Goal: Information Seeking & Learning: Understand process/instructions

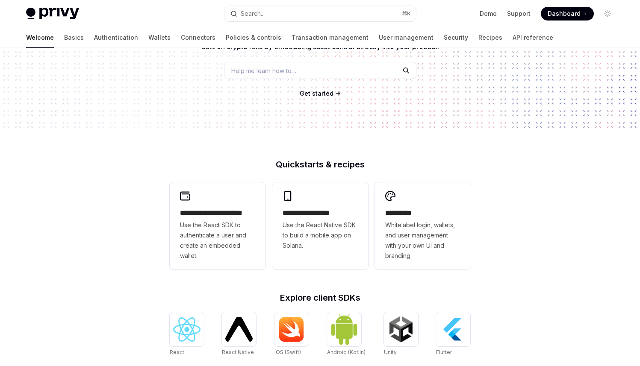
scroll to position [65, 0]
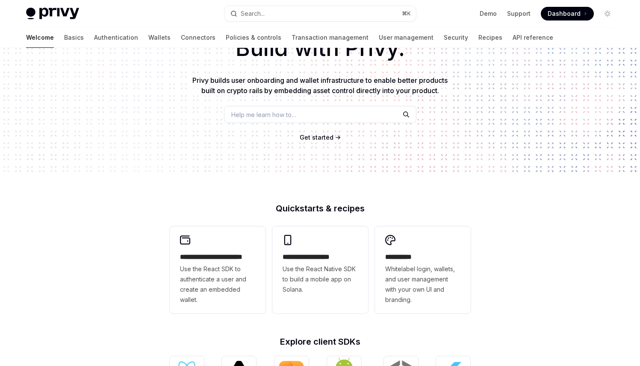
click at [318, 138] on span "Get started" at bounding box center [317, 137] width 34 height 7
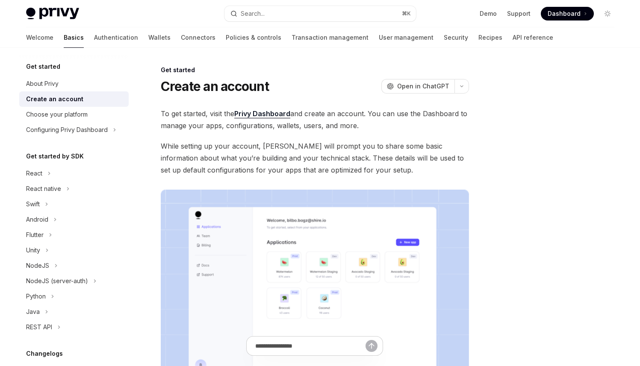
click at [288, 146] on span "While setting up your account, Privy will prompt you to share some basic inform…" at bounding box center [315, 158] width 308 height 36
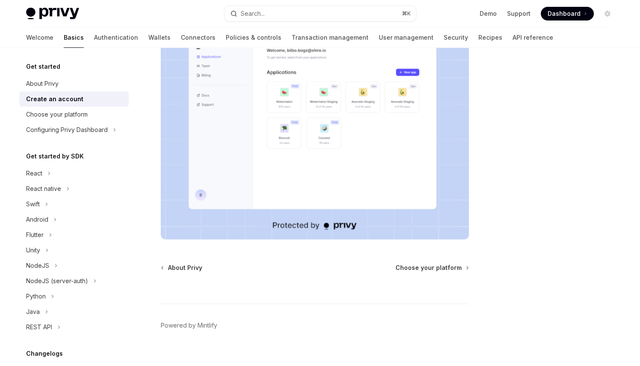
scroll to position [176, 0]
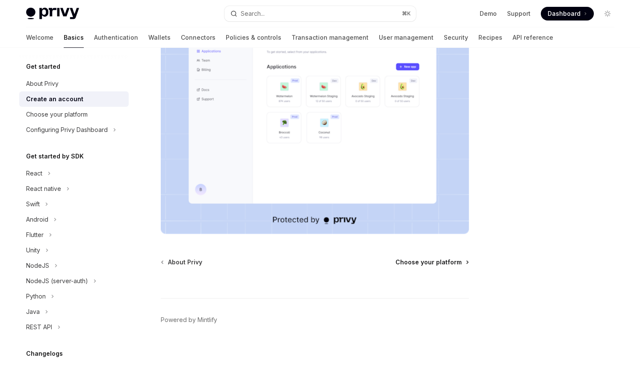
click at [425, 258] on span "Choose your platform" at bounding box center [428, 262] width 66 height 9
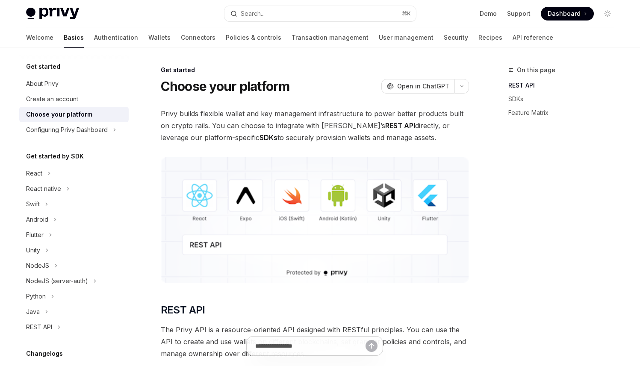
click at [357, 134] on span "Privy builds flexible wallet and key management infrastructure to power better …" at bounding box center [315, 126] width 308 height 36
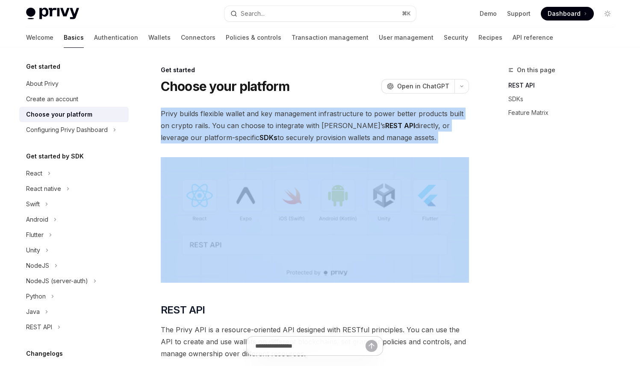
click at [357, 134] on span "Privy builds flexible wallet and key management infrastructure to power better …" at bounding box center [315, 126] width 308 height 36
click at [243, 123] on span "Privy builds flexible wallet and key management infrastructure to power better …" at bounding box center [315, 126] width 308 height 36
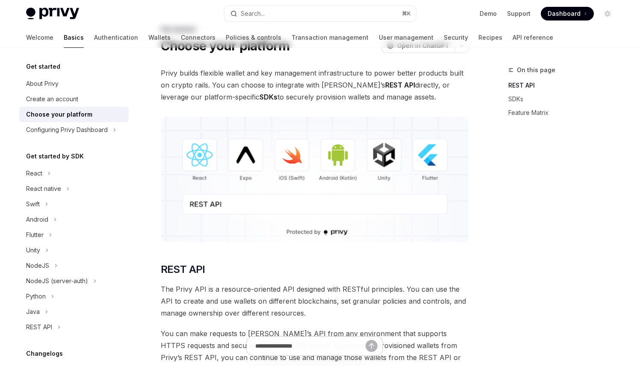
scroll to position [129, 0]
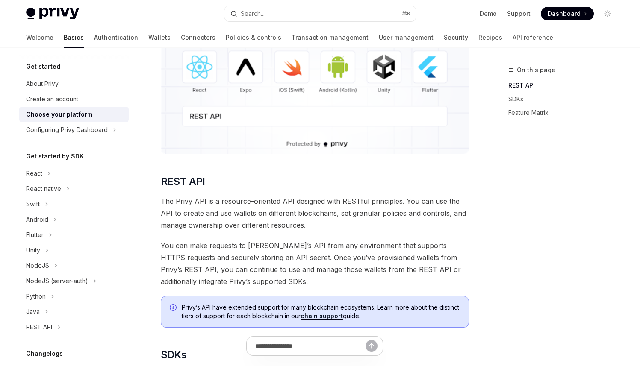
click at [216, 198] on span "The Privy API is a resource-oriented API designed with RESTful principles. You …" at bounding box center [315, 213] width 308 height 36
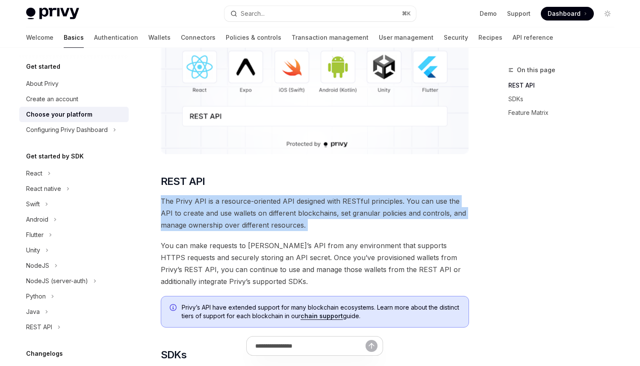
click at [216, 198] on span "The Privy API is a resource-oriented API designed with RESTful principles. You …" at bounding box center [315, 213] width 308 height 36
click at [263, 203] on span "The Privy API is a resource-oriented API designed with RESTful principles. You …" at bounding box center [315, 213] width 308 height 36
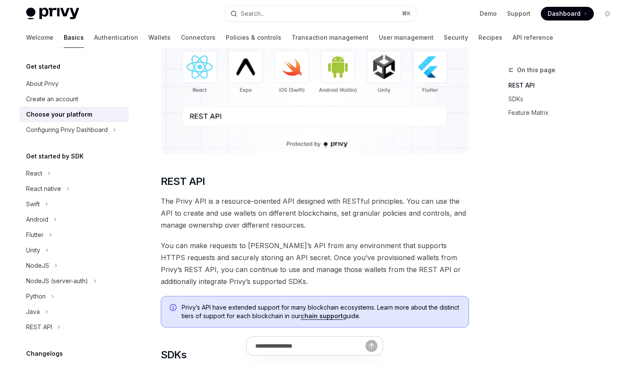
click at [263, 202] on span "The Privy API is a resource-oriented API designed with RESTful principles. You …" at bounding box center [315, 213] width 308 height 36
click at [380, 258] on span "You can make requests to Privy’s API from any environment that supports HTTPS r…" at bounding box center [315, 264] width 308 height 48
click at [230, 252] on span "You can make requests to Privy’s API from any environment that supports HTTPS r…" at bounding box center [315, 264] width 308 height 48
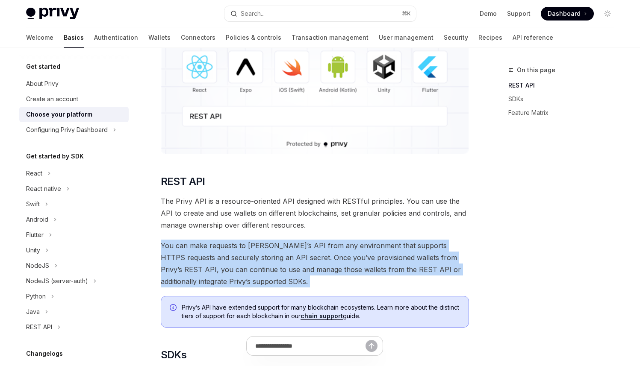
click at [230, 252] on span "You can make requests to Privy’s API from any environment that supports HTTPS r…" at bounding box center [315, 264] width 308 height 48
click at [341, 256] on span "You can make requests to Privy’s API from any environment that supports HTTPS r…" at bounding box center [315, 264] width 308 height 48
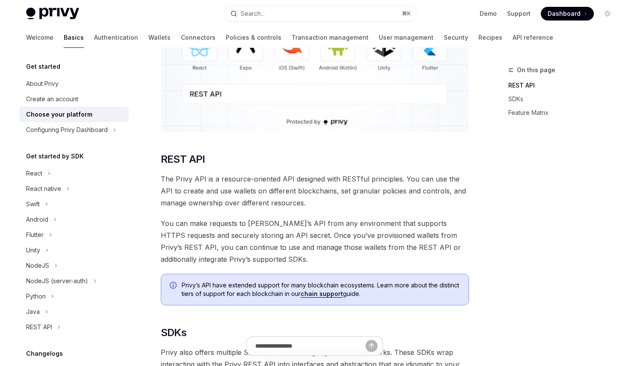
scroll to position [165, 0]
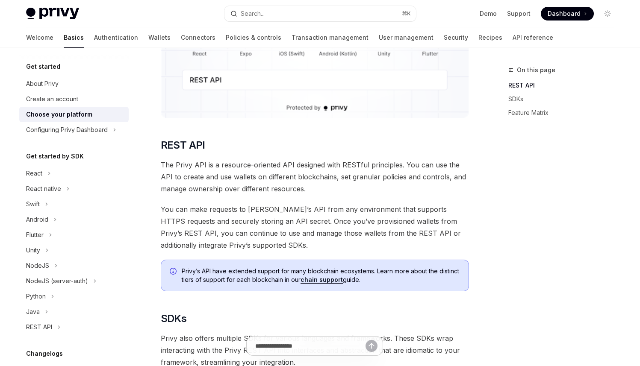
click at [253, 273] on span "Privy’s API have extended support for many blockchain ecosystems. Learn more ab…" at bounding box center [321, 275] width 278 height 17
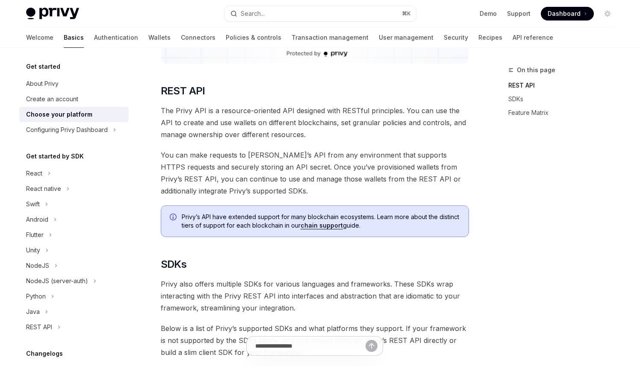
scroll to position [263, 0]
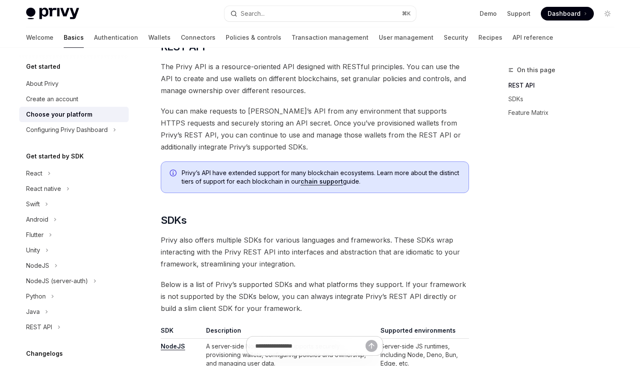
click at [255, 251] on span "Privy also offers multiple SDKs for various languages and frameworks. These SDK…" at bounding box center [315, 252] width 308 height 36
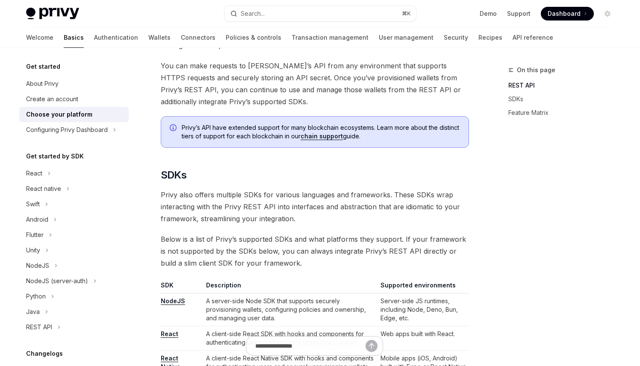
click at [252, 224] on span "Privy also offers multiple SDKs for various languages and frameworks. These SDK…" at bounding box center [315, 207] width 308 height 36
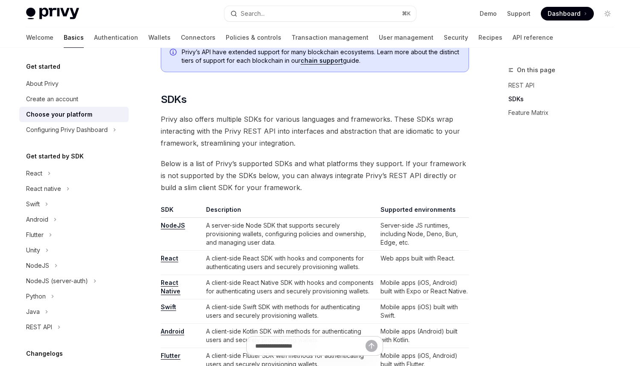
scroll to position [461, 0]
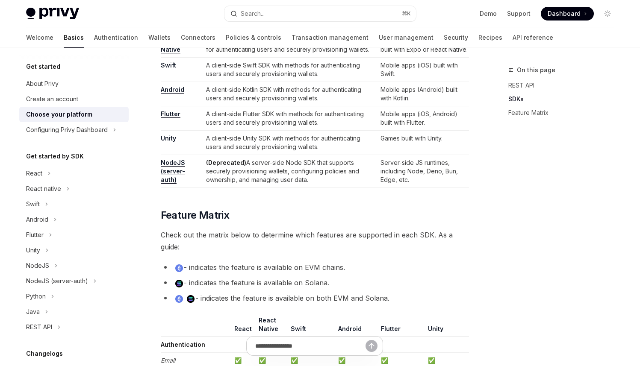
click at [449, 235] on span "Check out the matrix below to determine which features are supported in each SD…" at bounding box center [315, 241] width 308 height 24
click at [343, 240] on span "Check out the matrix below to determine which features are supported in each SD…" at bounding box center [315, 241] width 308 height 24
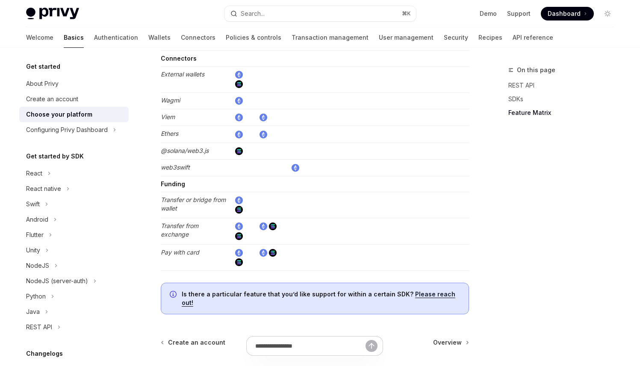
scroll to position [1585, 0]
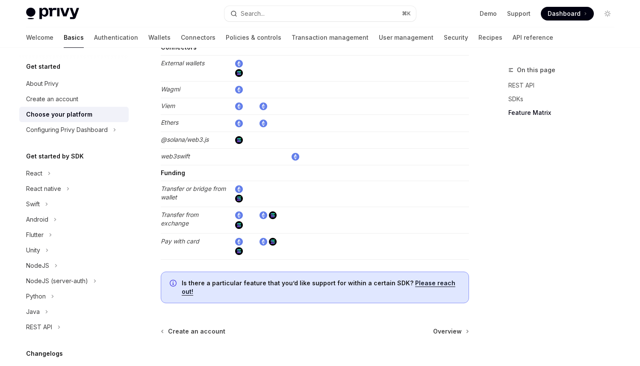
click at [454, 335] on div at bounding box center [315, 351] width 308 height 32
click at [455, 327] on span "Overview" at bounding box center [447, 331] width 29 height 9
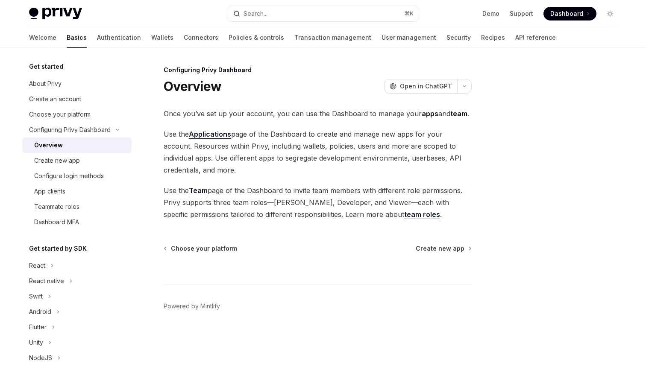
click at [384, 159] on span "Use the Applications page of the Dashboard to create and manage new apps for yo…" at bounding box center [318, 152] width 308 height 48
click at [235, 168] on span "Use the Applications page of the Dashboard to create and manage new apps for yo…" at bounding box center [318, 152] width 308 height 48
click at [446, 256] on div at bounding box center [318, 269] width 308 height 32
click at [450, 251] on span "Create new app" at bounding box center [440, 248] width 49 height 9
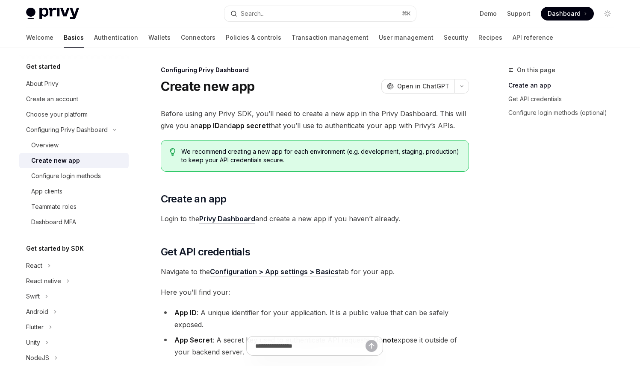
click at [215, 120] on span "Before using any Privy SDK, you’ll need to create a new app in the Privy Dashbo…" at bounding box center [315, 120] width 308 height 24
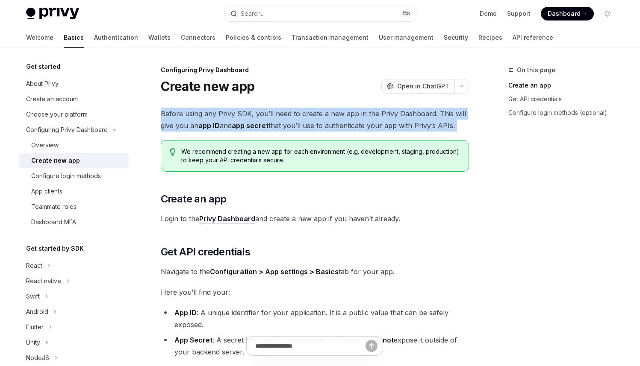
click at [215, 120] on span "Before using any Privy SDK, you’ll need to create a new app in the Privy Dashbo…" at bounding box center [315, 120] width 308 height 24
click at [329, 112] on span "Before using any Privy SDK, you’ll need to create a new app in the Privy Dashbo…" at bounding box center [315, 120] width 308 height 24
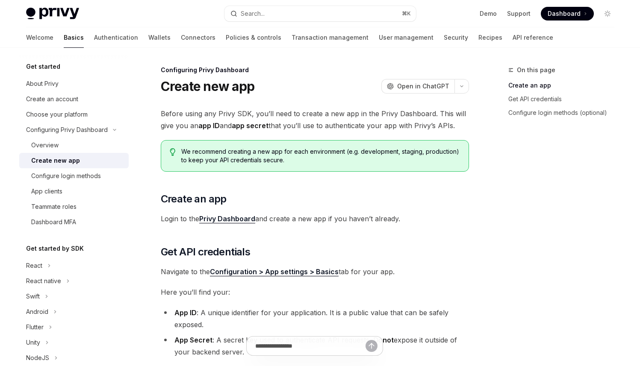
click at [329, 112] on span "Before using any Privy SDK, you’ll need to create a new app in the Privy Dashbo…" at bounding box center [315, 120] width 308 height 24
click at [170, 118] on span "Before using any Privy SDK, you’ll need to create a new app in the Privy Dashbo…" at bounding box center [315, 120] width 308 height 24
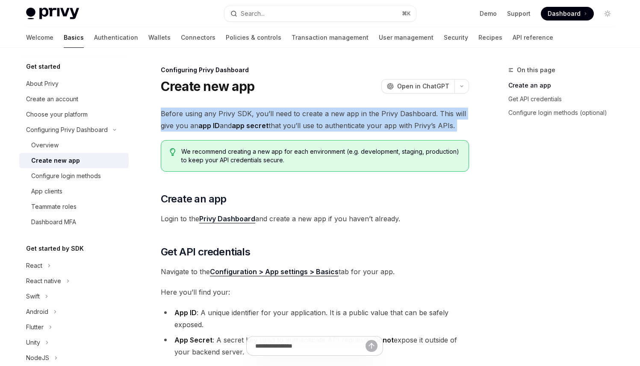
click at [170, 118] on span "Before using any Privy SDK, you’ll need to create a new app in the Privy Dashbo…" at bounding box center [315, 120] width 308 height 24
click at [314, 121] on span "Before using any Privy SDK, you’ll need to create a new app in the Privy Dashbo…" at bounding box center [315, 120] width 308 height 24
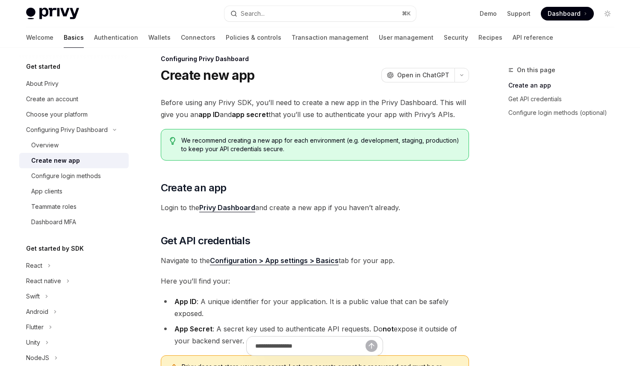
scroll to position [17, 0]
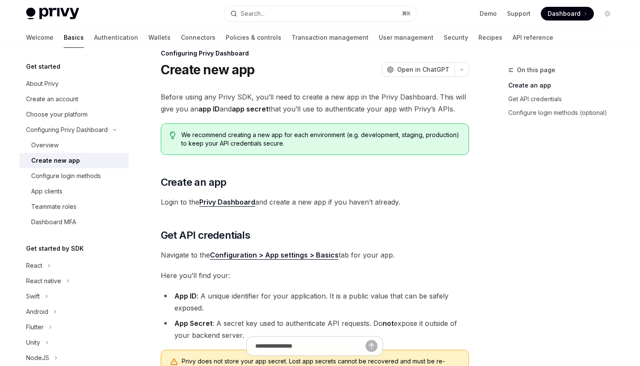
click at [291, 203] on span "Login to the Privy Dashboard and create a new app if you haven’t already." at bounding box center [315, 202] width 308 height 12
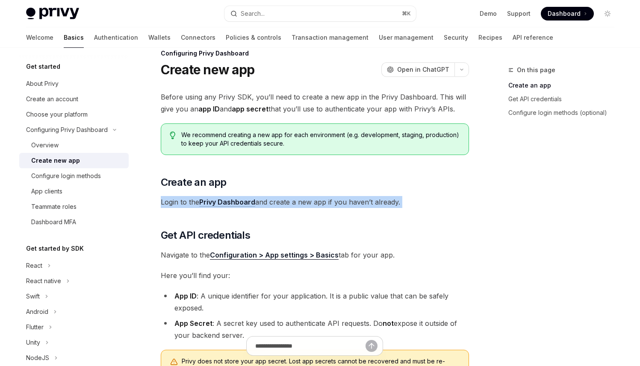
click at [291, 203] on span "Login to the Privy Dashboard and create a new app if you haven’t already." at bounding box center [315, 202] width 308 height 12
click at [311, 198] on span "Login to the Privy Dashboard and create a new app if you haven’t already." at bounding box center [315, 202] width 308 height 12
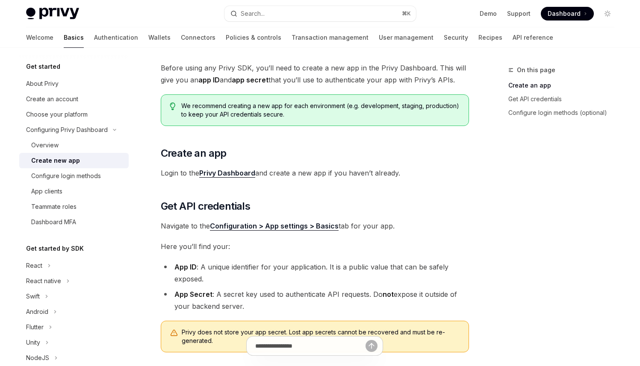
click at [346, 219] on div "Before using any Privy SDK, you’ll need to create a new app in the Privy Dashbo…" at bounding box center [315, 245] width 308 height 367
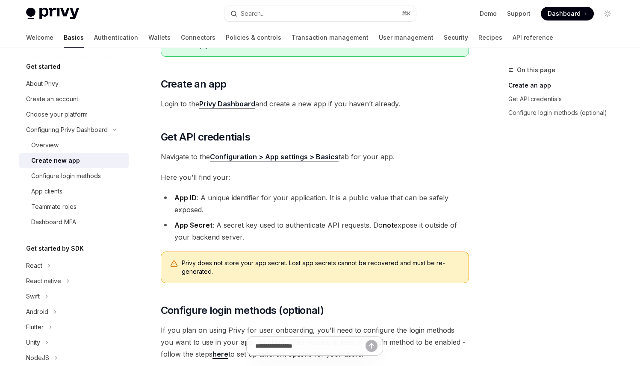
click at [226, 203] on li "App ID : A unique identifier for your application. It is a public value that ca…" at bounding box center [315, 204] width 308 height 24
click at [217, 179] on span "Here you’ll find your:" at bounding box center [315, 177] width 308 height 12
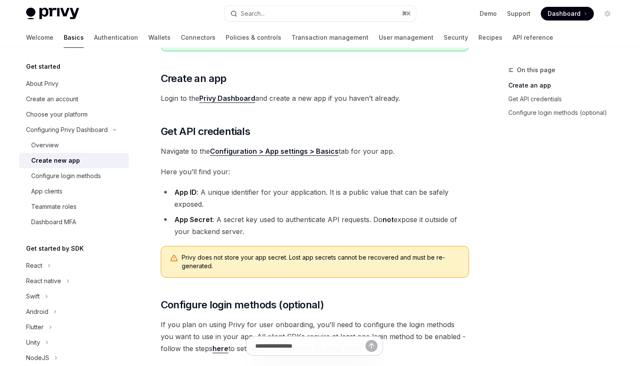
scroll to position [126, 0]
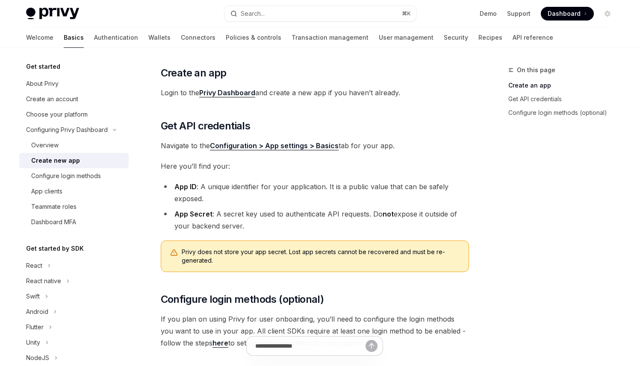
click at [400, 137] on div "Before using any Privy SDK, you’ll need to create a new app in the Privy Dashbo…" at bounding box center [315, 165] width 308 height 367
drag, startPoint x: 402, startPoint y: 145, endPoint x: 161, endPoint y: 125, distance: 241.8
click at [162, 124] on div "Before using any Privy SDK, you’ll need to create a new app in the Privy Dashbo…" at bounding box center [315, 165] width 308 height 367
click at [159, 125] on link "​" at bounding box center [152, 126] width 17 height 14
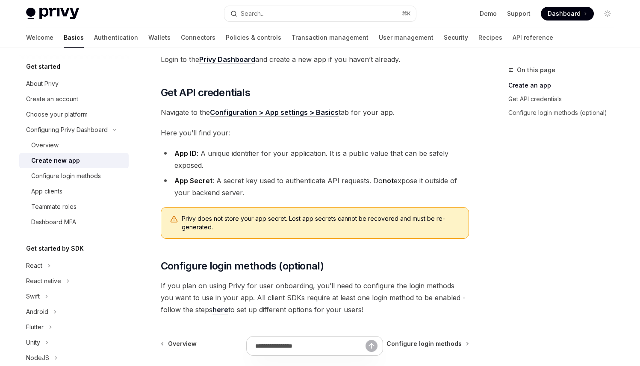
scroll to position [180, 0]
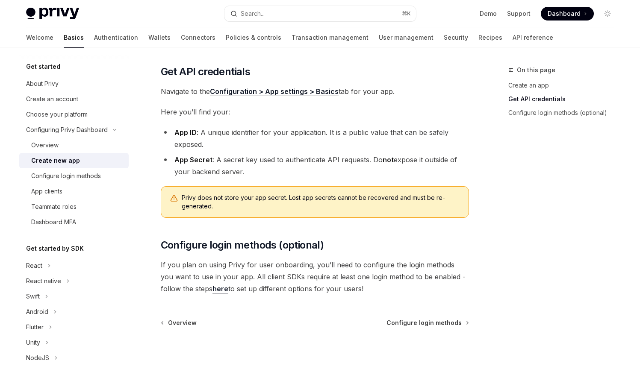
click at [159, 54] on div "Configuring Privy Dashboard Create new app OpenAI Open in ChatGPT OpenAI Open i…" at bounding box center [235, 159] width 472 height 548
drag, startPoint x: 156, startPoint y: 59, endPoint x: 420, endPoint y: 94, distance: 266.7
click at [420, 94] on div "Configuring Privy Dashboard Create new app OpenAI Open in ChatGPT OpenAI Open i…" at bounding box center [235, 159] width 472 height 548
click at [420, 94] on span "Navigate to the Configuration > App settings > Basics tab for your app." at bounding box center [315, 91] width 308 height 12
drag, startPoint x: 397, startPoint y: 89, endPoint x: 158, endPoint y: 69, distance: 240.6
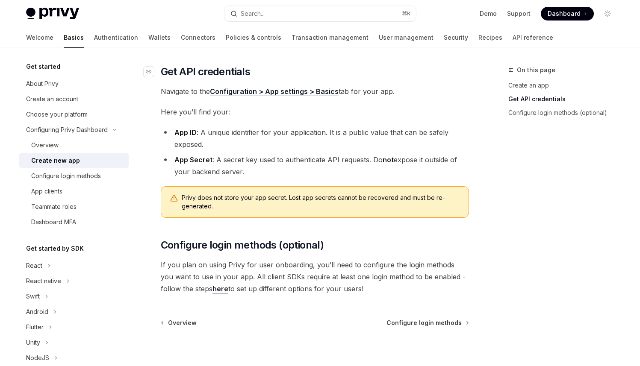
click at [161, 69] on div "Before using any Privy SDK, you’ll need to create a new app in the Privy Dashbo…" at bounding box center [315, 110] width 308 height 367
click at [158, 70] on link "​" at bounding box center [152, 72] width 17 height 14
click at [160, 72] on link "​" at bounding box center [152, 72] width 17 height 14
click at [165, 55] on div "Before using any Privy SDK, you’ll need to create a new app in the Privy Dashbo…" at bounding box center [315, 110] width 308 height 367
drag, startPoint x: 159, startPoint y: 64, endPoint x: 449, endPoint y: 90, distance: 291.7
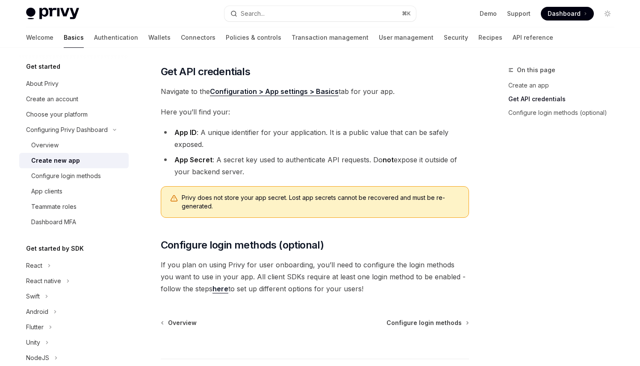
click at [449, 90] on div "Configuring Privy Dashboard Create new app OpenAI Open in ChatGPT OpenAI Open i…" at bounding box center [235, 159] width 472 height 548
click at [429, 91] on span "Navigate to the Configuration > App settings > Basics tab for your app." at bounding box center [315, 91] width 308 height 12
drag, startPoint x: 158, startPoint y: 63, endPoint x: 425, endPoint y: 85, distance: 268.0
click at [425, 85] on div "Configuring Privy Dashboard Create new app OpenAI Open in ChatGPT OpenAI Open i…" at bounding box center [235, 159] width 472 height 548
click at [423, 90] on span "Navigate to the Configuration > App settings > Basics tab for your app." at bounding box center [315, 91] width 308 height 12
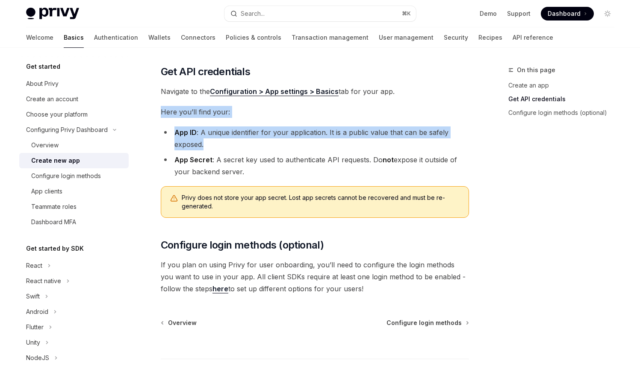
drag, startPoint x: 156, startPoint y: 112, endPoint x: 442, endPoint y: 147, distance: 288.1
click at [442, 147] on div "Configuring Privy Dashboard Create new app OpenAI Open in ChatGPT OpenAI Open i…" at bounding box center [235, 159] width 472 height 548
click at [442, 147] on li "App ID : A unique identifier for your application. It is a public value that ca…" at bounding box center [315, 138] width 308 height 24
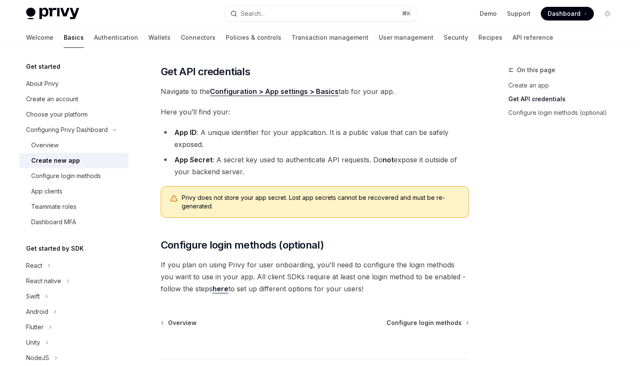
click at [442, 147] on li "App ID : A unique identifier for your application. It is a public value that ca…" at bounding box center [315, 138] width 308 height 24
click at [162, 92] on span "Navigate to the Configuration > App settings > Basics tab for your app." at bounding box center [315, 91] width 308 height 12
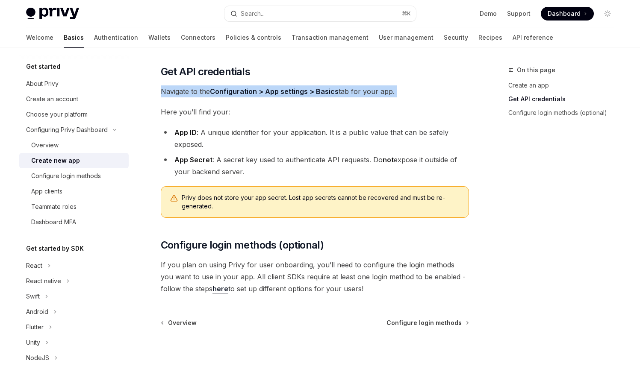
click at [162, 92] on span "Navigate to the Configuration > App settings > Basics tab for your app." at bounding box center [315, 91] width 308 height 12
click at [164, 93] on span "Navigate to the Configuration > App settings > Basics tab for your app." at bounding box center [315, 91] width 308 height 12
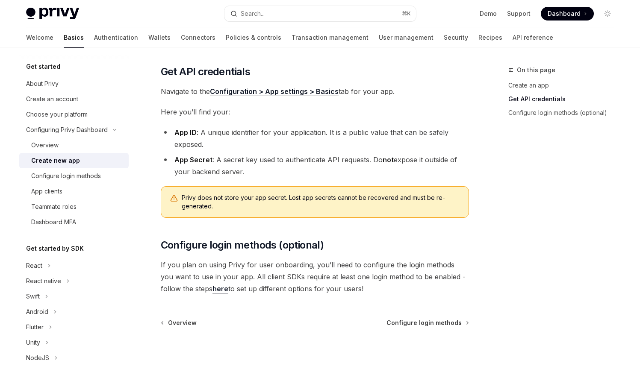
click at [229, 144] on li "App ID : A unique identifier for your application. It is a public value that ca…" at bounding box center [315, 138] width 308 height 24
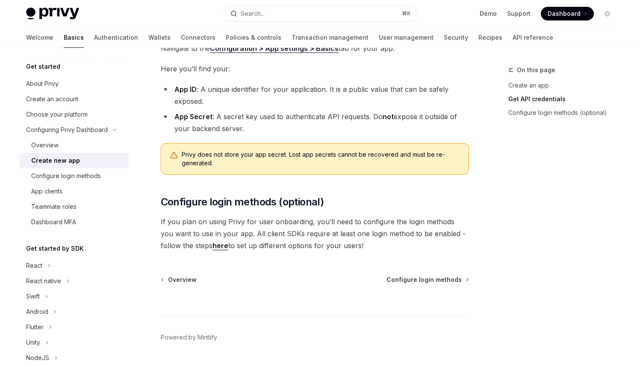
scroll to position [229, 0]
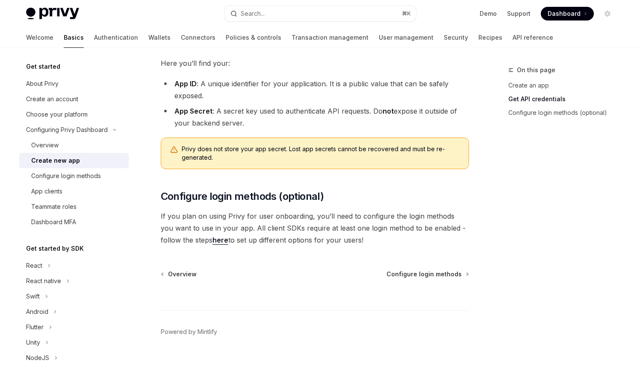
click at [210, 236] on span "If you plan on using Privy for user onboarding, you’ll need to configure the lo…" at bounding box center [315, 228] width 308 height 36
click at [417, 272] on span "Configure login methods" at bounding box center [423, 274] width 75 height 9
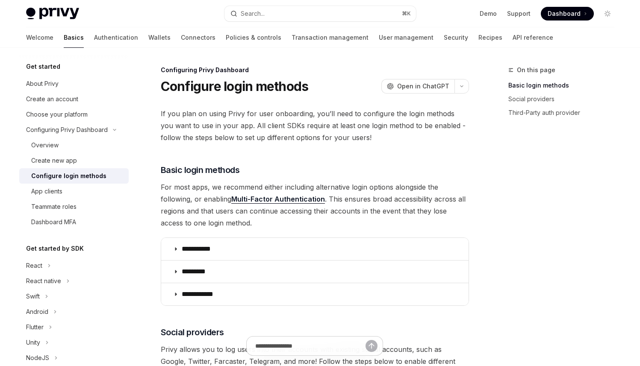
click at [455, 136] on span "If you plan on using Privy for user onboarding, you’ll need to configure the lo…" at bounding box center [315, 126] width 308 height 36
click at [296, 134] on span "If you plan on using Privy for user onboarding, you’ll need to configure the lo…" at bounding box center [315, 126] width 308 height 36
click at [195, 189] on span "For most apps, we recommend either including alternative login options alongsid…" at bounding box center [315, 205] width 308 height 48
click at [173, 206] on span "For most apps, we recommend either including alternative login options alongsid…" at bounding box center [315, 205] width 308 height 48
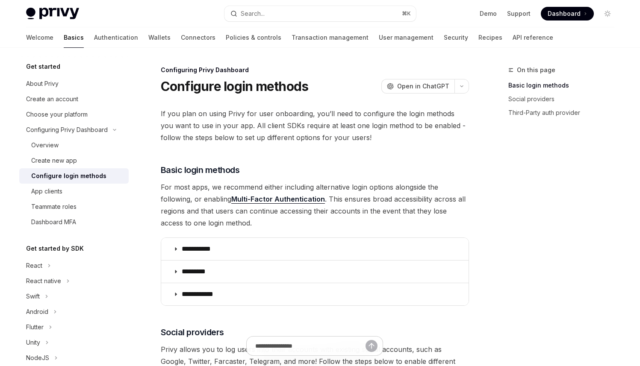
click at [203, 211] on span "For most apps, we recommend either including alternative login options alongsid…" at bounding box center [315, 205] width 308 height 48
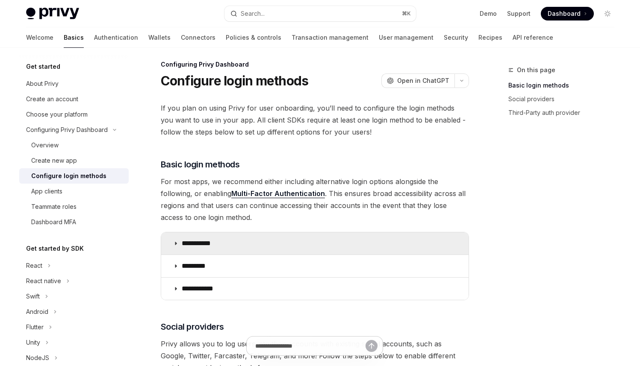
scroll to position [11, 0]
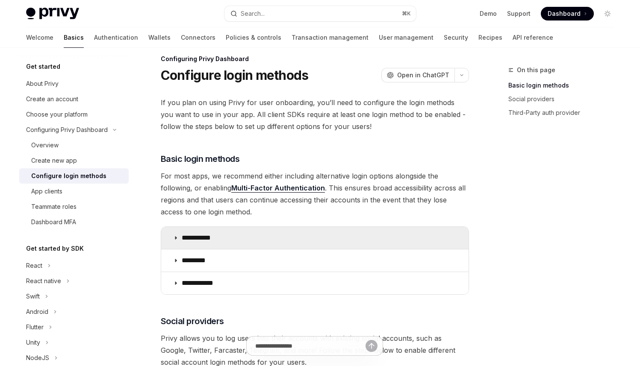
click at [197, 243] on summary "**********" at bounding box center [314, 238] width 307 height 22
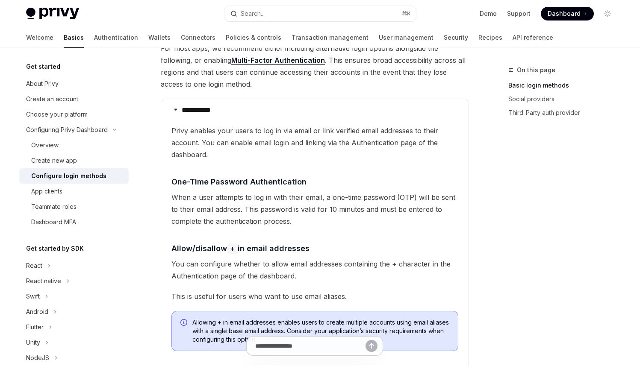
scroll to position [155, 0]
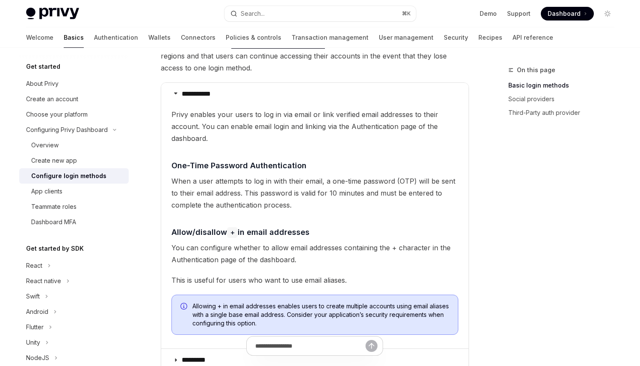
click at [261, 250] on span "You can configure whether to allow email addresses containing the + character i…" at bounding box center [314, 254] width 287 height 24
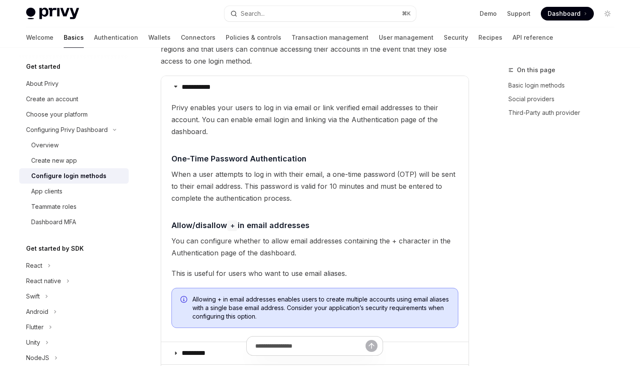
scroll to position [118, 0]
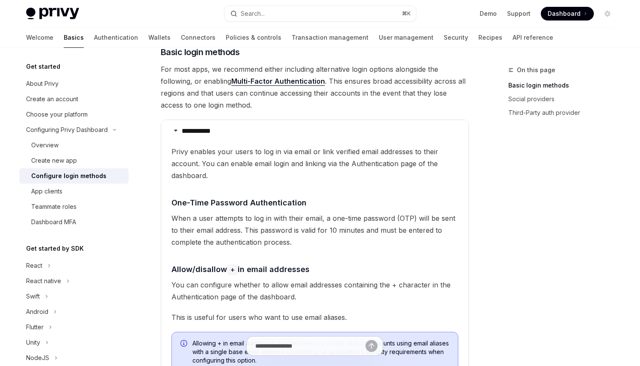
click at [172, 88] on span "For most apps, we recommend either including alternative login options alongsid…" at bounding box center [315, 87] width 308 height 48
click at [306, 148] on span "Privy enables your users to log in via email or link verified email addresses t…" at bounding box center [314, 164] width 287 height 36
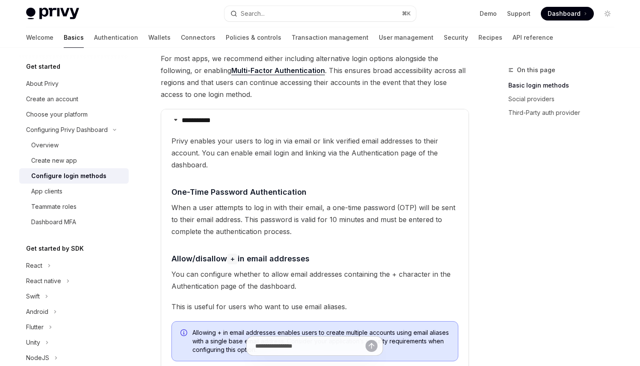
click at [263, 273] on span "You can configure whether to allow email addresses containing the + character i…" at bounding box center [314, 280] width 287 height 24
click at [428, 282] on span "You can configure whether to allow email addresses containing the + character i…" at bounding box center [314, 280] width 287 height 24
click at [542, 244] on div "On this page Basic login methods Social providers Third-Party auth provider" at bounding box center [556, 215] width 130 height 301
click at [313, 278] on span "You can configure whether to allow email addresses containing the + character i…" at bounding box center [314, 280] width 287 height 24
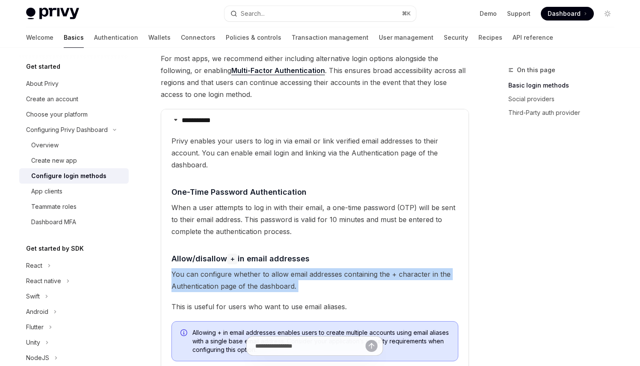
click at [313, 278] on span "You can configure whether to allow email addresses containing the + character i…" at bounding box center [314, 280] width 287 height 24
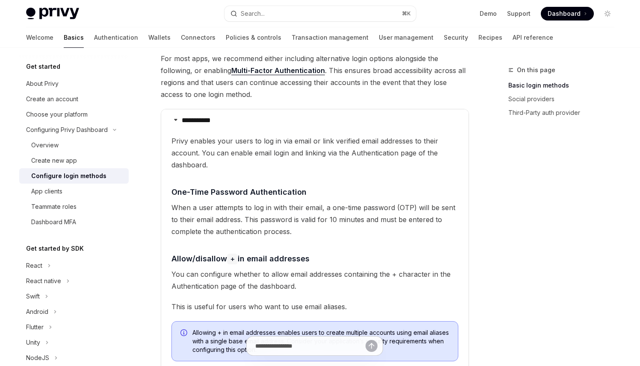
click at [296, 211] on span "When a user attempts to log in with their email, a one-time password (OTP) will…" at bounding box center [314, 220] width 287 height 36
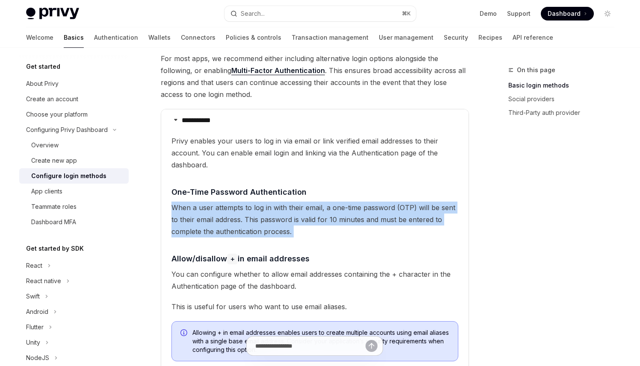
click at [296, 211] on span "When a user attempts to log in with their email, a one-time password (OTP) will…" at bounding box center [314, 220] width 287 height 36
click at [294, 224] on span "When a user attempts to log in with their email, a one-time password (OTP) will…" at bounding box center [314, 220] width 287 height 36
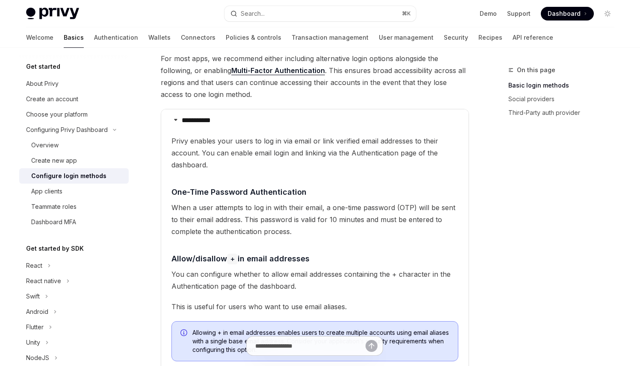
click at [295, 284] on span "You can configure whether to allow email addresses containing the + character i…" at bounding box center [314, 280] width 287 height 24
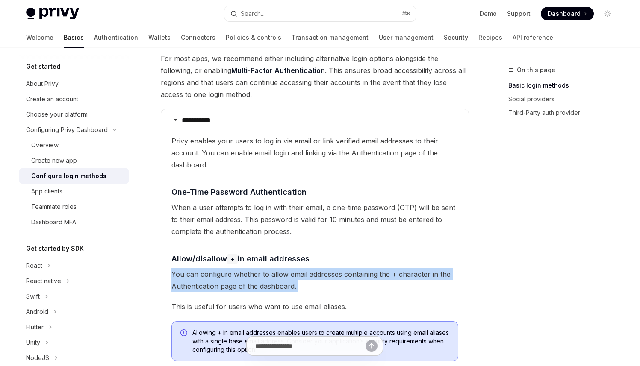
click at [295, 284] on span "You can configure whether to allow email addresses containing the + character i…" at bounding box center [314, 280] width 287 height 24
click at [323, 276] on span "You can configure whether to allow email addresses containing the + character i…" at bounding box center [314, 280] width 287 height 24
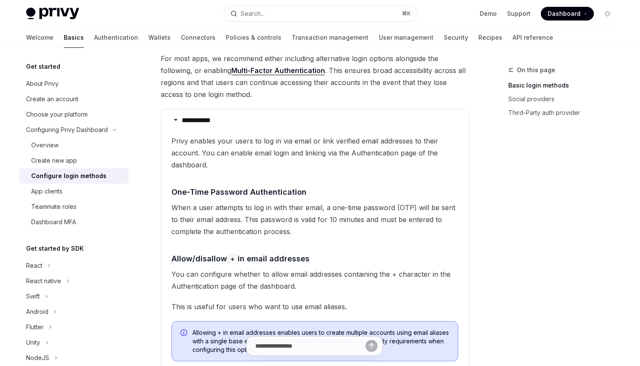
scroll to position [140, 0]
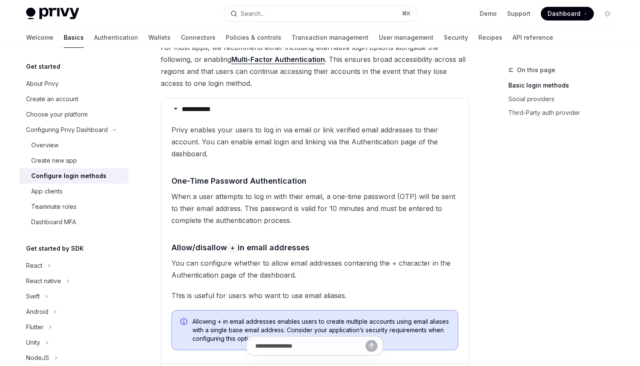
click at [233, 297] on span "This is useful for users who want to use email aliases." at bounding box center [314, 296] width 287 height 12
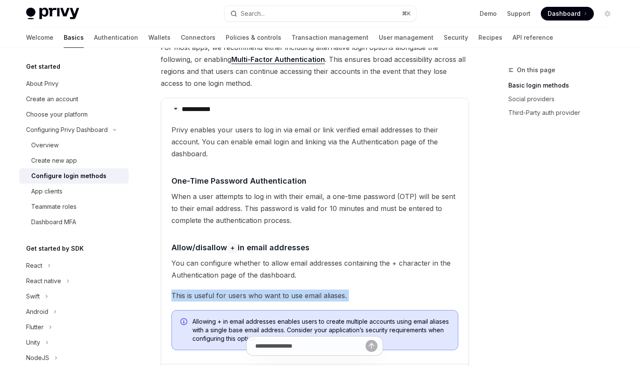
click at [233, 297] on span "This is useful for users who want to use email aliases." at bounding box center [314, 296] width 287 height 12
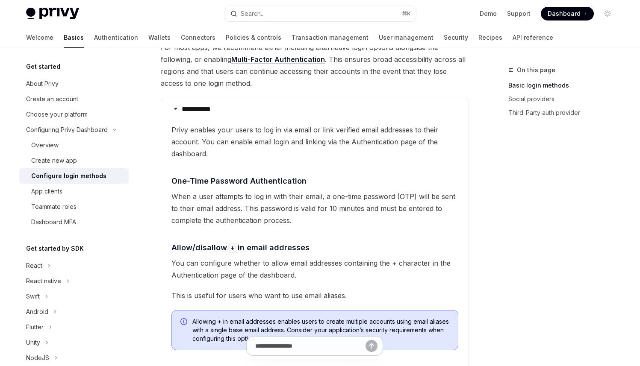
click at [305, 294] on span "This is useful for users who want to use email aliases." at bounding box center [314, 296] width 287 height 12
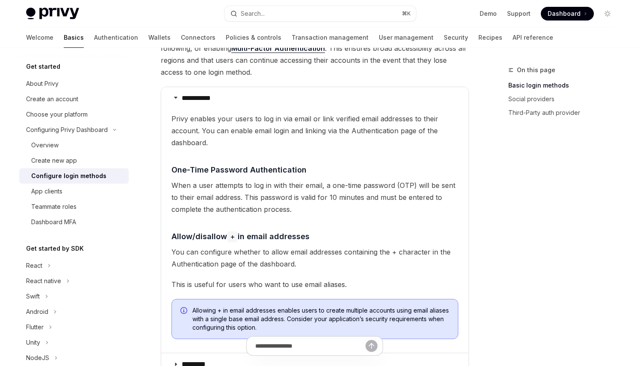
scroll to position [162, 0]
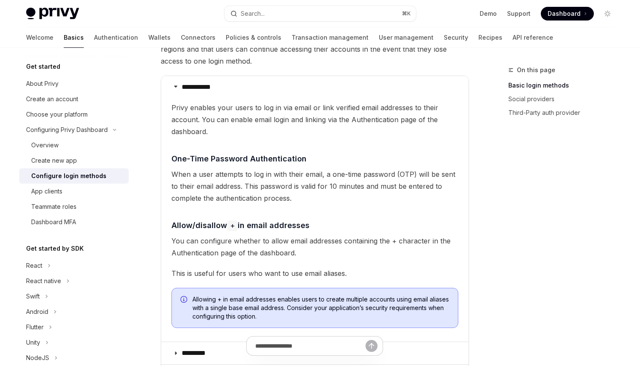
click at [285, 273] on span "This is useful for users who want to use email aliases." at bounding box center [314, 273] width 287 height 12
click at [234, 273] on span "This is useful for users who want to use email aliases." at bounding box center [314, 273] width 287 height 12
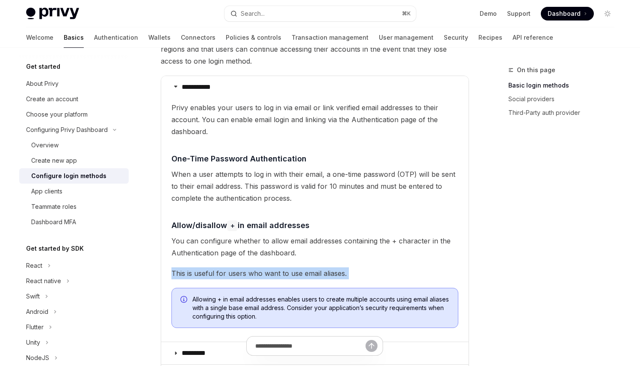
click at [234, 273] on span "This is useful for users who want to use email aliases." at bounding box center [314, 273] width 287 height 12
click at [220, 273] on span "This is useful for users who want to use email aliases." at bounding box center [314, 273] width 287 height 12
click at [226, 268] on span "This is useful for users who want to use email aliases." at bounding box center [314, 273] width 287 height 12
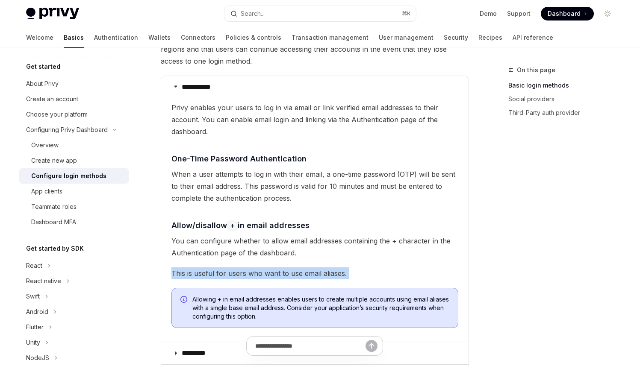
click at [251, 267] on span "This is useful for users who want to use email aliases." at bounding box center [314, 273] width 287 height 12
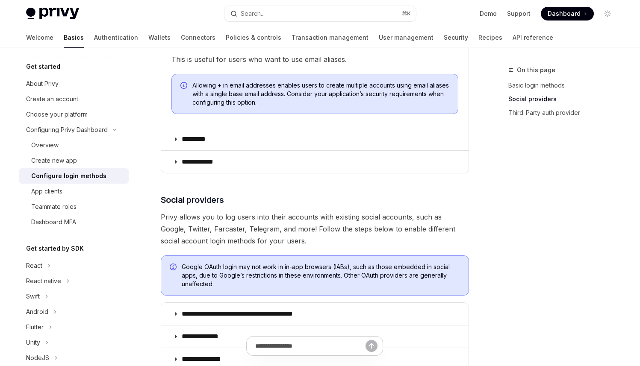
scroll to position [420, 0]
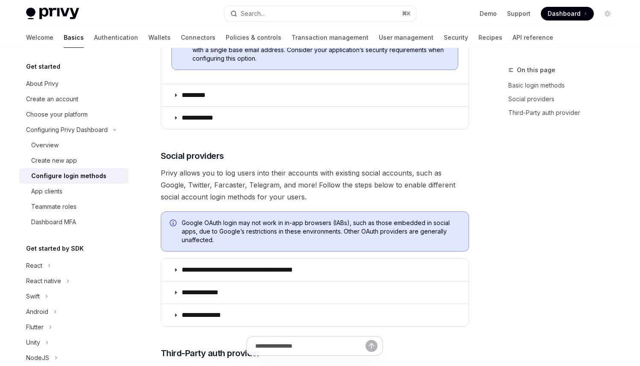
click at [206, 177] on span "Privy allows you to log users into their accounts with existing social accounts…" at bounding box center [315, 185] width 308 height 36
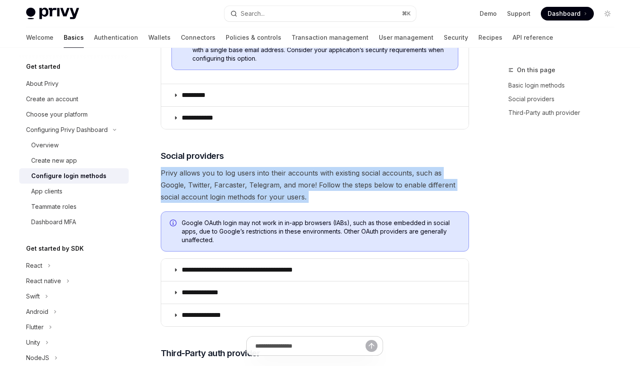
click at [206, 177] on span "Privy allows you to log users into their accounts with existing social accounts…" at bounding box center [315, 185] width 308 height 36
click at [289, 183] on span "Privy allows you to log users into their accounts with existing social accounts…" at bounding box center [315, 185] width 308 height 36
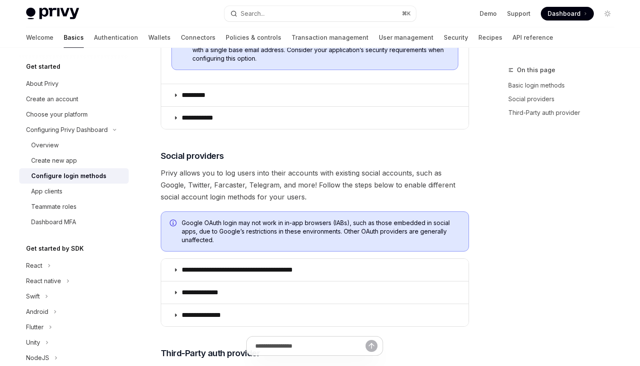
click at [313, 191] on span "Privy allows you to log users into their accounts with existing social accounts…" at bounding box center [315, 185] width 308 height 36
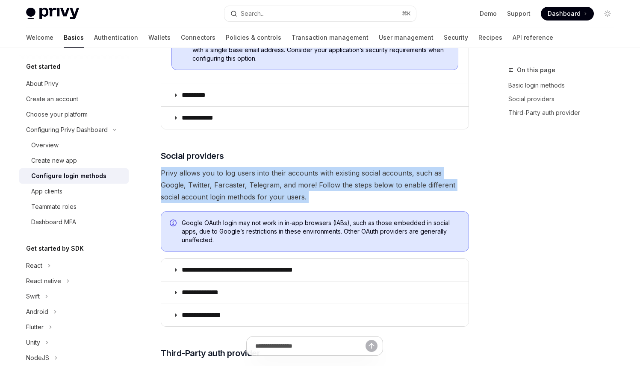
click at [313, 191] on span "Privy allows you to log users into their accounts with existing social accounts…" at bounding box center [315, 185] width 308 height 36
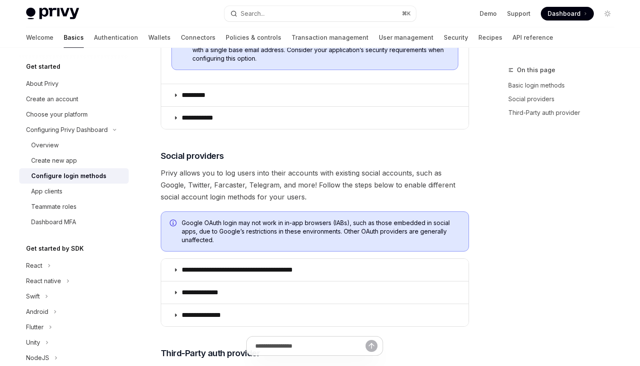
click at [369, 188] on span "Privy allows you to log users into their accounts with existing social accounts…" at bounding box center [315, 185] width 308 height 36
click at [220, 188] on span "Privy allows you to log users into their accounts with existing social accounts…" at bounding box center [315, 185] width 308 height 36
click at [268, 183] on span "Privy allows you to log users into their accounts with existing social accounts…" at bounding box center [315, 185] width 308 height 36
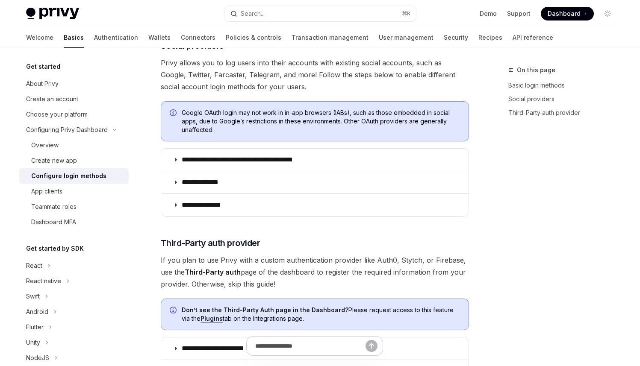
scroll to position [541, 0]
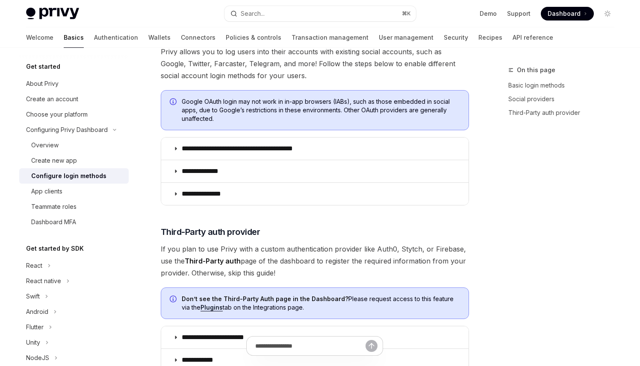
click at [258, 252] on span "If you plan to use Privy with a custom authentication provider like Auth0, Styt…" at bounding box center [315, 261] width 308 height 36
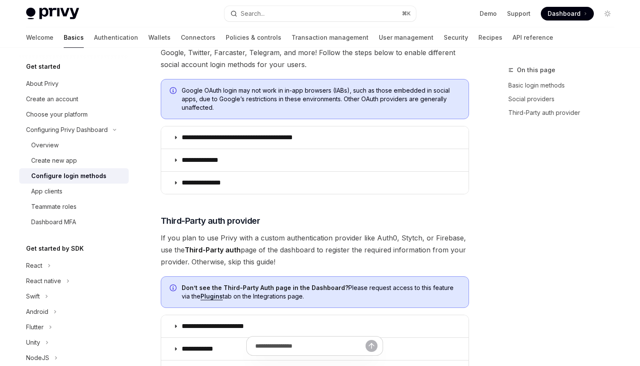
click at [273, 288] on strong "Don’t see the Third-Party Auth page in the Dashboard?" at bounding box center [265, 287] width 167 height 7
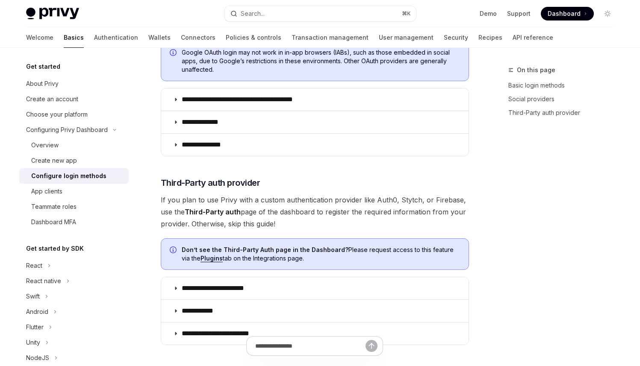
scroll to position [675, 0]
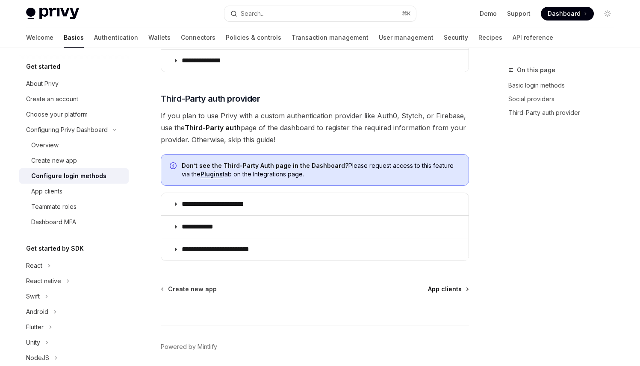
click at [450, 292] on span "App clients" at bounding box center [445, 289] width 34 height 9
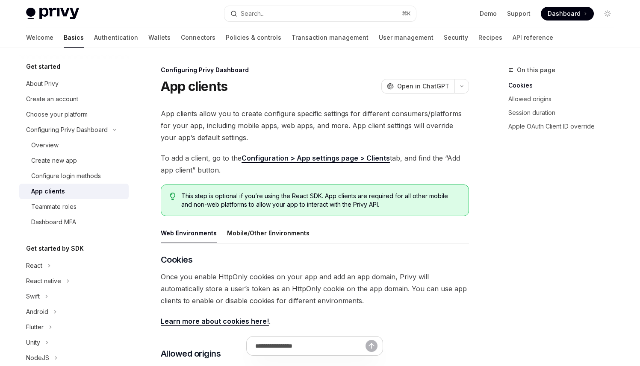
click at [202, 115] on span "App clients allow you to create configure specific settings for different consu…" at bounding box center [315, 126] width 308 height 36
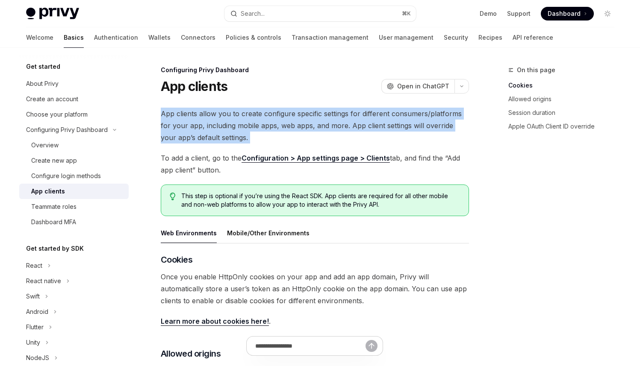
click at [202, 115] on span "App clients allow you to create configure specific settings for different consu…" at bounding box center [315, 126] width 308 height 36
click at [284, 120] on span "App clients allow you to create configure specific settings for different consu…" at bounding box center [315, 126] width 308 height 36
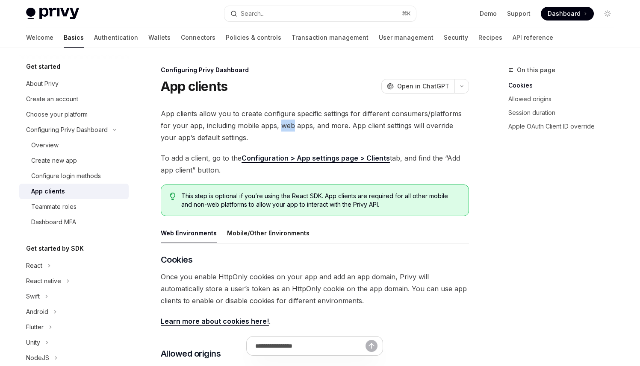
click at [284, 120] on span "App clients allow you to create configure specific settings for different consu…" at bounding box center [315, 126] width 308 height 36
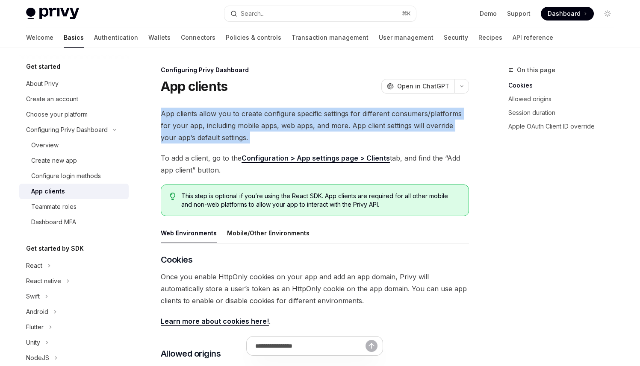
click at [284, 120] on span "App clients allow you to create configure specific settings for different consu…" at bounding box center [315, 126] width 308 height 36
click at [322, 113] on span "App clients allow you to create configure specific settings for different consu…" at bounding box center [315, 126] width 308 height 36
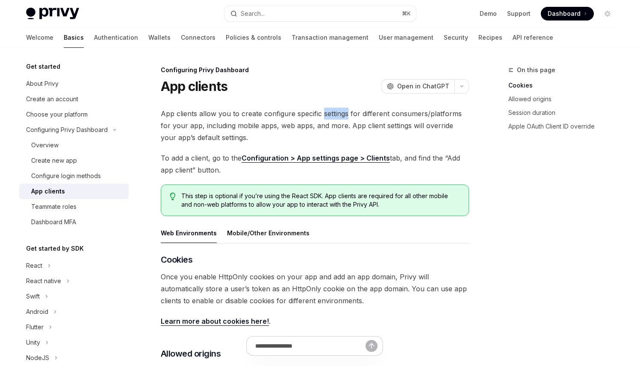
click at [322, 113] on span "App clients allow you to create configure specific settings for different consu…" at bounding box center [315, 126] width 308 height 36
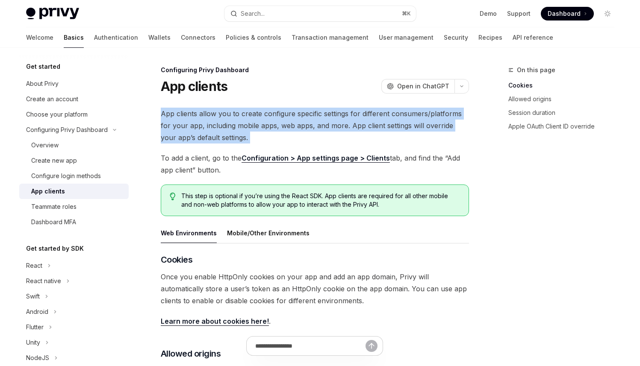
click at [322, 113] on span "App clients allow you to create configure specific settings for different consu…" at bounding box center [315, 126] width 308 height 36
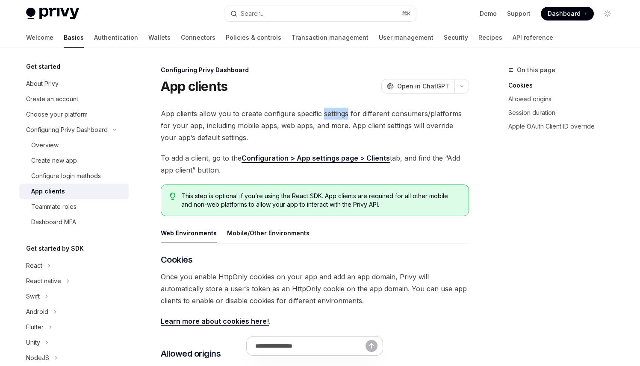
click at [322, 113] on span "App clients allow you to create configure specific settings for different consu…" at bounding box center [315, 126] width 308 height 36
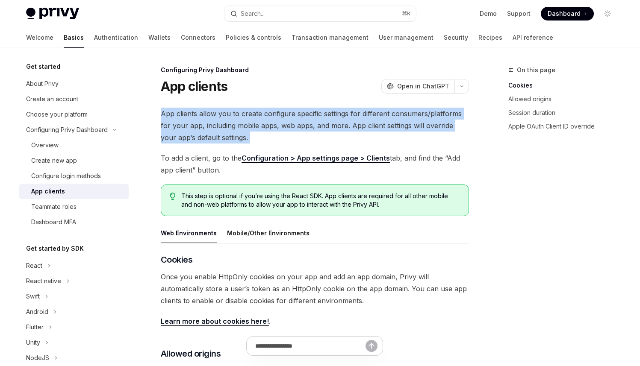
click at [322, 113] on span "App clients allow you to create configure specific settings for different consu…" at bounding box center [315, 126] width 308 height 36
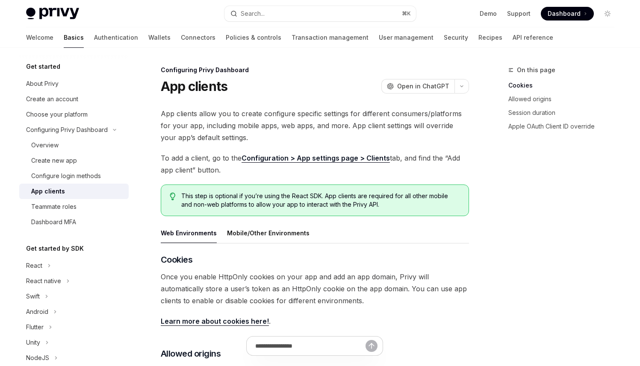
click at [215, 85] on h1 "App clients" at bounding box center [194, 86] width 67 height 15
click at [209, 68] on div "Configuring Privy Dashboard" at bounding box center [315, 70] width 308 height 9
click at [209, 69] on div "Configuring Privy Dashboard" at bounding box center [315, 70] width 308 height 9
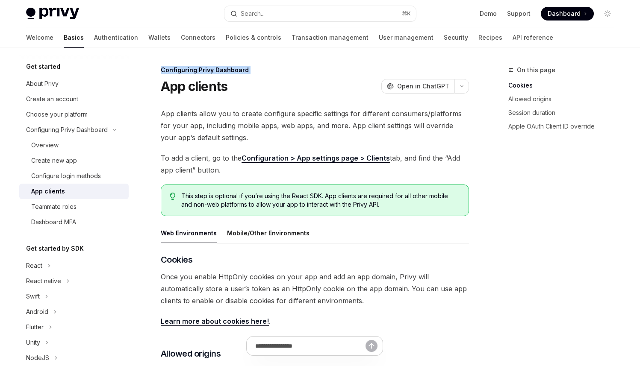
click at [220, 66] on div "Configuring Privy Dashboard" at bounding box center [315, 70] width 308 height 9
click at [246, 70] on div "Configuring Privy Dashboard" at bounding box center [315, 70] width 308 height 9
click at [245, 69] on div "Configuring Privy Dashboard" at bounding box center [315, 70] width 308 height 9
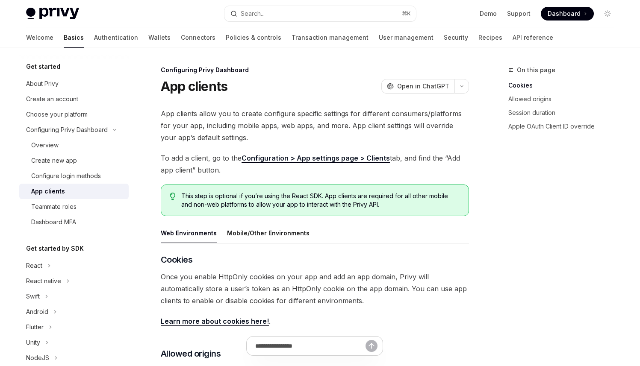
click at [275, 114] on span "App clients allow you to create configure specific settings for different consu…" at bounding box center [315, 126] width 308 height 36
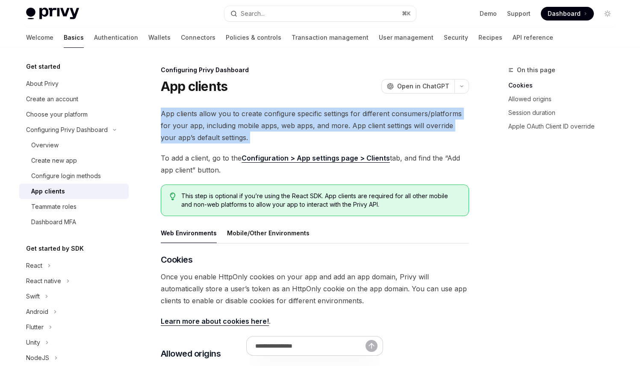
click at [275, 114] on span "App clients allow you to create configure specific settings for different consu…" at bounding box center [315, 126] width 308 height 36
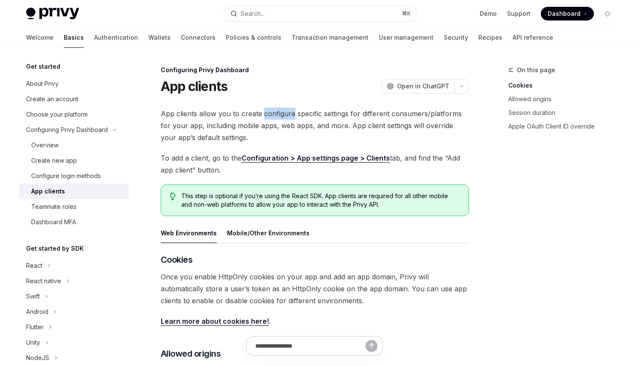
click at [275, 114] on span "App clients allow you to create configure specific settings for different consu…" at bounding box center [315, 126] width 308 height 36
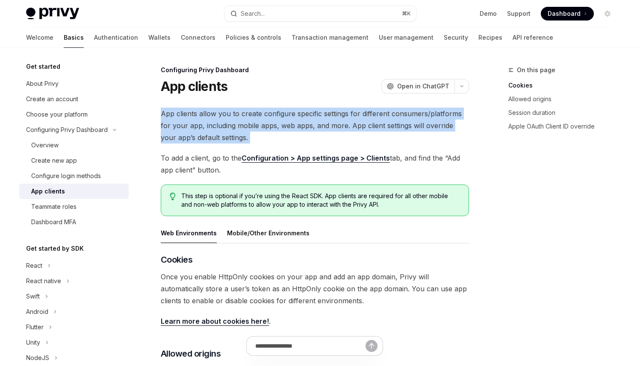
click at [275, 114] on span "App clients allow you to create configure specific settings for different consu…" at bounding box center [315, 126] width 308 height 36
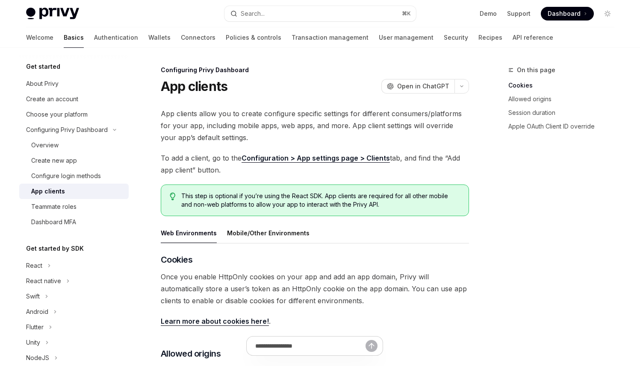
click at [379, 195] on span "This step is optional if you’re using the React SDK. App clients are required f…" at bounding box center [320, 200] width 278 height 17
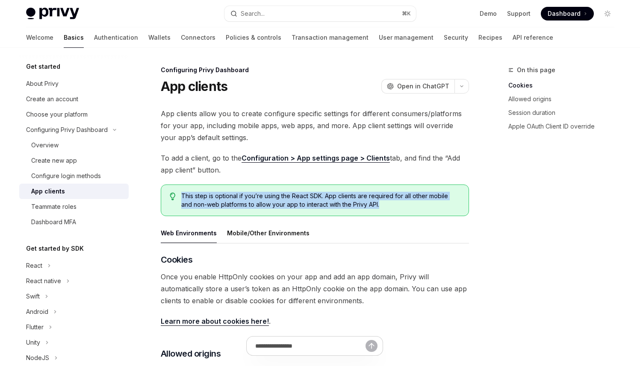
click at [379, 195] on span "This step is optional if you’re using the React SDK. App clients are required f…" at bounding box center [320, 200] width 278 height 17
click at [241, 189] on div "This step is optional if you’re using the React SDK. App clients are required f…" at bounding box center [315, 201] width 308 height 32
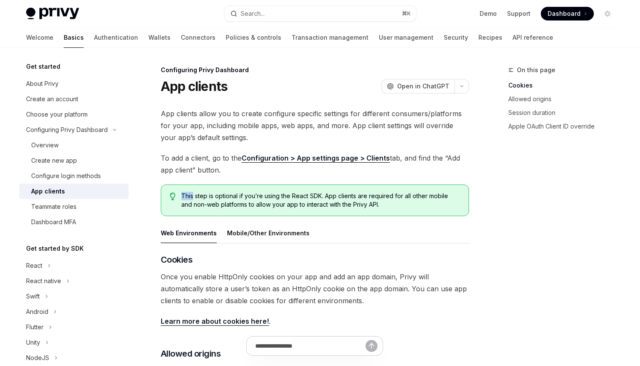
click at [241, 189] on div "This step is optional if you’re using the React SDK. App clients are required f…" at bounding box center [315, 201] width 308 height 32
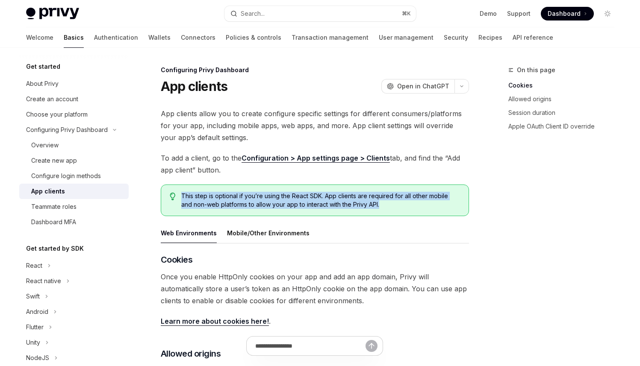
click at [241, 189] on div "This step is optional if you’re using the React SDK. App clients are required f…" at bounding box center [315, 201] width 308 height 32
click at [306, 195] on span "This step is optional if you’re using the React SDK. App clients are required f…" at bounding box center [320, 200] width 278 height 17
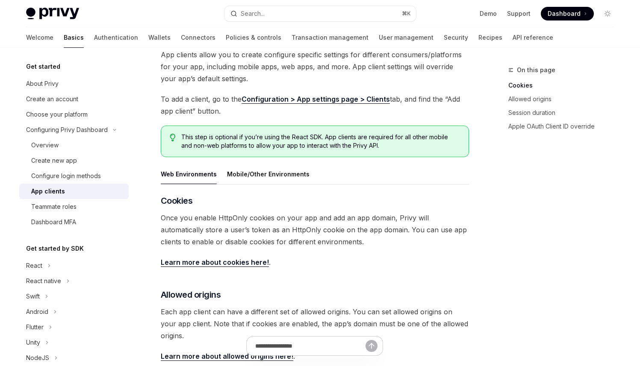
scroll to position [140, 0]
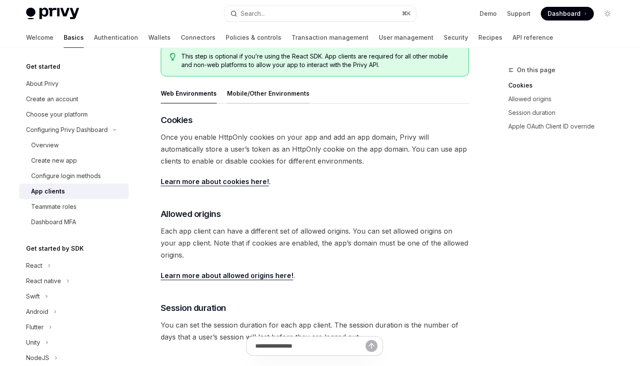
click at [244, 96] on button "Mobile/Other Environments" at bounding box center [268, 93] width 82 height 20
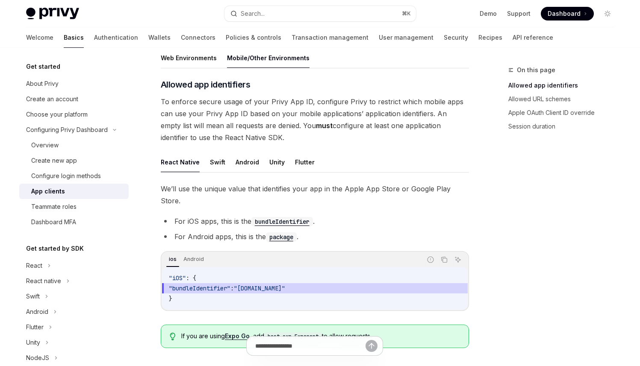
scroll to position [170, 0]
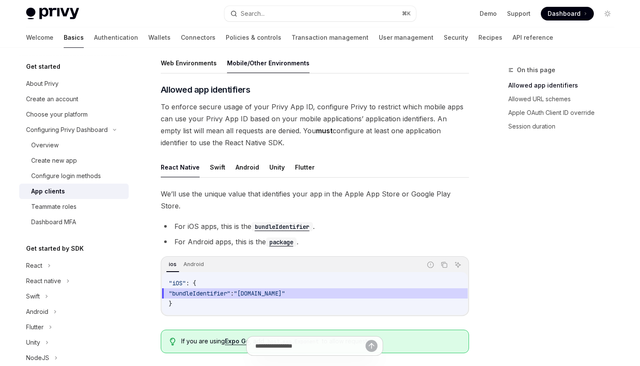
click at [275, 114] on span "To enforce secure usage of your Privy App ID, configure Privy to restrict which…" at bounding box center [315, 125] width 308 height 48
click at [168, 172] on button "React Native" at bounding box center [180, 167] width 39 height 20
click at [233, 192] on span "We’ll use the unique value that identifies your app in the Apple App Store or G…" at bounding box center [315, 200] width 308 height 24
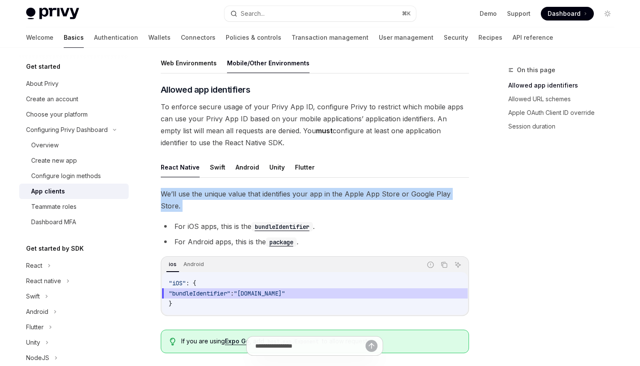
click at [233, 192] on span "We’ll use the unique value that identifies your app in the Apple App Store or G…" at bounding box center [315, 200] width 308 height 24
click at [346, 198] on span "We’ll use the unique value that identifies your app in the Apple App Store or G…" at bounding box center [315, 200] width 308 height 24
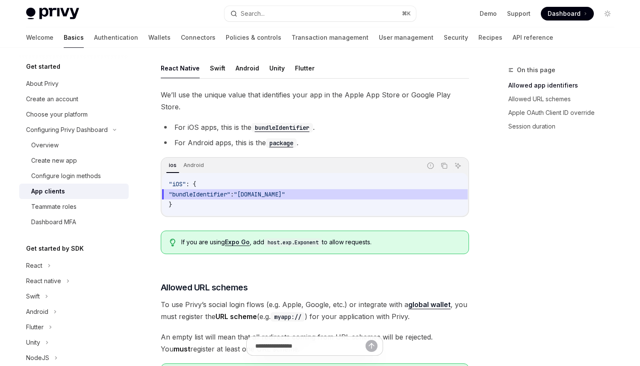
scroll to position [275, 0]
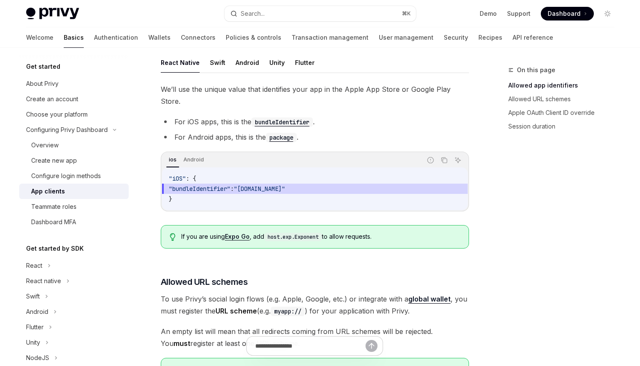
click at [213, 116] on li "For iOS apps, this is the bundleIdentifier ." at bounding box center [315, 122] width 308 height 12
click at [261, 232] on span "If you are using Expo Go , add host.exp.Exponent to allow requests." at bounding box center [320, 236] width 278 height 9
drag, startPoint x: 319, startPoint y: 229, endPoint x: 332, endPoint y: 151, distance: 79.2
click at [319, 229] on div "If you are using Expo Go , add host.exp.Exponent to allow requests." at bounding box center [315, 236] width 308 height 23
click at [188, 116] on li "For iOS apps, this is the bundleIdentifier ." at bounding box center [315, 122] width 308 height 12
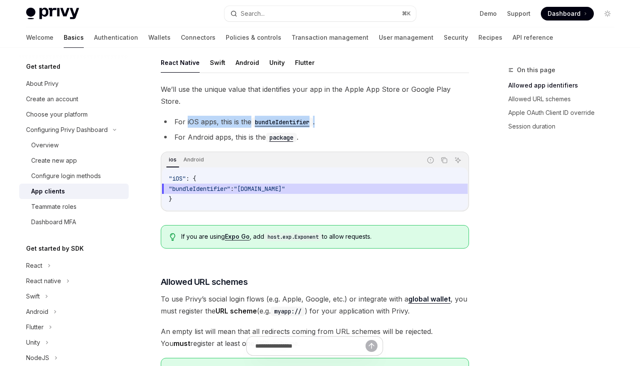
drag, startPoint x: 186, startPoint y: 111, endPoint x: 333, endPoint y: 113, distance: 147.0
click at [333, 116] on li "For iOS apps, this is the bundleIdentifier ." at bounding box center [315, 122] width 308 height 12
copy li "iOS apps, this is the bundleIdentifier ."
click at [403, 91] on span "We’ll use the unique value that identifies your app in the Apple App Store or G…" at bounding box center [315, 95] width 308 height 24
click at [399, 89] on span "We’ll use the unique value that identifies your app in the Apple App Store or G…" at bounding box center [315, 95] width 308 height 24
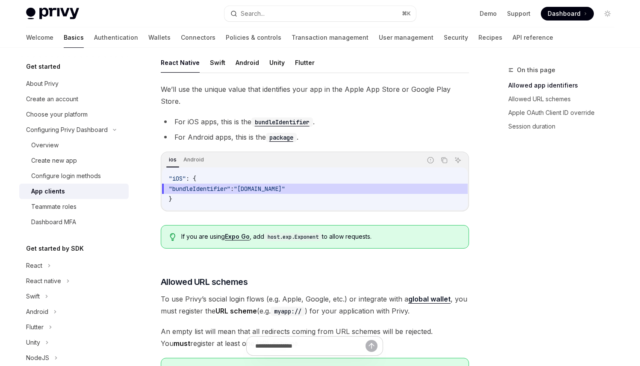
click at [305, 89] on span "We’ll use the unique value that identifies your app in the Apple App Store or G…" at bounding box center [315, 95] width 308 height 24
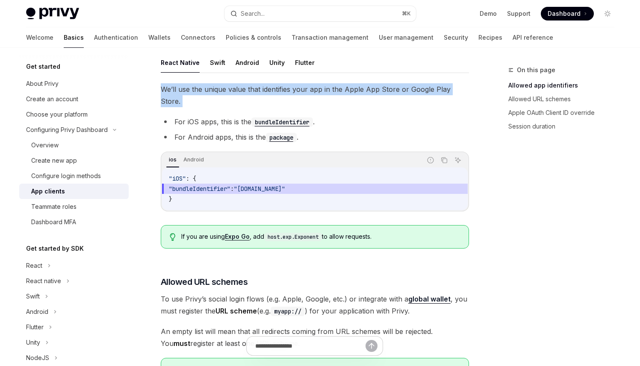
click at [305, 89] on span "We’ll use the unique value that identifies your app in the Apple App Store or G…" at bounding box center [315, 95] width 308 height 24
click at [228, 89] on span "We’ll use the unique value that identifies your app in the Apple App Store or G…" at bounding box center [315, 95] width 308 height 24
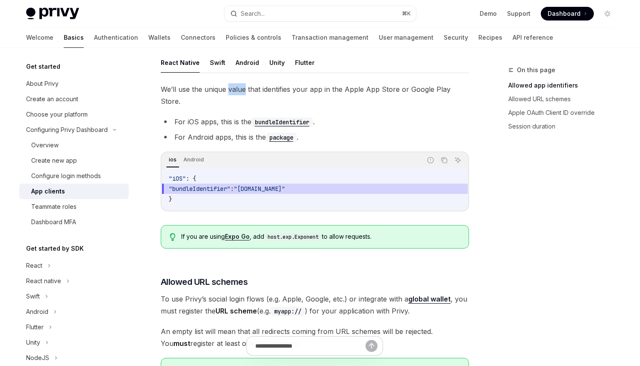
click at [228, 89] on span "We’ll use the unique value that identifies your app in the Apple App Store or G…" at bounding box center [315, 95] width 308 height 24
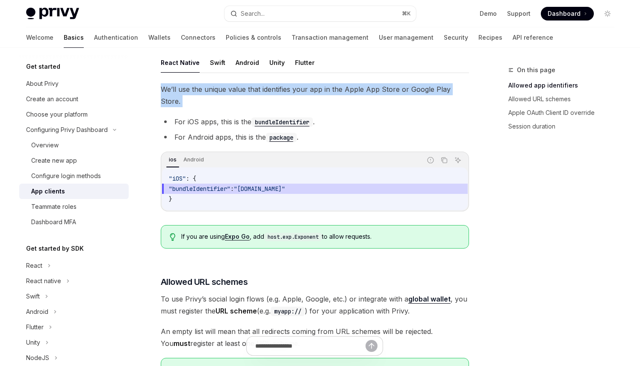
click at [228, 89] on span "We’ll use the unique value that identifies your app in the Apple App Store or G…" at bounding box center [315, 95] width 308 height 24
click at [223, 91] on span "We’ll use the unique value that identifies your app in the Apple App Store or G…" at bounding box center [315, 95] width 308 height 24
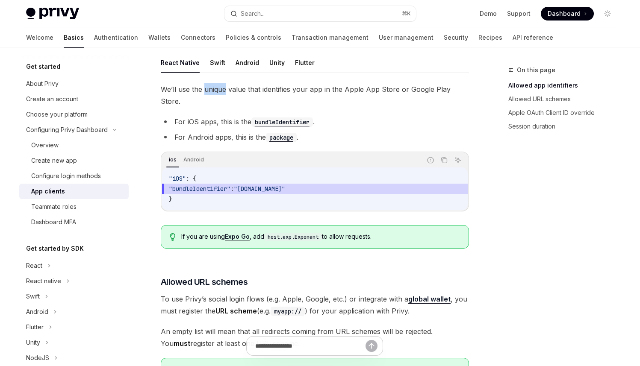
click at [223, 91] on span "We’ll use the unique value that identifies your app in the Apple App Store or G…" at bounding box center [315, 95] width 308 height 24
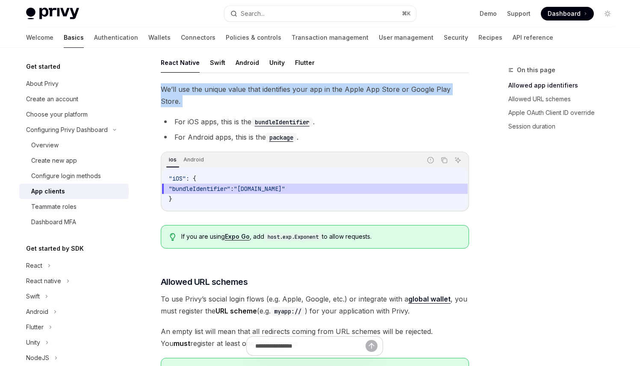
click at [223, 91] on span "We’ll use the unique value that identifies your app in the Apple App Store or G…" at bounding box center [315, 95] width 308 height 24
click at [218, 92] on span "We’ll use the unique value that identifies your app in the Apple App Store or G…" at bounding box center [315, 95] width 308 height 24
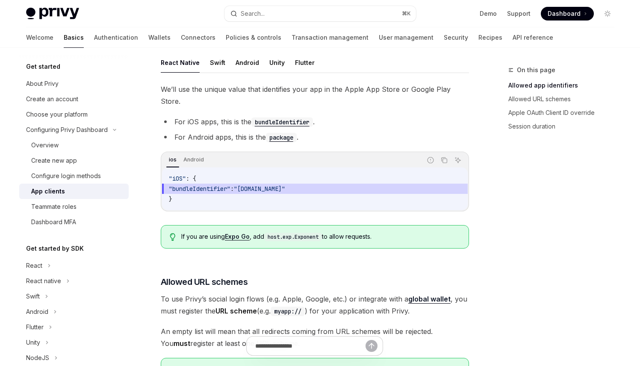
click at [203, 131] on li "For Android apps, this is the package ." at bounding box center [315, 137] width 308 height 12
click at [211, 131] on li "For Android apps, this is the package ." at bounding box center [315, 137] width 308 height 12
click at [392, 103] on div "We’ll use the unique value that identifies your app in the Apple App Store or G…" at bounding box center [315, 169] width 308 height 172
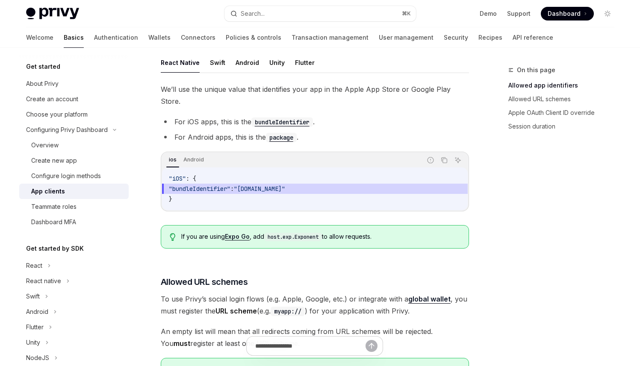
click at [206, 131] on li "For Android apps, this is the package ." at bounding box center [315, 137] width 308 height 12
click at [205, 131] on li "For Android apps, this is the package ." at bounding box center [315, 137] width 308 height 12
click at [203, 116] on li "For iOS apps, this is the bundleIdentifier ." at bounding box center [315, 122] width 308 height 12
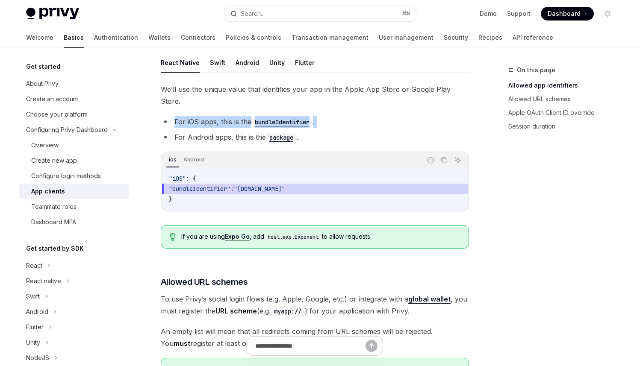
click at [203, 116] on li "For iOS apps, this is the bundleIdentifier ." at bounding box center [315, 122] width 308 height 12
click at [223, 116] on li "For iOS apps, this is the bundleIdentifier ." at bounding box center [315, 122] width 308 height 12
click at [175, 116] on li "For iOS apps, this is the bundleIdentifier ." at bounding box center [315, 122] width 308 height 12
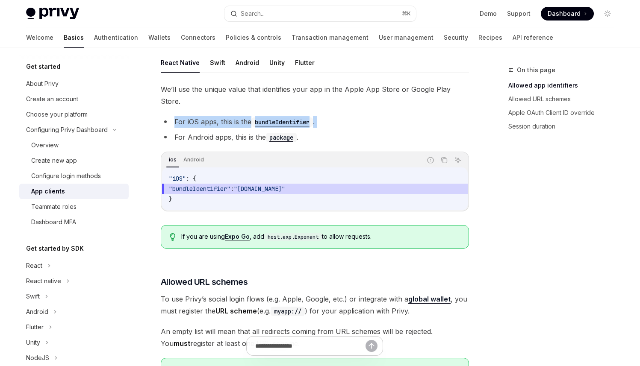
click at [174, 116] on li "For iOS apps, this is the bundleIdentifier ." at bounding box center [315, 122] width 308 height 12
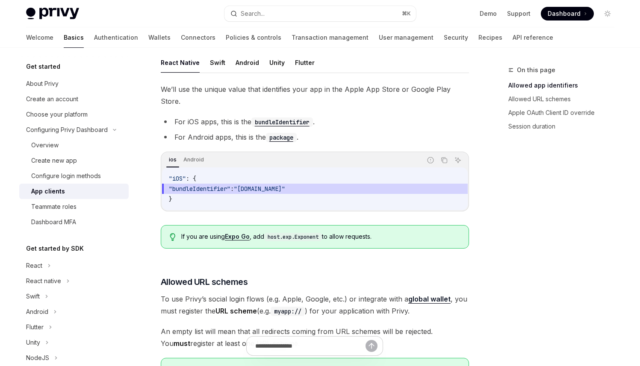
click at [335, 86] on span "We’ll use the unique value that identifies your app in the Apple App Store or G…" at bounding box center [315, 95] width 308 height 24
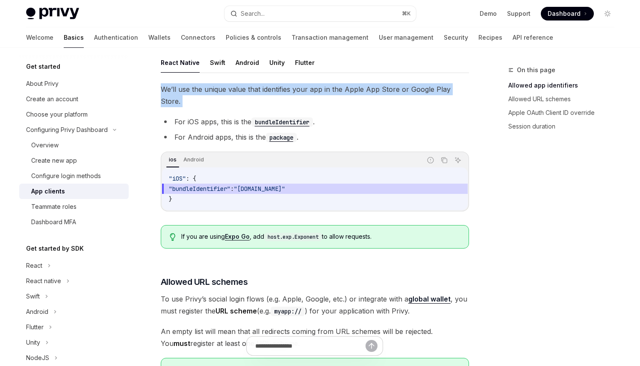
drag, startPoint x: 161, startPoint y: 91, endPoint x: 462, endPoint y: 97, distance: 301.7
click at [462, 97] on div "We’ll use the unique value that identifies your app in the Apple App Store or G…" at bounding box center [315, 169] width 308 height 172
drag, startPoint x: 475, startPoint y: 90, endPoint x: 163, endPoint y: 91, distance: 311.9
click at [163, 91] on div "On this page Allowed app identifiers Allowed URL schemes Apple OAuth Client ID …" at bounding box center [320, 275] width 602 height 1004
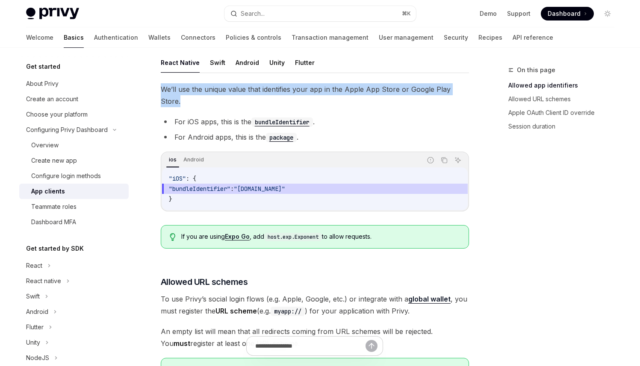
click at [162, 91] on span "We’ll use the unique value that identifies your app in the Apple App Store or G…" at bounding box center [315, 95] width 308 height 24
drag, startPoint x: 161, startPoint y: 91, endPoint x: 469, endPoint y: 97, distance: 308.1
click at [469, 97] on div "Configuring Privy Dashboard App clients OpenAI Open in ChatGPT OpenAI Open in C…" at bounding box center [235, 283] width 472 height 987
click at [467, 91] on span "We’ll use the unique value that identifies your app in the Apple App Store or G…" at bounding box center [315, 95] width 308 height 24
drag, startPoint x: 467, startPoint y: 91, endPoint x: 167, endPoint y: 92, distance: 299.9
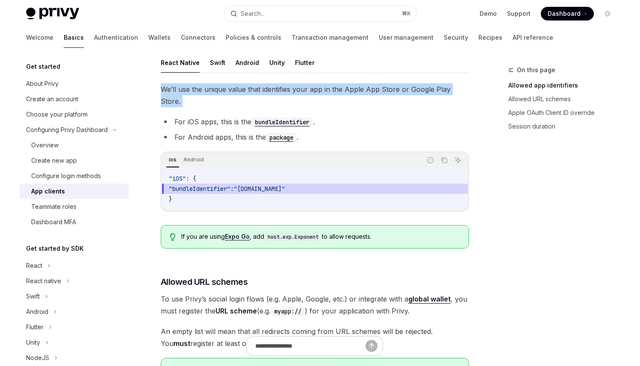
click at [167, 92] on span "We’ll use the unique value that identifies your app in the Apple App Store or G…" at bounding box center [315, 95] width 308 height 24
click at [164, 92] on span "We’ll use the unique value that identifies your app in the Apple App Store or G…" at bounding box center [315, 95] width 308 height 24
drag, startPoint x: 162, startPoint y: 91, endPoint x: 475, endPoint y: 88, distance: 313.2
click at [475, 88] on div "On this page Allowed app identifiers Allowed URL schemes Apple OAuth Client ID …" at bounding box center [320, 275] width 602 height 1004
click at [472, 88] on div "On this page Allowed app identifiers Allowed URL schemes Apple OAuth Client ID …" at bounding box center [320, 275] width 602 height 1004
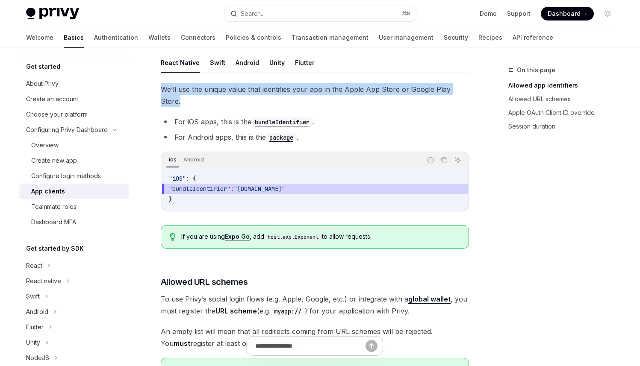
drag, startPoint x: 466, startPoint y: 90, endPoint x: 193, endPoint y: 82, distance: 273.1
click at [193, 82] on div "React Native Swift Android Unity Flutter We’ll use the unique value that identi…" at bounding box center [315, 154] width 308 height 203
click at [167, 86] on span "We’ll use the unique value that identifies your app in the Apple App Store or G…" at bounding box center [315, 95] width 308 height 24
drag, startPoint x: 164, startPoint y: 87, endPoint x: 433, endPoint y: 91, distance: 269.2
click at [433, 91] on span "We’ll use the unique value that identifies your app in the Apple App Store or G…" at bounding box center [315, 95] width 308 height 24
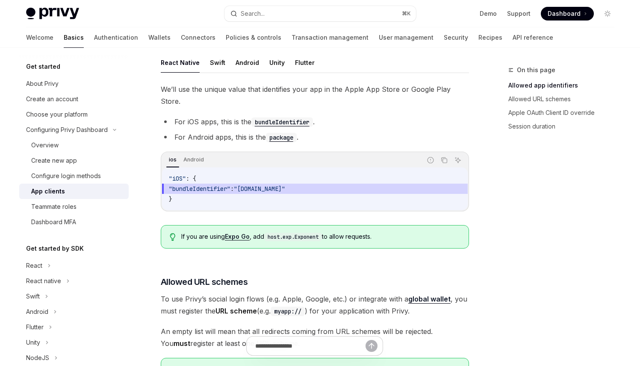
click at [436, 91] on span "We’ll use the unique value that identifies your app in the Apple App Store or G…" at bounding box center [315, 95] width 308 height 24
click at [466, 89] on span "We’ll use the unique value that identifies your app in the Apple App Store or G…" at bounding box center [315, 95] width 308 height 24
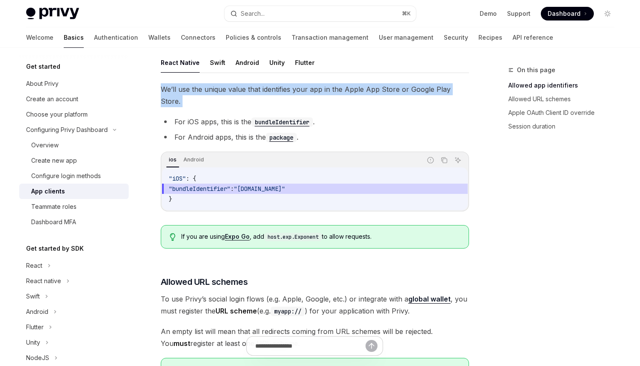
click at [466, 89] on span "We’ll use the unique value that identifies your app in the Apple App Store or G…" at bounding box center [315, 95] width 308 height 24
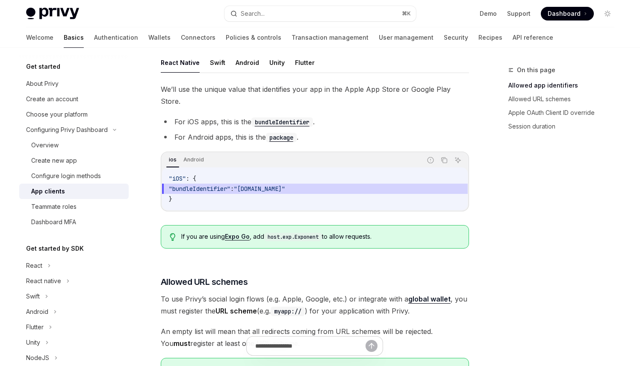
click at [466, 89] on span "We’ll use the unique value that identifies your app in the Apple App Store or G…" at bounding box center [315, 95] width 308 height 24
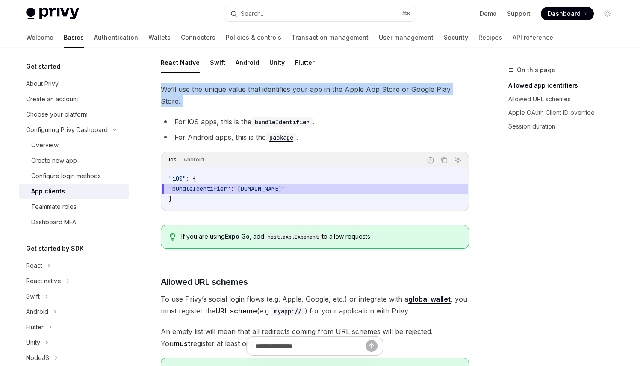
click at [466, 89] on span "We’ll use the unique value that identifies your app in the Apple App Store or G…" at bounding box center [315, 95] width 308 height 24
click at [463, 91] on span "We’ll use the unique value that identifies your app in the Apple App Store or G…" at bounding box center [315, 95] width 308 height 24
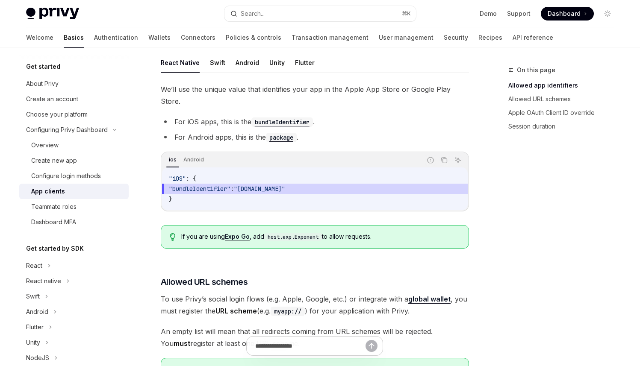
click at [205, 119] on ul "For iOS apps, this is the bundleIdentifier . For Android apps, this is the pack…" at bounding box center [315, 129] width 308 height 27
click at [215, 90] on span "We’ll use the unique value that identifies your app in the Apple App Store or G…" at bounding box center [315, 95] width 308 height 24
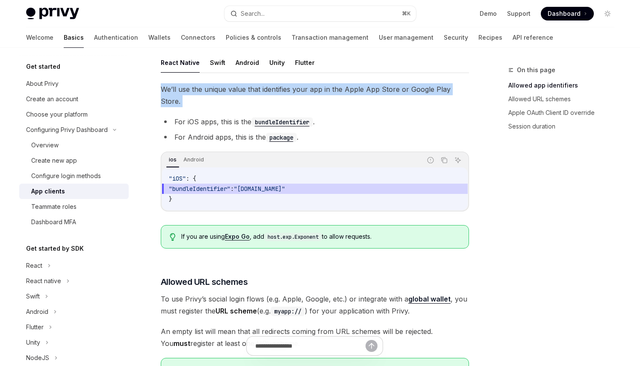
click at [215, 90] on span "We’ll use the unique value that identifies your app in the Apple App Store or G…" at bounding box center [315, 95] width 308 height 24
click at [209, 93] on span "We’ll use the unique value that identifies your app in the Apple App Store or G…" at bounding box center [315, 95] width 308 height 24
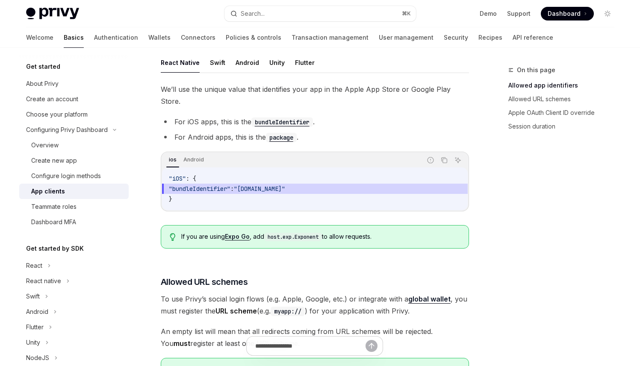
click at [245, 184] on span ""bundleIdentifier" : "com.myorg.app"" at bounding box center [315, 189] width 292 height 10
click at [230, 185] on span ""bundleIdentifier"" at bounding box center [200, 189] width 62 height 8
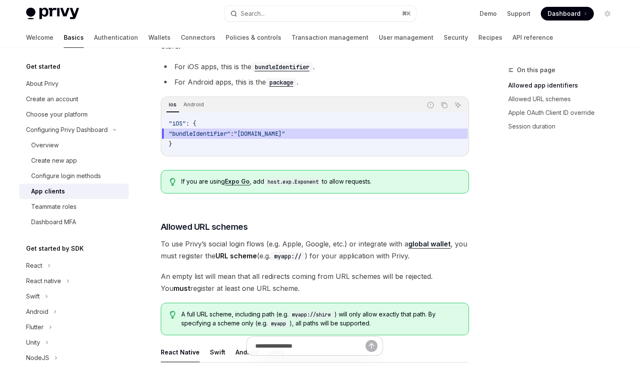
scroll to position [347, 0]
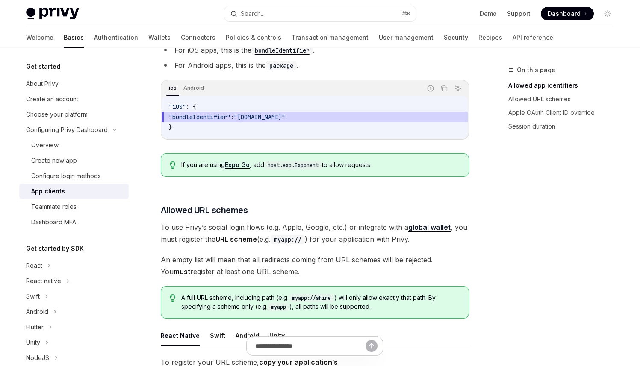
click at [208, 206] on div "​ Allowed app identifiers To enforce secure usage of your Privy App ID, configu…" at bounding box center [315, 237] width 308 height 661
click at [193, 221] on span "To use Privy’s social login flows (e.g. Apple, Google, etc.) or integrate with …" at bounding box center [315, 233] width 308 height 24
click at [193, 224] on span "To use Privy’s social login flows (e.g. Apple, Google, etc.) or integrate with …" at bounding box center [315, 233] width 308 height 24
click at [204, 221] on span "To use Privy’s social login flows (e.g. Apple, Google, etc.) or integrate with …" at bounding box center [315, 233] width 308 height 24
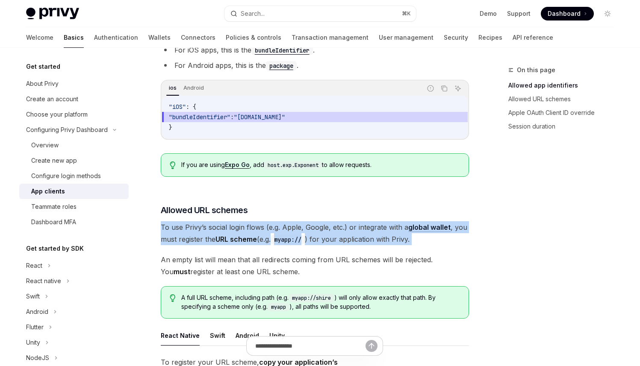
click at [204, 221] on span "To use Privy’s social login flows (e.g. Apple, Google, etc.) or integrate with …" at bounding box center [315, 233] width 308 height 24
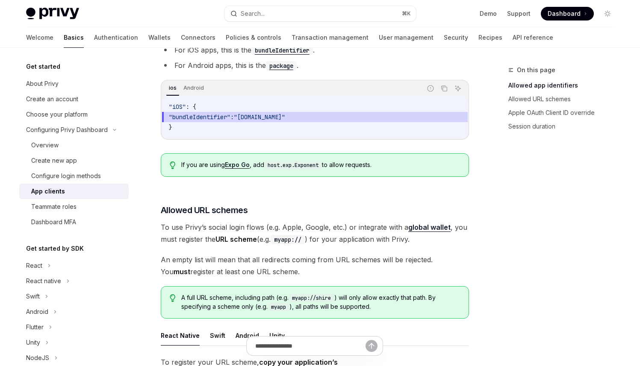
click at [202, 221] on span "To use Privy’s social login flows (e.g. Apple, Google, etc.) or integrate with …" at bounding box center [315, 233] width 308 height 24
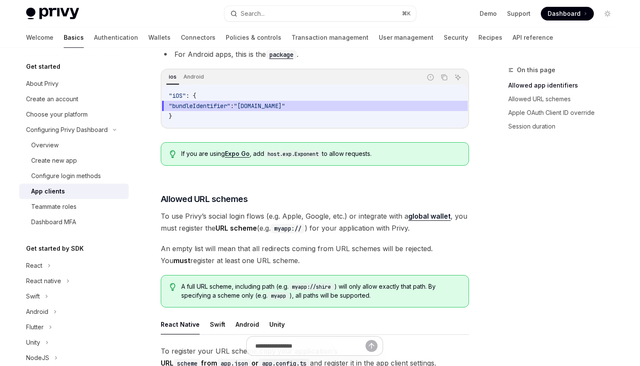
scroll to position [363, 0]
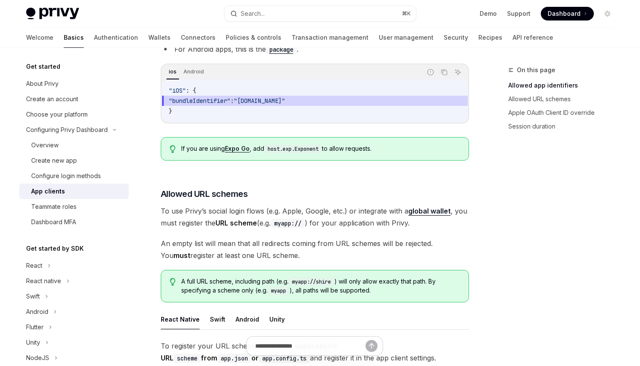
click at [202, 206] on span "To use Privy’s social login flows (e.g. Apple, Google, etc.) or integrate with …" at bounding box center [315, 217] width 308 height 24
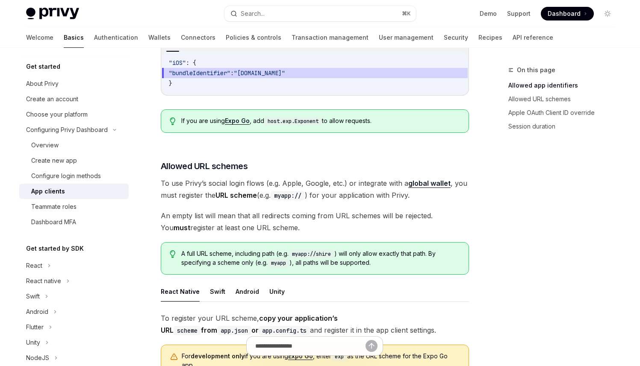
scroll to position [396, 0]
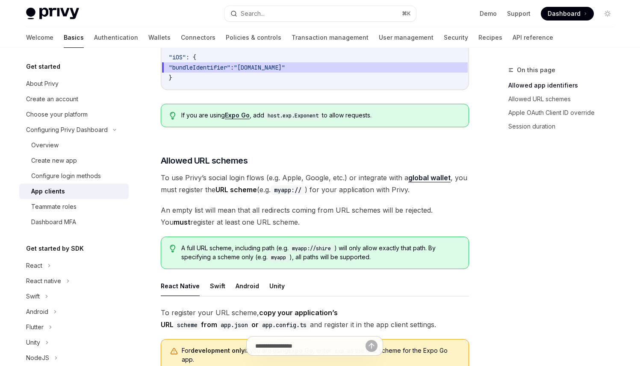
click at [174, 204] on span "An empty list will mean that all redirects coming from URL schemes will be reje…" at bounding box center [315, 216] width 308 height 24
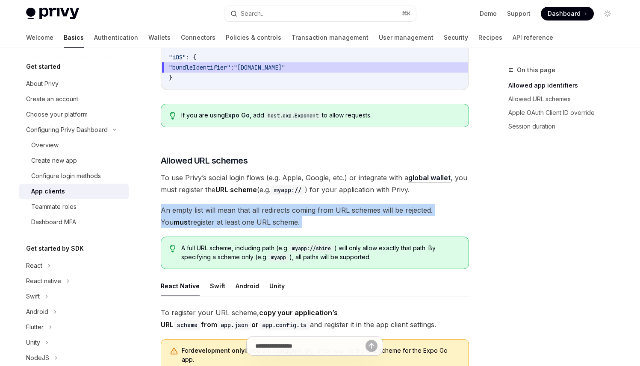
click at [174, 204] on span "An empty list will mean that all redirects coming from URL schemes will be reje…" at bounding box center [315, 216] width 308 height 24
click at [183, 204] on span "An empty list will mean that all redirects coming from URL schemes will be reje…" at bounding box center [315, 216] width 308 height 24
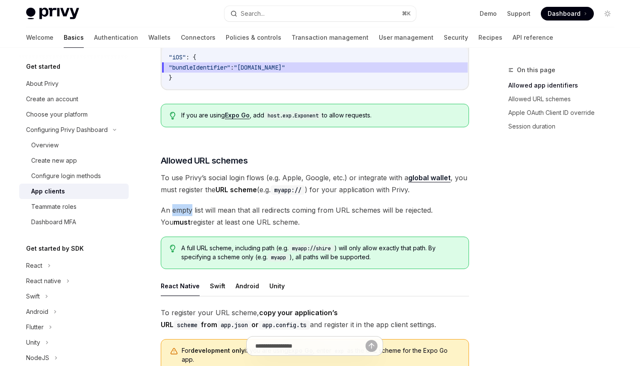
click at [183, 204] on span "An empty list will mean that all redirects coming from URL schemes will be reje…" at bounding box center [315, 216] width 308 height 24
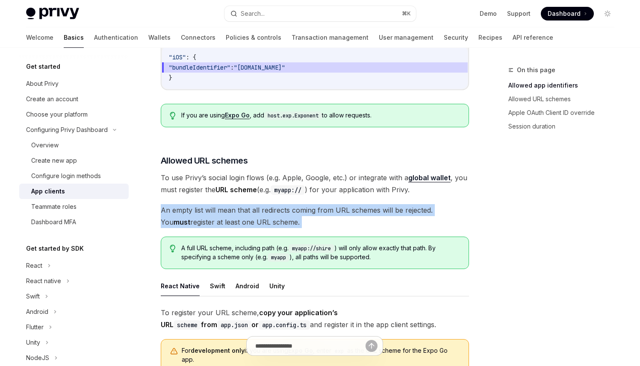
click at [183, 204] on span "An empty list will mean that all redirects coming from URL schemes will be reje…" at bounding box center [315, 216] width 308 height 24
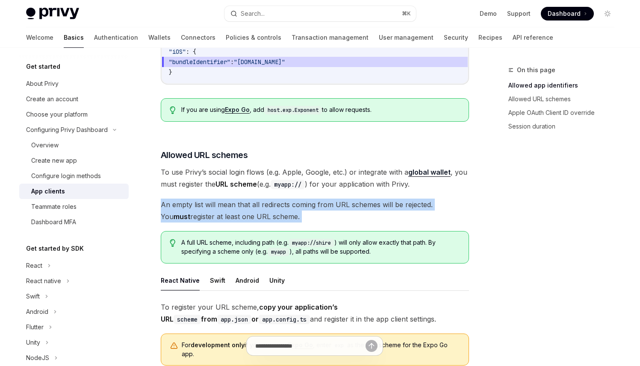
scroll to position [407, 0]
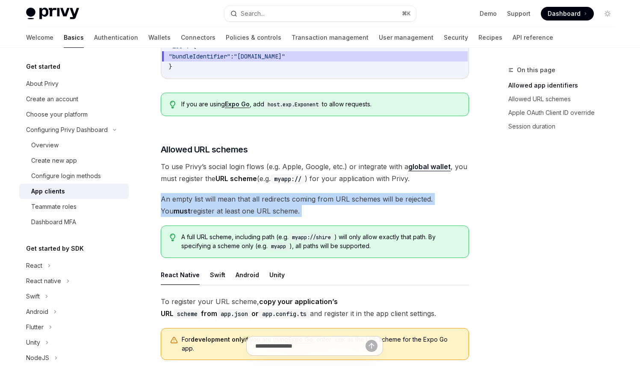
click at [187, 196] on span "An empty list will mean that all redirects coming from URL schemes will be reje…" at bounding box center [315, 205] width 308 height 24
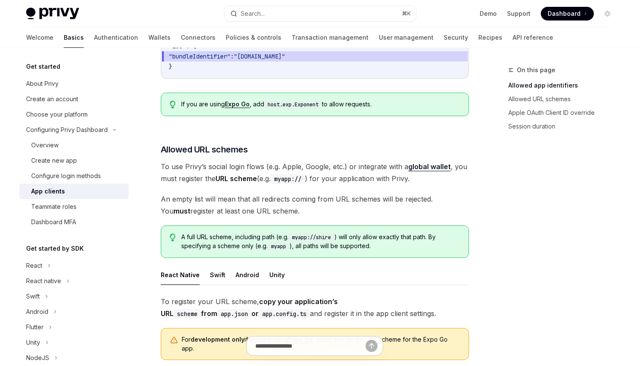
scroll to position [357, 0]
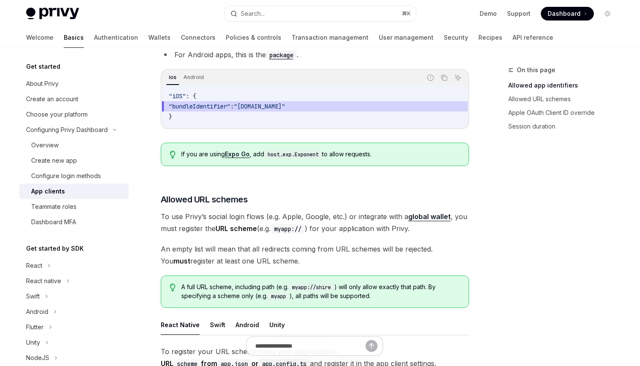
click at [201, 217] on span "To use Privy’s social login flows (e.g. Apple, Google, etc.) or integrate with …" at bounding box center [315, 223] width 308 height 24
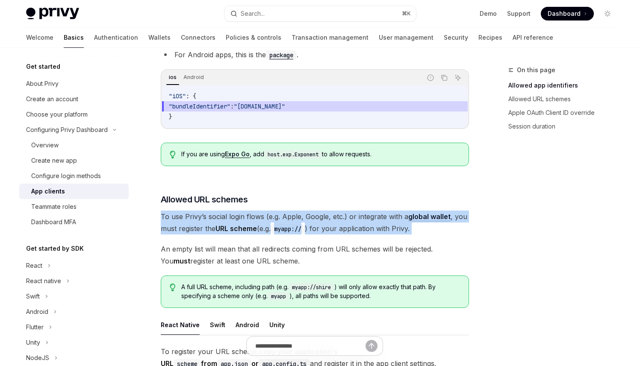
click at [201, 217] on span "To use Privy’s social login flows (e.g. Apple, Google, etc.) or integrate with …" at bounding box center [315, 223] width 308 height 24
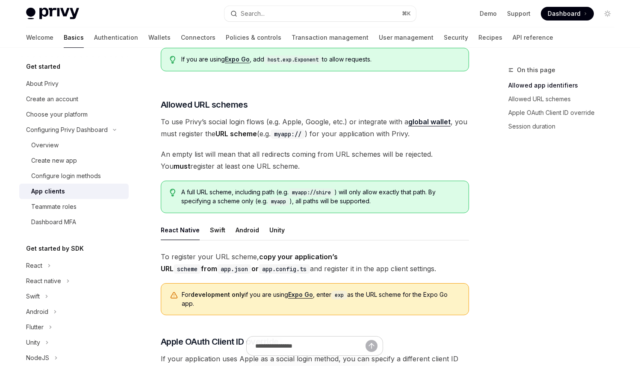
scroll to position [458, 0]
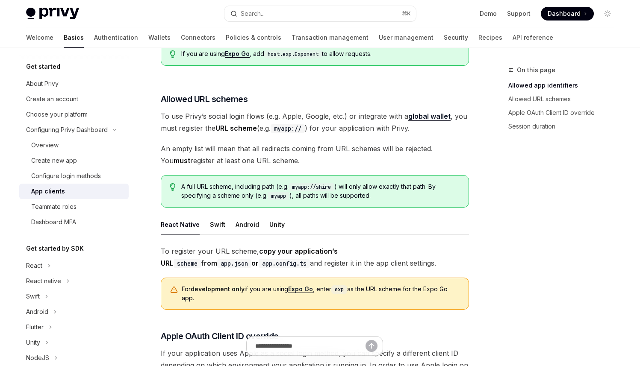
click at [338, 247] on strong "copy your application’s URL scheme from app.json or app.config.ts" at bounding box center [249, 257] width 177 height 21
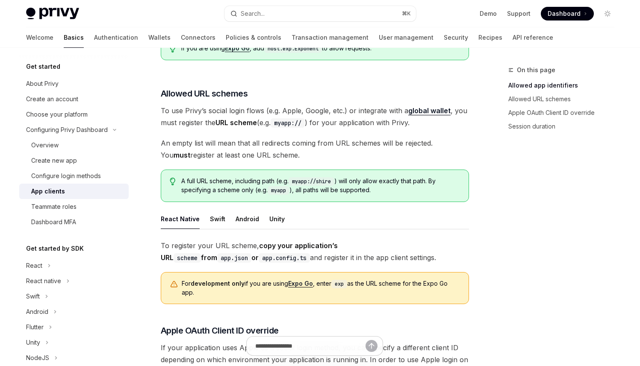
scroll to position [474, 0]
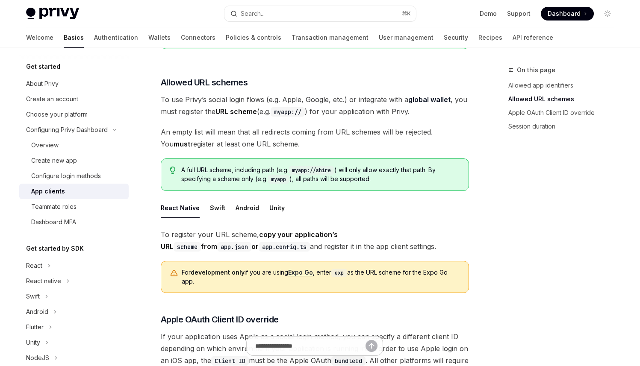
click at [251, 268] on div "For development only if you are using Expo Go , enter exp as the URL scheme for…" at bounding box center [321, 277] width 278 height 18
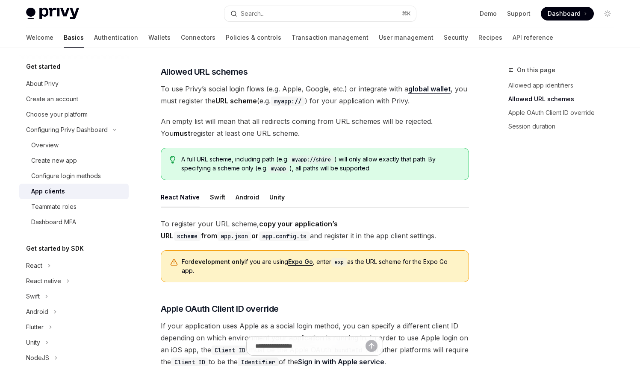
scroll to position [490, 0]
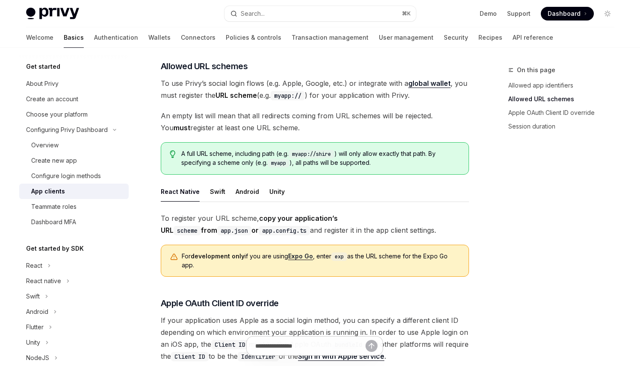
click at [247, 252] on div "For development only if you are using Expo Go , enter exp as the URL scheme for…" at bounding box center [321, 261] width 278 height 18
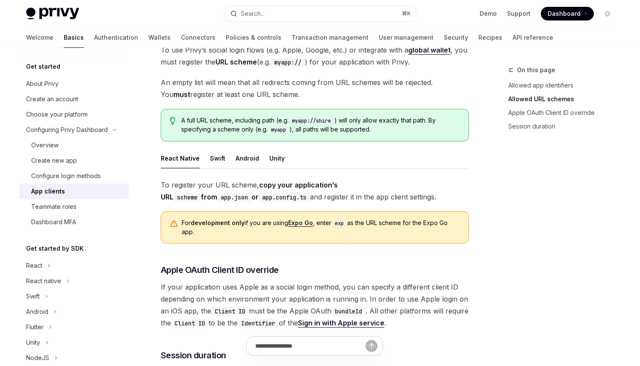
scroll to position [529, 0]
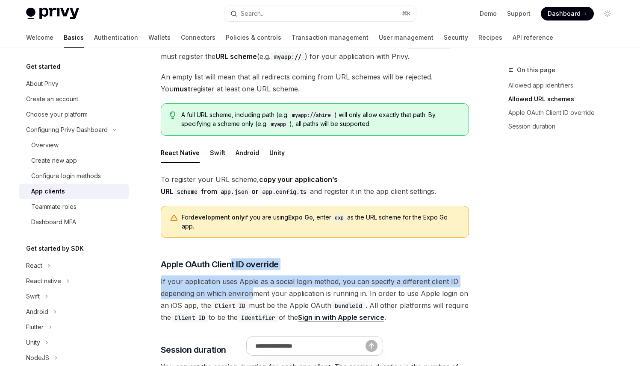
drag, startPoint x: 230, startPoint y: 248, endPoint x: 251, endPoint y: 277, distance: 36.1
click at [251, 277] on div "To register your URL scheme, copy your application’s URL scheme from app.json o…" at bounding box center [315, 248] width 308 height 150
click at [251, 277] on span "If your application uses Apple as a social login method, you can specify a diff…" at bounding box center [315, 300] width 308 height 48
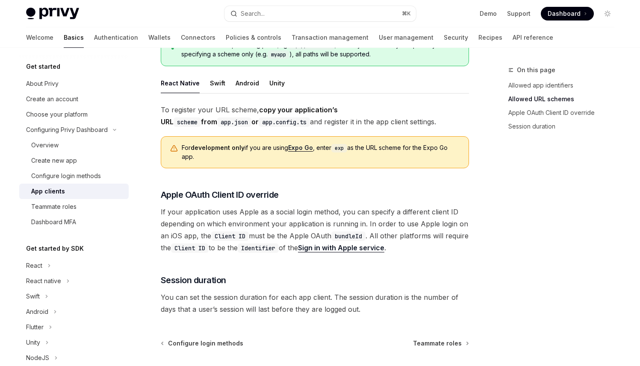
scroll to position [605, 0]
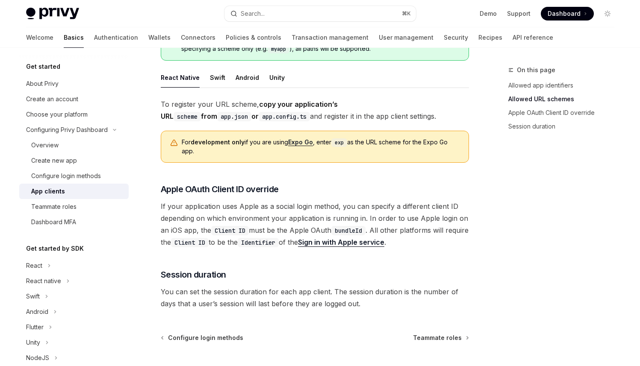
click at [269, 289] on span "You can set the session duration for each app client. The session duration is t…" at bounding box center [315, 298] width 308 height 24
click at [273, 286] on span "You can set the session duration for each app client. The session duration is t…" at bounding box center [315, 298] width 308 height 24
click at [311, 287] on span "You can set the session duration for each app client. The session duration is t…" at bounding box center [315, 298] width 308 height 24
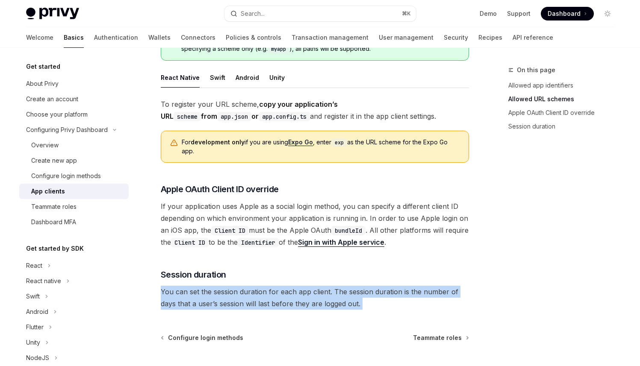
click at [311, 287] on span "You can set the session duration for each app client. The session duration is t…" at bounding box center [315, 298] width 308 height 24
click at [416, 289] on span "You can set the session duration for each app client. The session duration is t…" at bounding box center [315, 298] width 308 height 24
drag, startPoint x: 416, startPoint y: 289, endPoint x: 166, endPoint y: 261, distance: 251.5
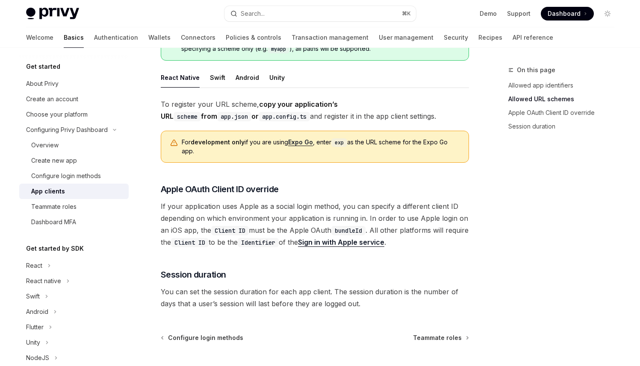
click at [438, 334] on span "Teammate roles" at bounding box center [437, 338] width 49 height 9
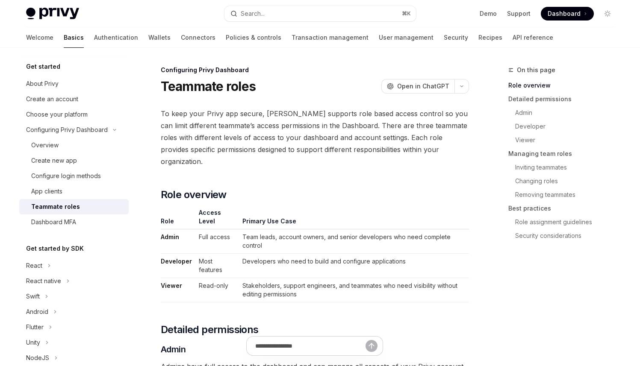
click at [218, 129] on span "To keep your Privy app secure, Privy supports role based access control so you …" at bounding box center [315, 138] width 308 height 60
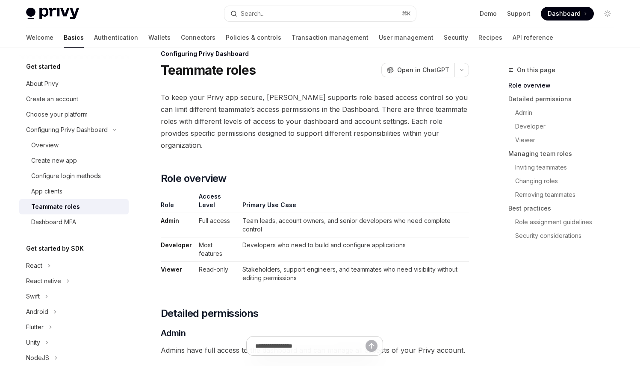
click at [306, 192] on th "Primary Use Case" at bounding box center [353, 202] width 229 height 21
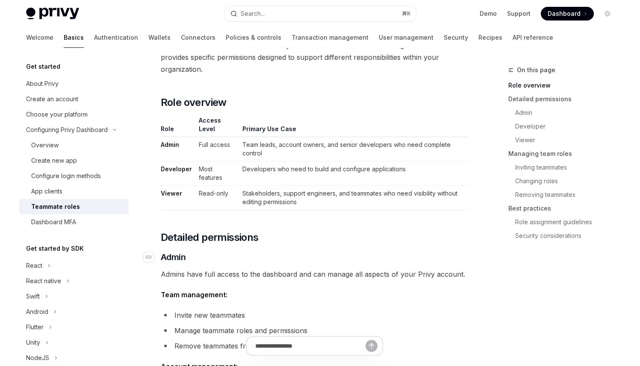
click at [323, 251] on h3 "​ Admin" at bounding box center [315, 257] width 308 height 12
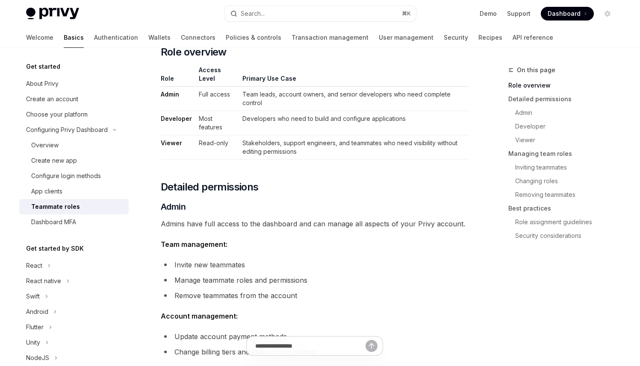
click at [323, 259] on li "Invite new teammates" at bounding box center [315, 265] width 308 height 12
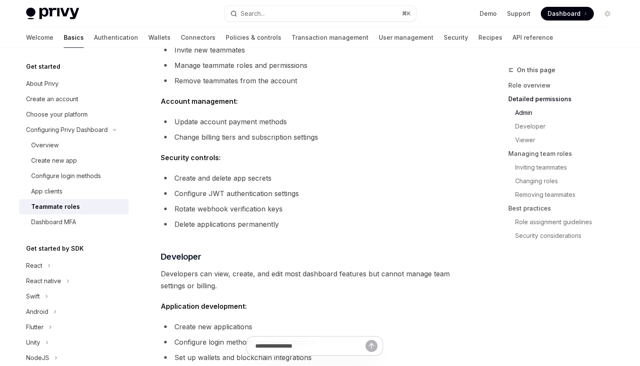
click at [323, 251] on h3 "​ Developer" at bounding box center [315, 257] width 308 height 12
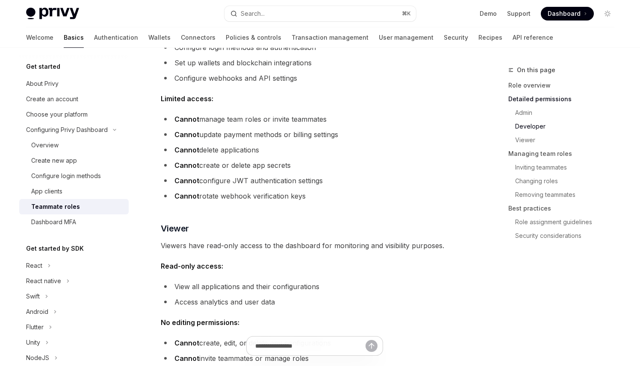
click at [323, 260] on span "Read-only access:" at bounding box center [315, 266] width 308 height 12
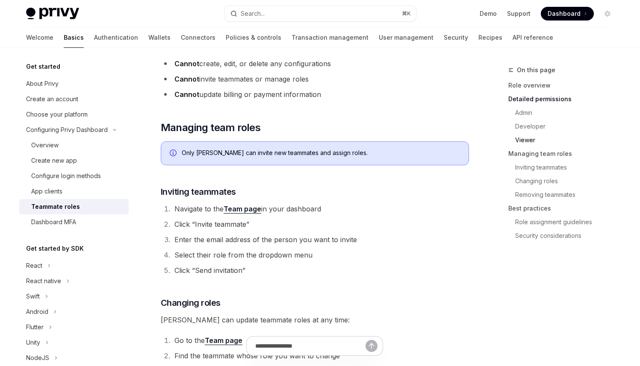
click at [326, 249] on li "Select their role from the dropdown menu" at bounding box center [320, 255] width 297 height 12
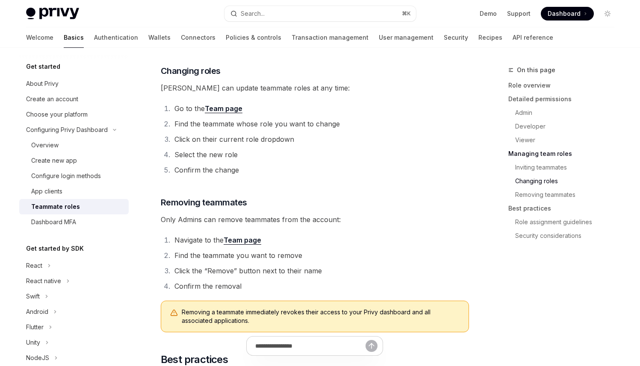
click at [374, 234] on li "Navigate to the Team page" at bounding box center [320, 240] width 297 height 12
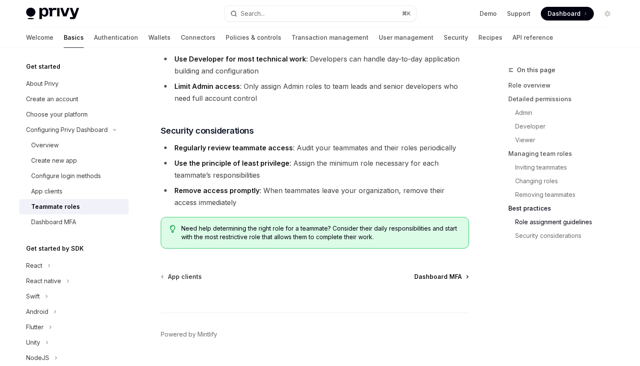
click at [447, 273] on span "Dashboard MFA" at bounding box center [437, 277] width 47 height 9
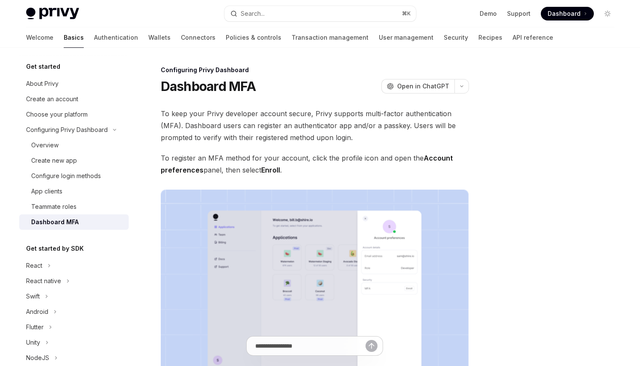
click at [477, 201] on div "Configuring Privy Dashboard Dashboard MFA OpenAI Open in ChatGPT OpenAI Open in…" at bounding box center [320, 298] width 602 height 500
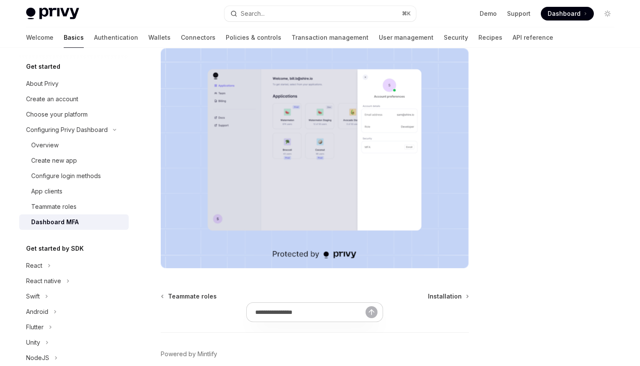
scroll to position [182, 0]
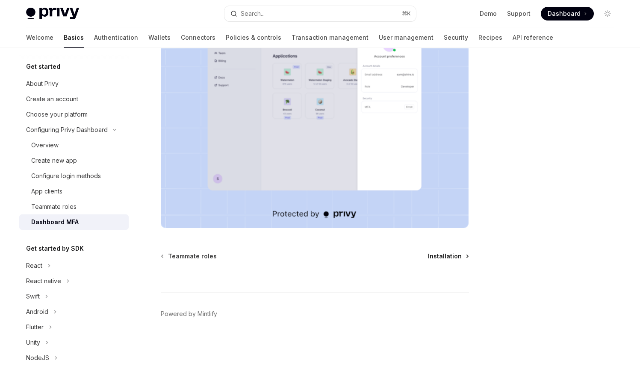
click at [450, 253] on span "Installation" at bounding box center [445, 256] width 34 height 9
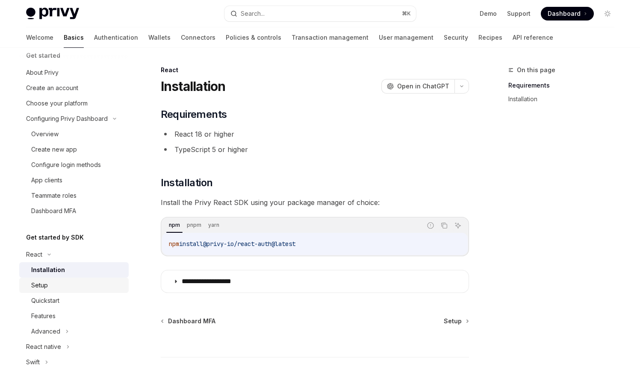
scroll to position [55, 0]
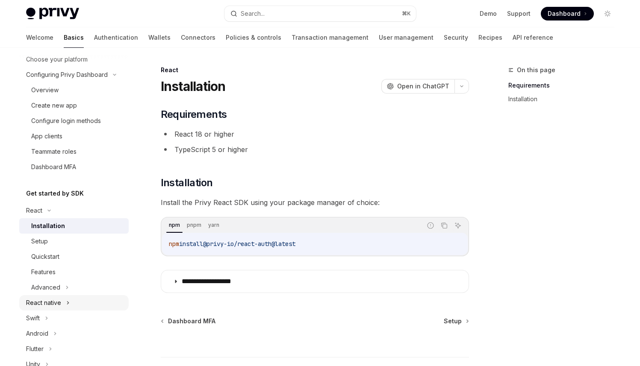
click at [61, 301] on div "React native" at bounding box center [73, 302] width 109 height 15
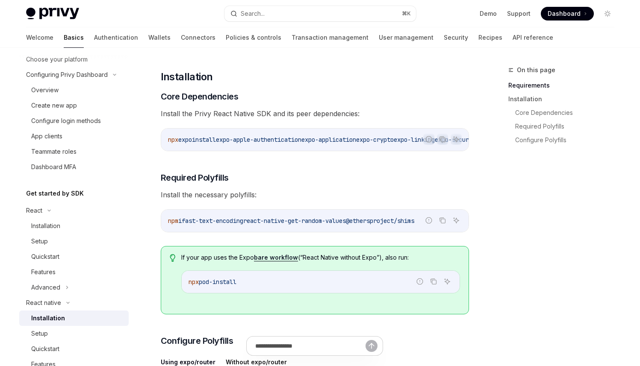
scroll to position [112, 0]
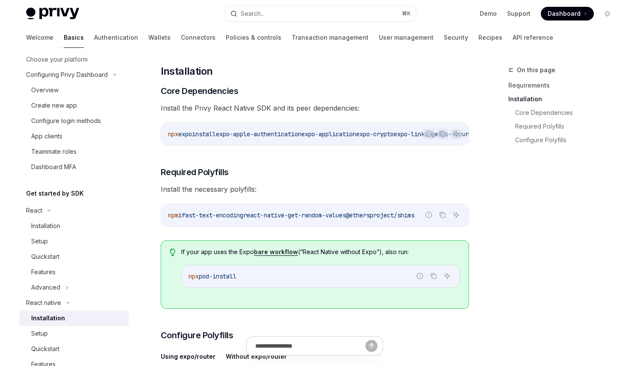
click at [211, 109] on span "Install the Privy React Native SDK and its peer dependencies:" at bounding box center [315, 108] width 308 height 12
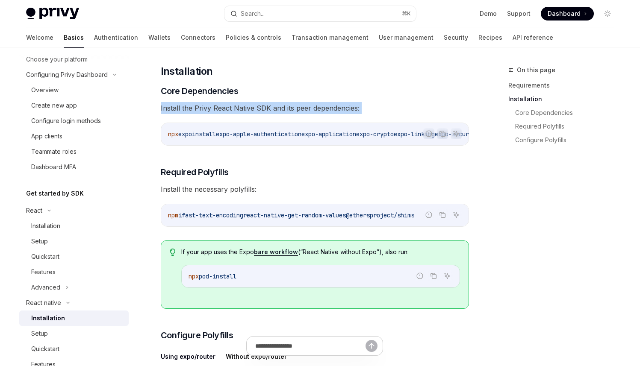
click at [211, 109] on span "Install the Privy React Native SDK and its peer dependencies:" at bounding box center [315, 108] width 308 height 12
click at [221, 110] on span "Install the Privy React Native SDK and its peer dependencies:" at bounding box center [315, 108] width 308 height 12
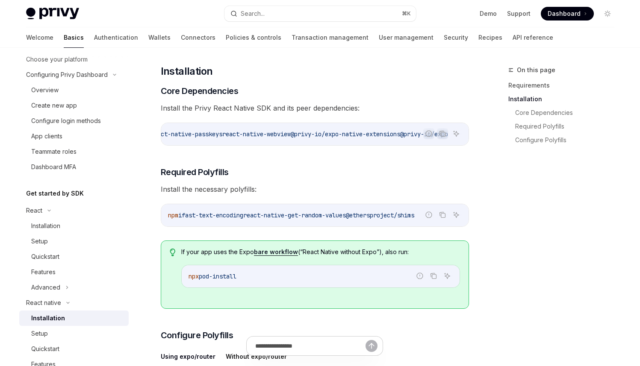
scroll to position [0, 474]
click at [445, 134] on button "Copy the contents from the code block" at bounding box center [442, 133] width 11 height 11
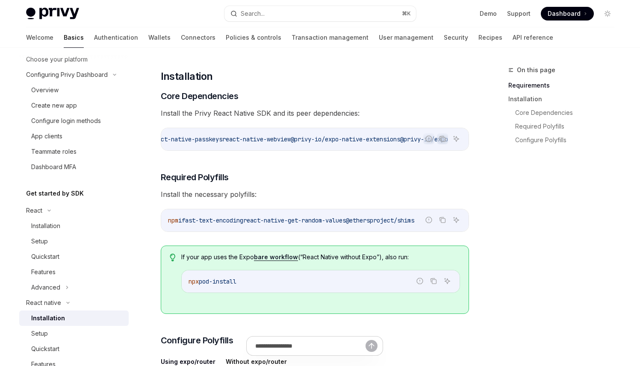
scroll to position [112, 0]
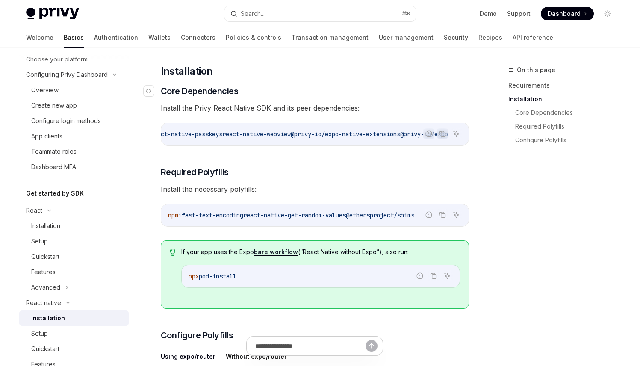
click at [287, 90] on h3 "​ Core Dependencies" at bounding box center [315, 91] width 308 height 12
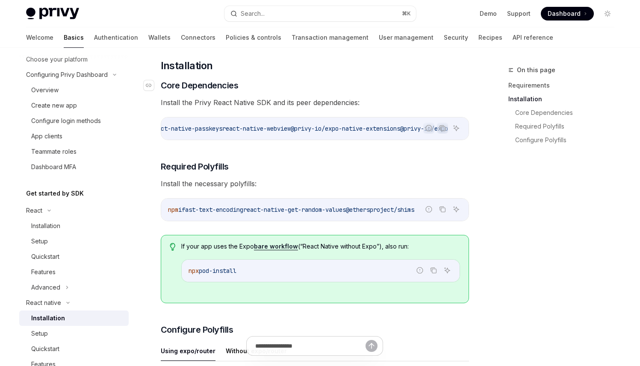
scroll to position [112, 0]
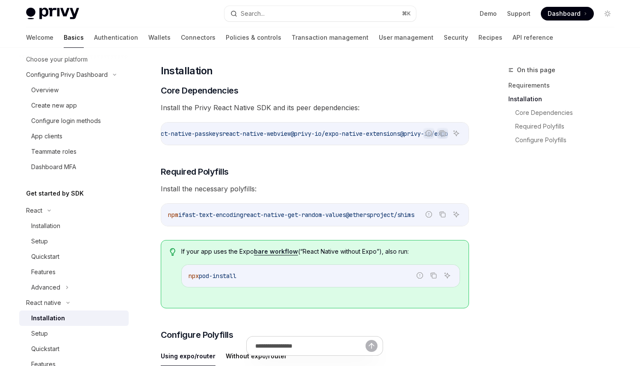
click at [381, 211] on div "npm i fast-text-encoding react-native-get-random-values @ethersproject/shims" at bounding box center [314, 215] width 307 height 22
click at [380, 217] on span "@ethersproject/shims" at bounding box center [380, 215] width 68 height 8
drag, startPoint x: 385, startPoint y: 142, endPoint x: 346, endPoint y: 144, distance: 38.5
click at [346, 144] on div "npx expo install expo-apple-authentication expo-application expo-crypto expo-li…" at bounding box center [314, 134] width 307 height 22
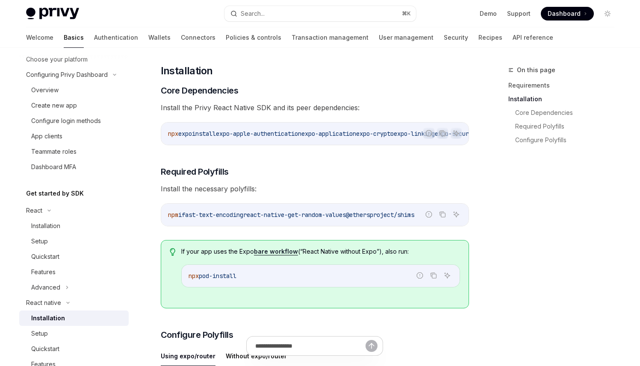
click at [227, 130] on span "expo-apple-authentication" at bounding box center [258, 134] width 85 height 8
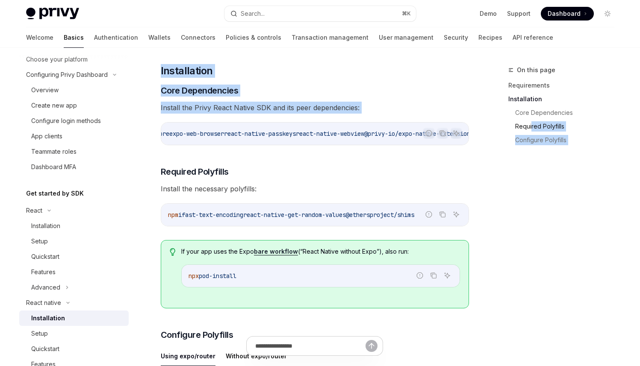
scroll to position [0, 474]
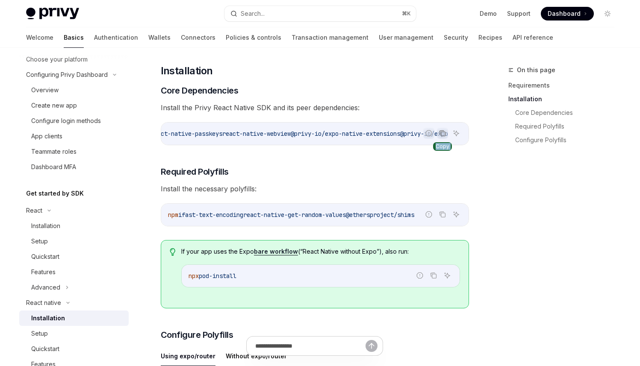
drag, startPoint x: 229, startPoint y: 134, endPoint x: 438, endPoint y: 134, distance: 209.8
click at [438, 134] on div "Report incorrect code Copy Ask AI npx expo install expo-apple-authentication ex…" at bounding box center [315, 133] width 308 height 23
click at [441, 132] on icon "Copy the contents from the code block" at bounding box center [442, 133] width 7 height 7
click at [264, 142] on div "npx expo install expo-apple-authentication expo-application expo-crypto expo-li…" at bounding box center [314, 134] width 307 height 22
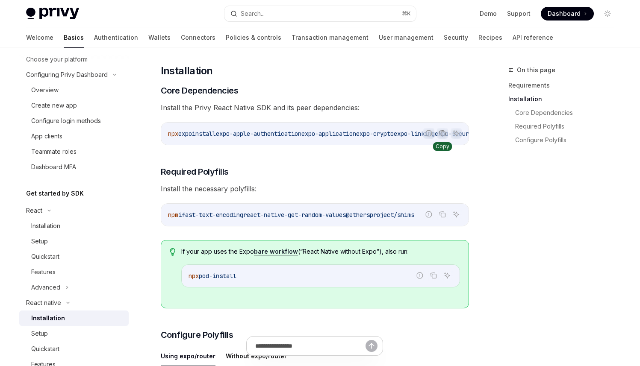
click at [439, 133] on icon "Copy the contents from the code block" at bounding box center [441, 133] width 4 height 4
click at [441, 218] on icon "Copy the contents from the code block" at bounding box center [442, 214] width 7 height 7
drag, startPoint x: 182, startPoint y: 254, endPoint x: 253, endPoint y: 275, distance: 74.7
click at [253, 275] on div "If your app uses the Expo bare workflow (“React Native without Expo”), also run…" at bounding box center [320, 274] width 278 height 54
copy div "If your app uses the Expo bare workflow (“React Native without Expo”), also run…"
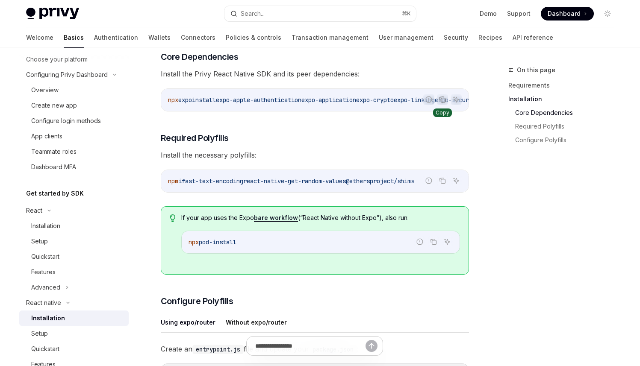
scroll to position [182, 0]
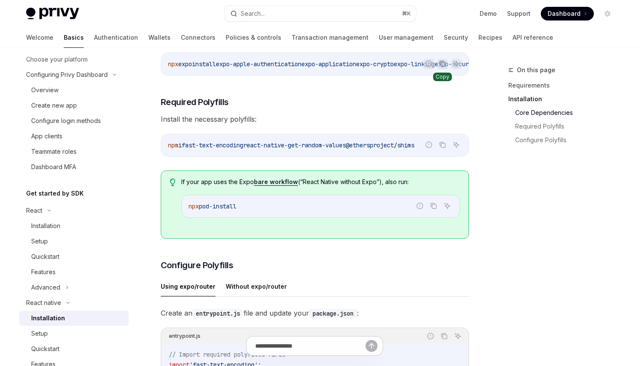
click at [317, 248] on div "​ Requirements A React Native project using the latest version iOS and Android …" at bounding box center [315, 311] width 308 height 770
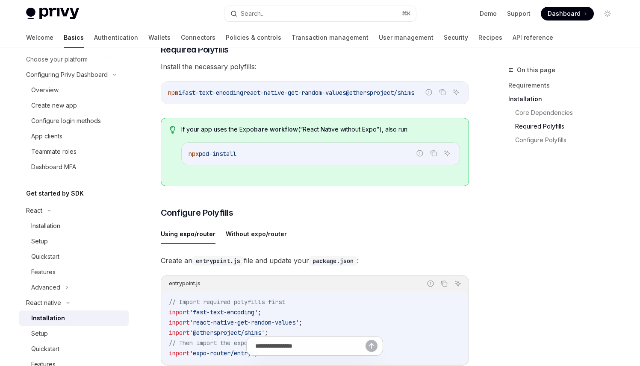
click at [311, 233] on ul "Using expo/router Without expo/router" at bounding box center [315, 234] width 308 height 21
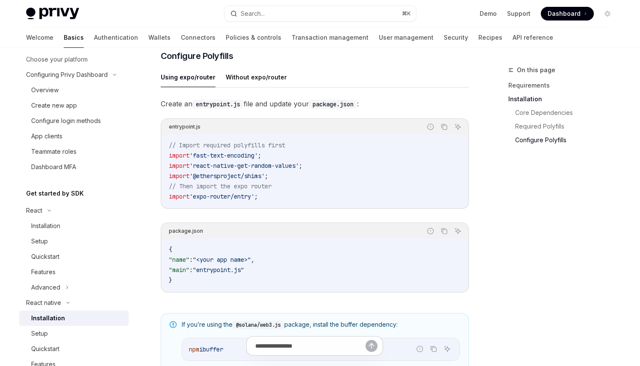
scroll to position [396, 0]
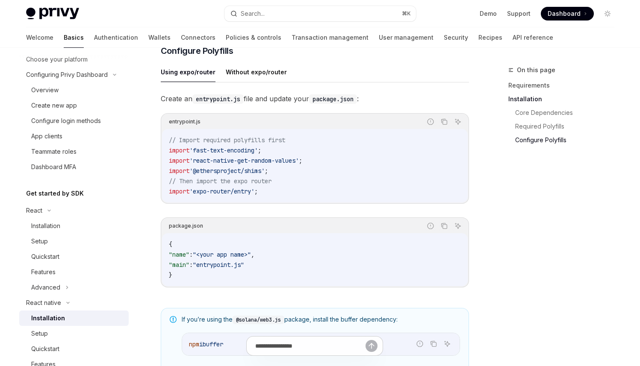
click at [271, 127] on div "Report incorrect code Copy Ask AI" at bounding box center [331, 121] width 263 height 11
click at [250, 75] on button "Without expo/router" at bounding box center [256, 72] width 61 height 20
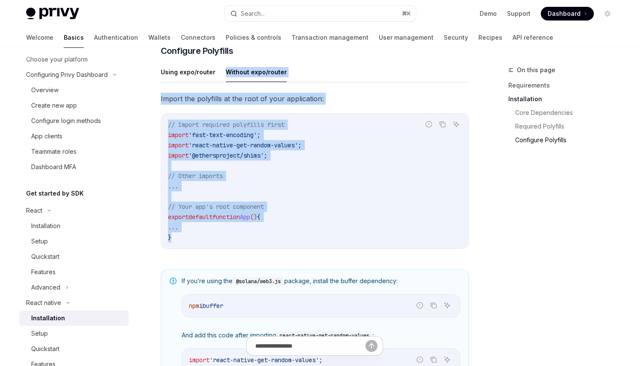
drag, startPoint x: 220, startPoint y: 77, endPoint x: 326, endPoint y: 250, distance: 202.2
click at [326, 250] on div "Using expo/router Without expo/router Import the polyfills at the root of your …" at bounding box center [315, 162] width 308 height 201
copy div "Without expo/router Import the polyfills at the root of your application: Repor…"
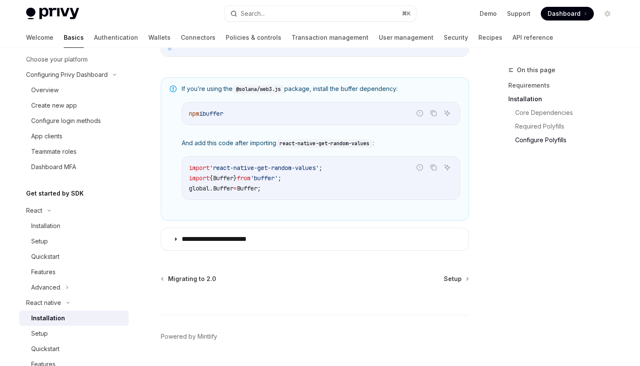
scroll to position [594, 0]
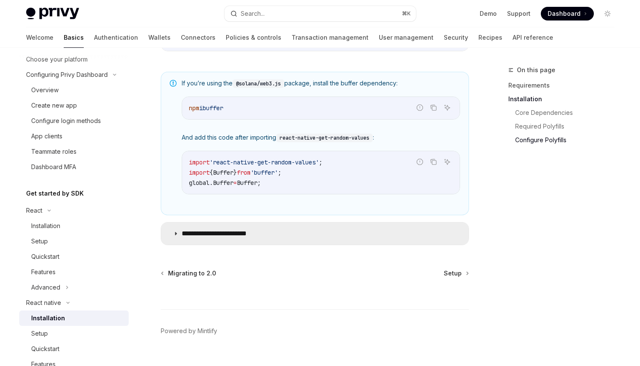
click at [273, 232] on summary "**********" at bounding box center [314, 234] width 307 height 22
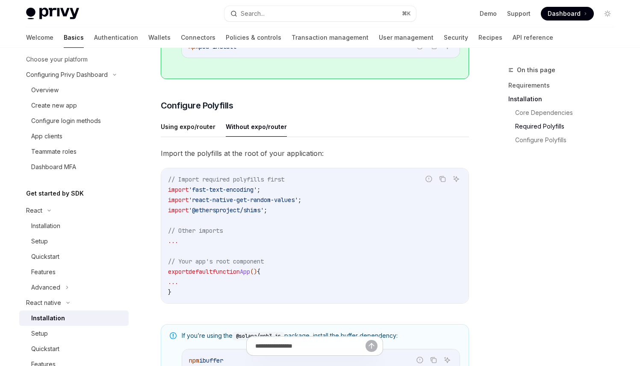
scroll to position [336, 0]
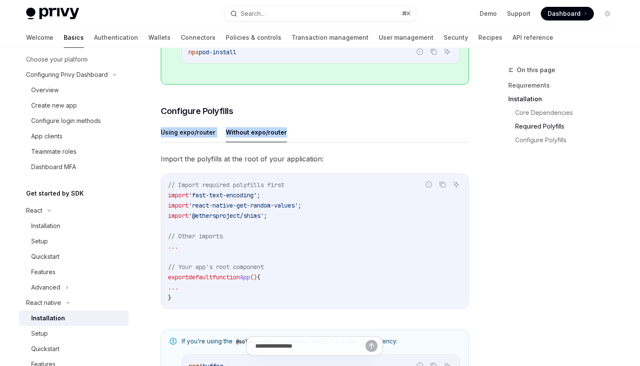
drag, startPoint x: 151, startPoint y: 132, endPoint x: 284, endPoint y: 144, distance: 133.4
copy ul "Using expo/router Without expo/router"
click at [254, 132] on button "Without expo/router" at bounding box center [256, 132] width 61 height 20
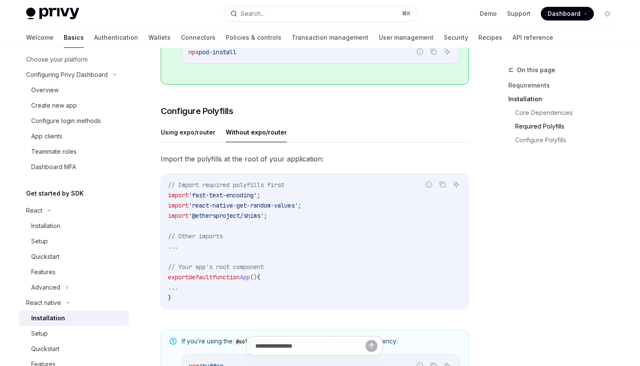
click at [254, 132] on button "Without expo/router" at bounding box center [256, 132] width 61 height 20
click at [262, 161] on span "Import the polyfills at the root of your application:" at bounding box center [315, 159] width 308 height 12
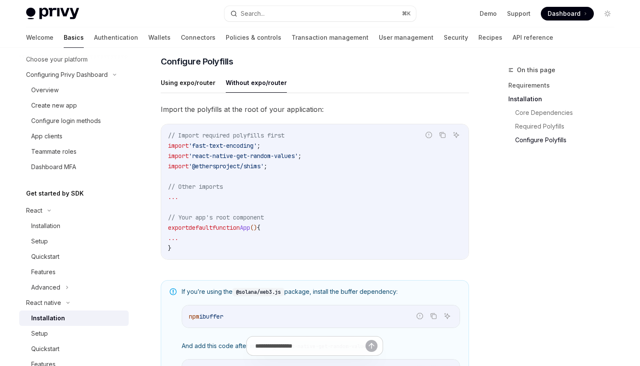
scroll to position [391, 0]
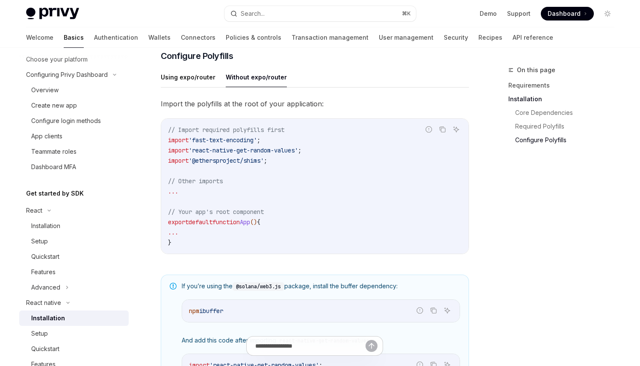
click at [315, 106] on span "Import the polyfills at the root of your application:" at bounding box center [315, 104] width 308 height 12
click at [268, 104] on span "Import the polyfills at the root of your application:" at bounding box center [315, 104] width 308 height 12
click at [198, 140] on span "'fast-text-encoding'" at bounding box center [222, 140] width 68 height 8
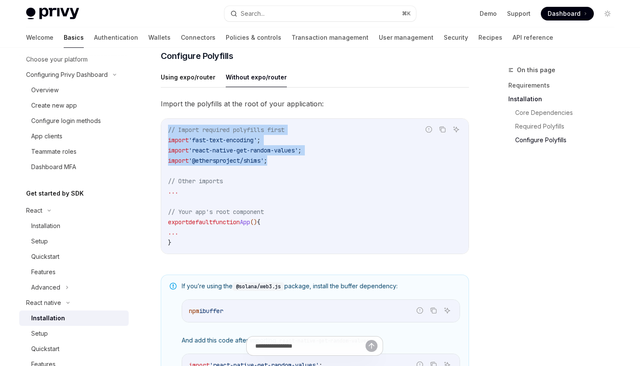
drag, startPoint x: 168, startPoint y: 132, endPoint x: 293, endPoint y: 163, distance: 129.1
click at [293, 163] on code "// Import required polyfills first import 'fast-text-encoding' ; import 'react-…" at bounding box center [315, 186] width 294 height 123
copy code "// Import required polyfills first import 'fast-text-encoding' ; import 'react-…"
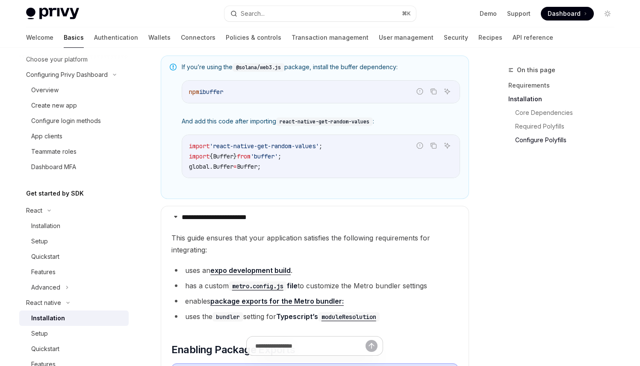
scroll to position [616, 0]
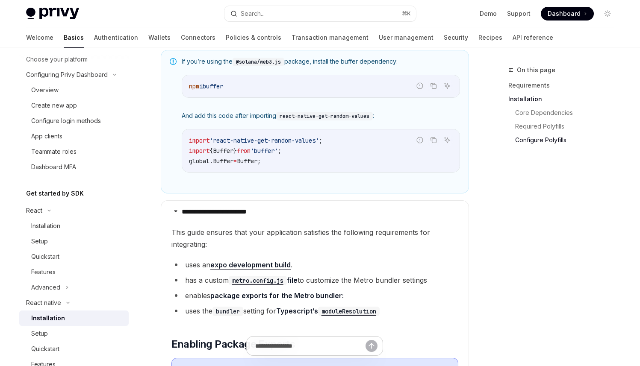
click at [222, 120] on span "And add this code after importing react-native-get-random-values :" at bounding box center [321, 116] width 278 height 9
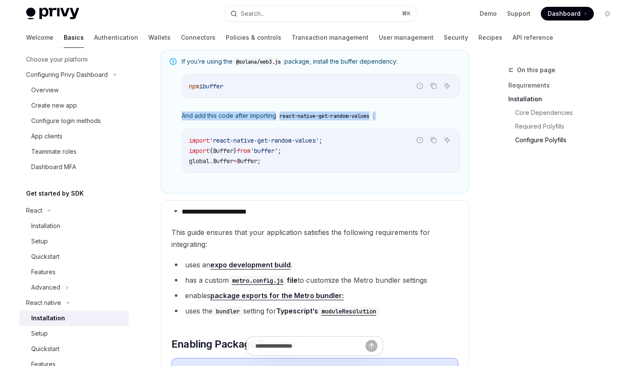
click at [222, 120] on span "And add this code after importing react-native-get-random-values :" at bounding box center [321, 116] width 278 height 9
click at [236, 120] on span "And add this code after importing react-native-get-random-values :" at bounding box center [321, 116] width 278 height 9
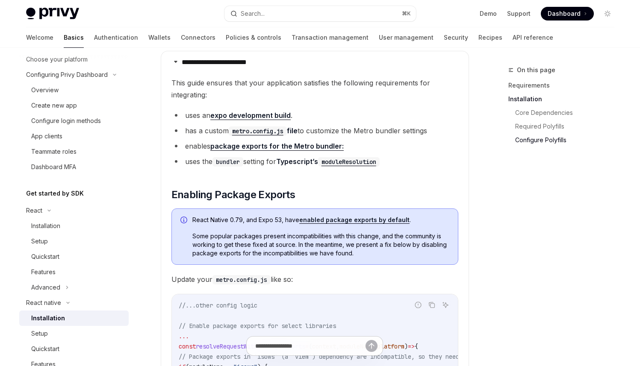
scroll to position [771, 0]
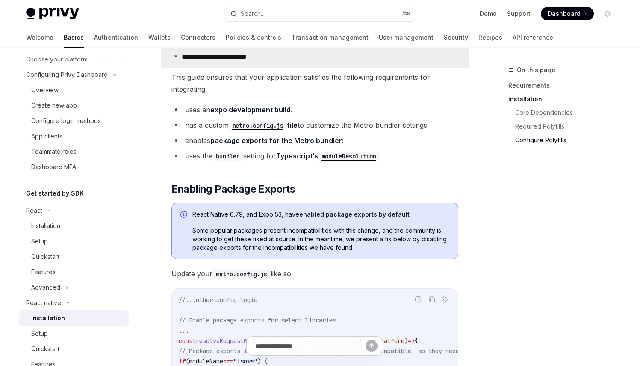
click at [255, 57] on p "**********" at bounding box center [223, 57] width 82 height 9
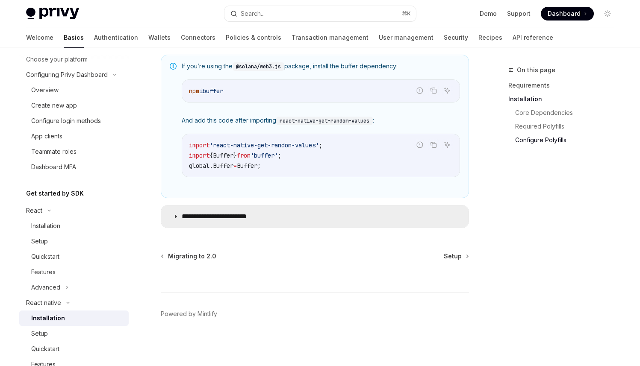
click at [243, 214] on p "**********" at bounding box center [223, 216] width 82 height 9
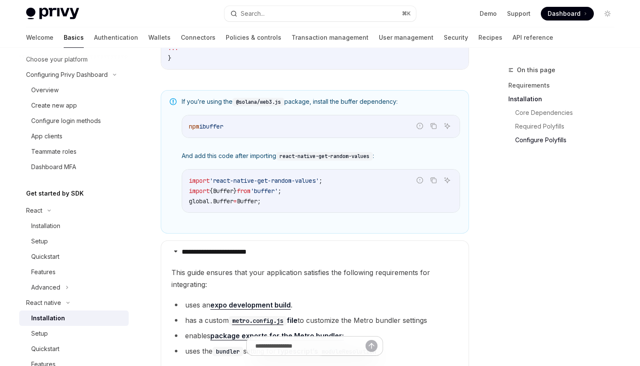
scroll to position [444, 0]
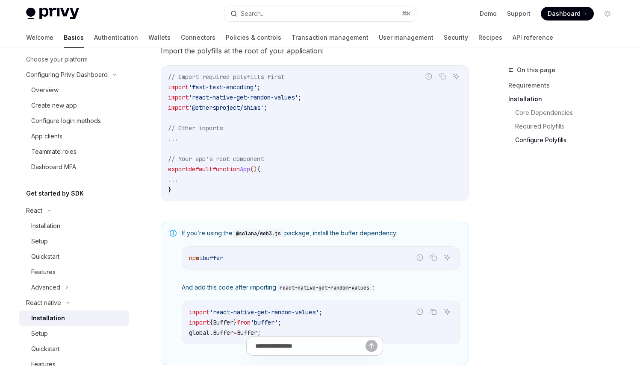
click at [230, 142] on code "// Import required polyfills first import 'fast-text-encoding' ; import 'react-…" at bounding box center [315, 133] width 294 height 123
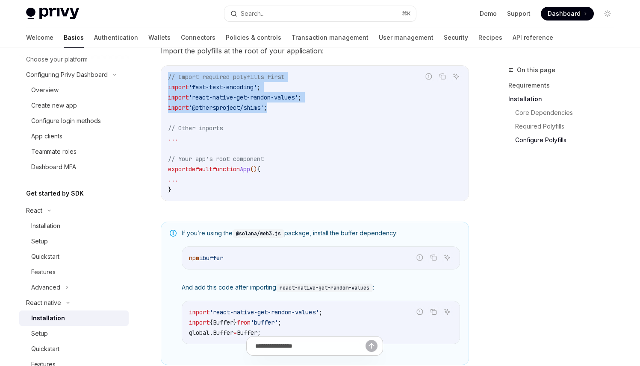
drag, startPoint x: 303, startPoint y: 111, endPoint x: 160, endPoint y: 81, distance: 146.6
click at [166, 80] on div "// Import required polyfills first import 'fast-text-encoding' ; import 'react-…" at bounding box center [314, 133] width 307 height 135
copy code "// Import required polyfills first import 'fast-text-encoding' ; import 'react-…"
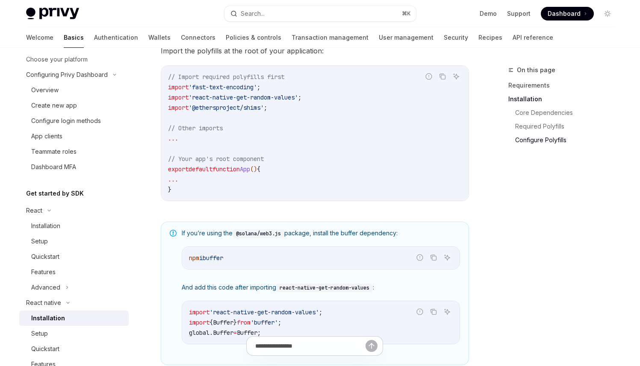
click at [300, 134] on code "// Import required polyfills first import 'fast-text-encoding' ; import 'react-…" at bounding box center [315, 133] width 294 height 123
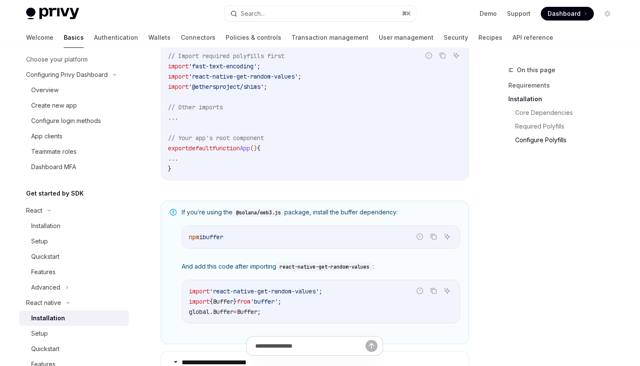
click at [314, 133] on code "// Import required polyfills first import 'fast-text-encoding' ; import 'react-…" at bounding box center [315, 112] width 294 height 123
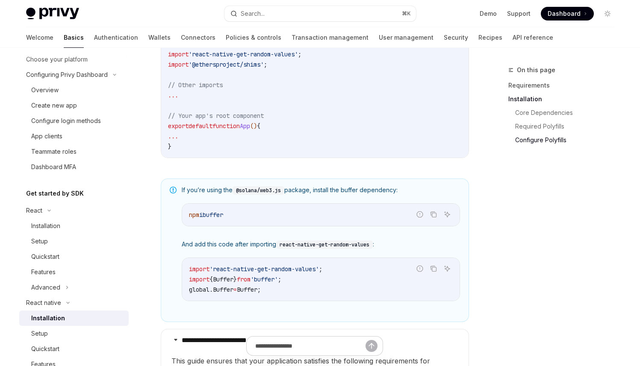
scroll to position [506, 0]
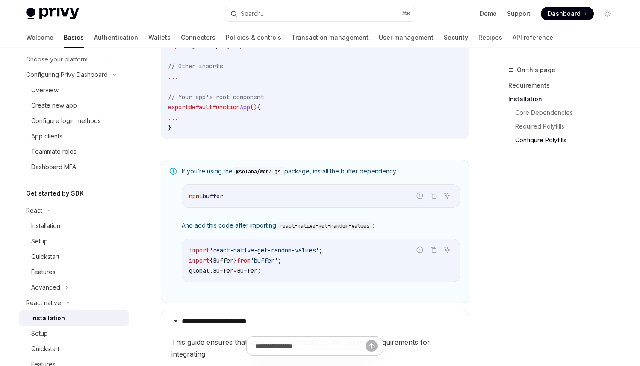
click at [338, 168] on div "If you’re using the @solana/web3.js package, install the buffer dependency: Rep…" at bounding box center [315, 232] width 308 height 144
click at [346, 169] on div "If you’re using the @solana/web3.js package, install the buffer dependency: Rep…" at bounding box center [315, 232] width 308 height 144
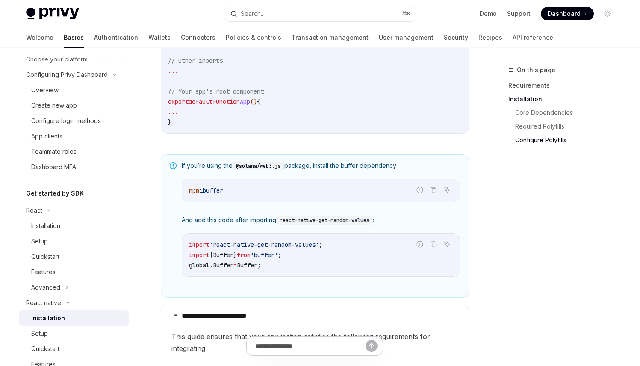
click at [345, 170] on span "If you’re using the @solana/web3.js package, install the buffer dependency:" at bounding box center [321, 166] width 278 height 9
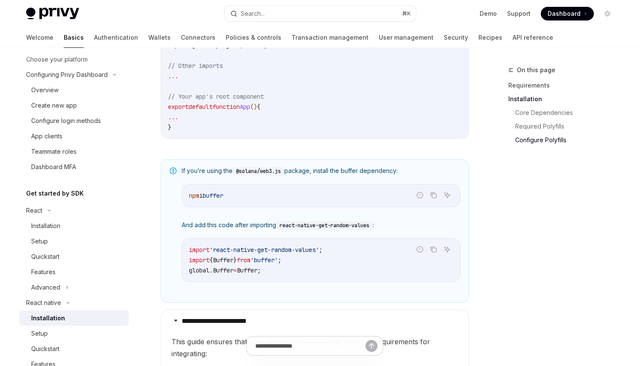
click at [345, 173] on span "If you’re using the @solana/web3.js package, install the buffer dependency:" at bounding box center [321, 171] width 278 height 9
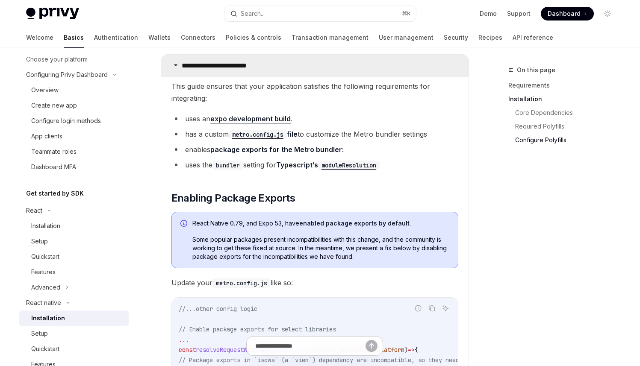
scroll to position [767, 0]
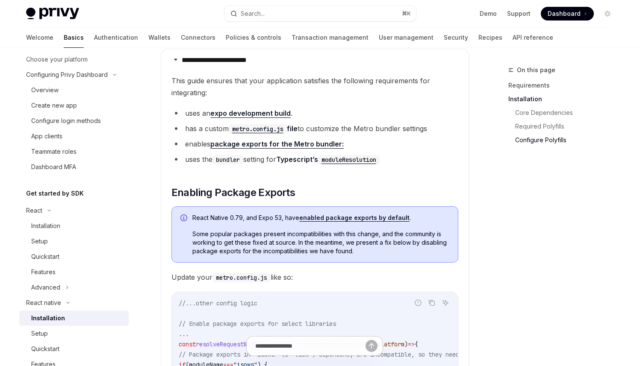
click at [226, 80] on span "This guide ensures that your application satisfies the following requirements f…" at bounding box center [314, 87] width 287 height 24
click at [228, 81] on span "This guide ensures that your application satisfies the following requirements f…" at bounding box center [314, 87] width 287 height 24
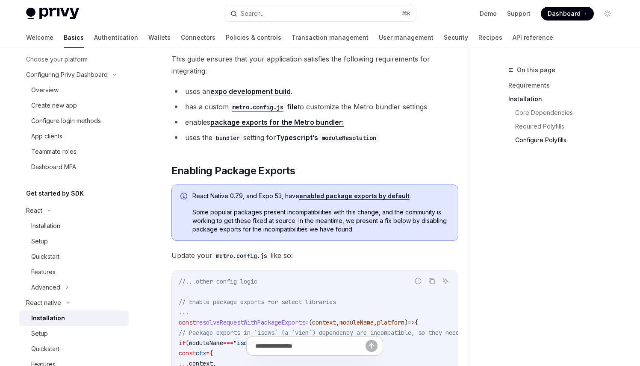
scroll to position [784, 0]
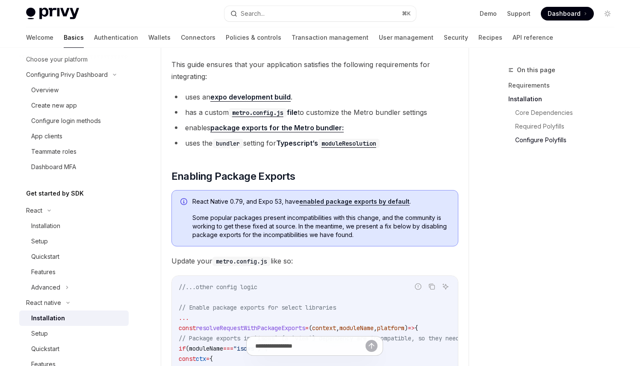
click at [245, 78] on span "This guide ensures that your application satisfies the following requirements f…" at bounding box center [314, 71] width 287 height 24
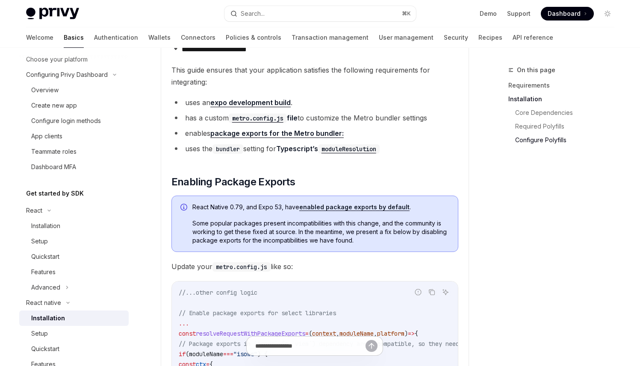
scroll to position [772, 0]
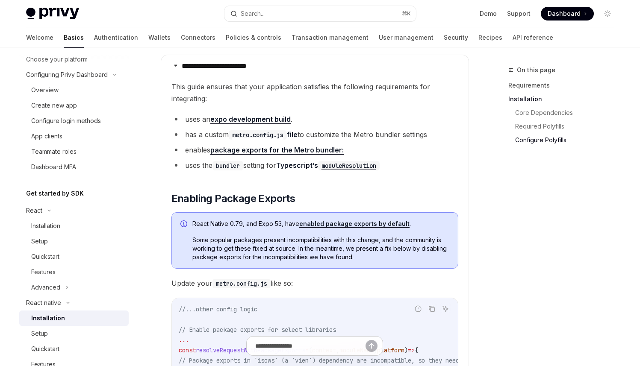
scroll to position [766, 0]
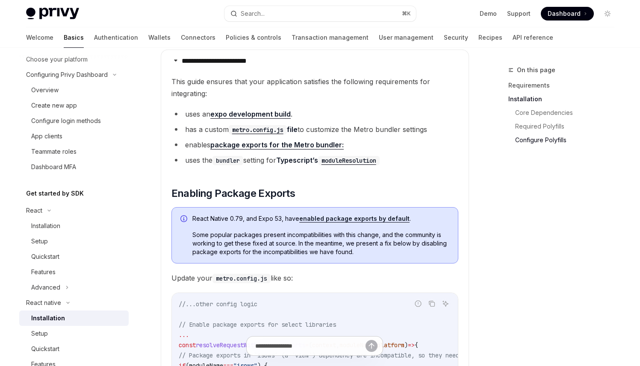
click at [315, 111] on li "uses an expo development build ." at bounding box center [314, 114] width 287 height 12
click at [571, 222] on div "On this page Requirements Installation Core Dependencies Required Polyfills Con…" at bounding box center [556, 215] width 130 height 301
click at [194, 85] on span "This guide ensures that your application satisfies the following requirements f…" at bounding box center [314, 88] width 287 height 24
click at [361, 132] on li "has a custom metro.config.js file to customize the Metro bundler settings" at bounding box center [314, 129] width 287 height 12
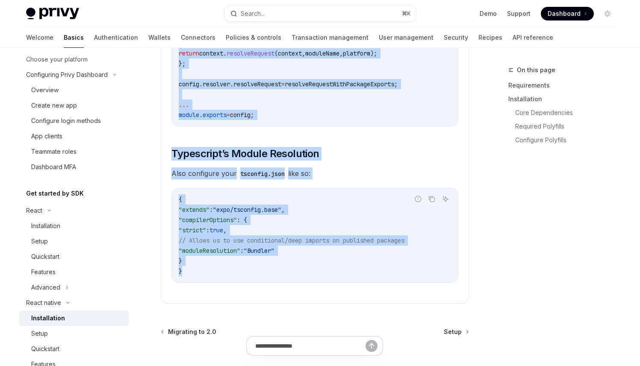
scroll to position [1530, 0]
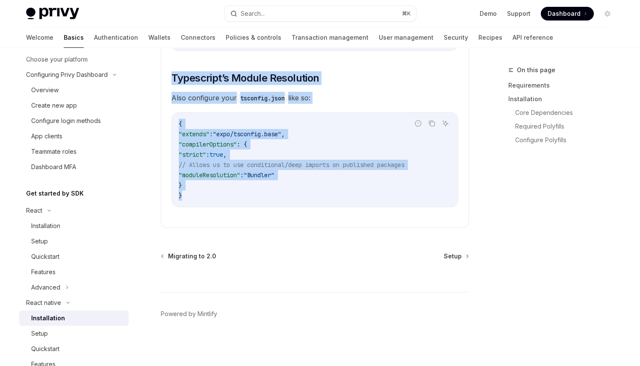
drag, startPoint x: 180, startPoint y: 64, endPoint x: 309, endPoint y: 195, distance: 183.7
copy details "**********"
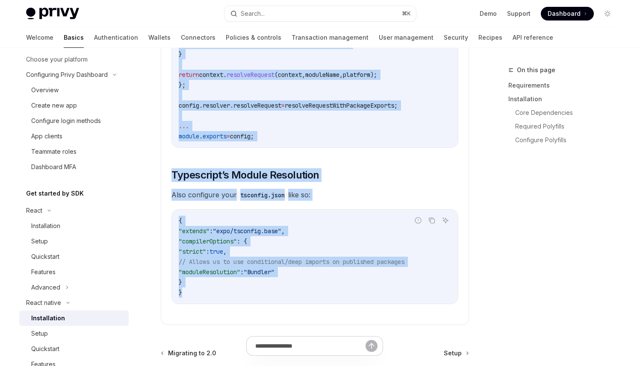
scroll to position [1421, 0]
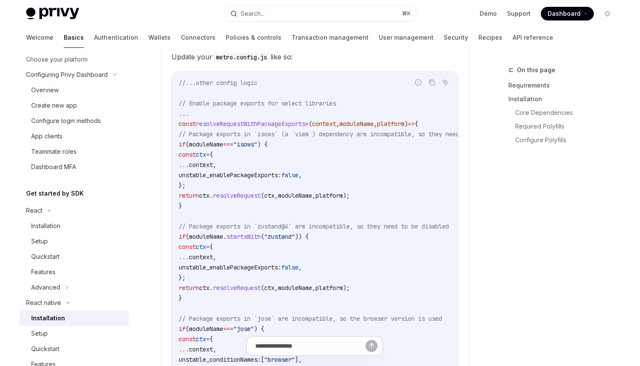
scroll to position [993, 0]
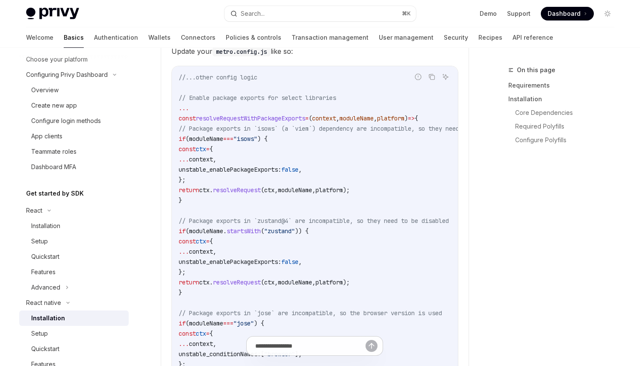
click at [534, 276] on div "On this page Requirements Installation Core Dependencies Required Polyfills Con…" at bounding box center [556, 215] width 130 height 301
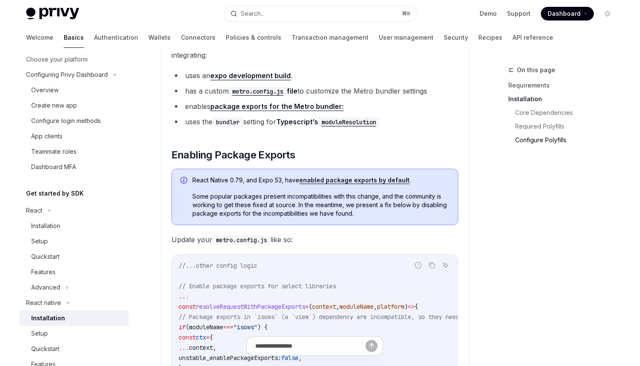
scroll to position [743, 0]
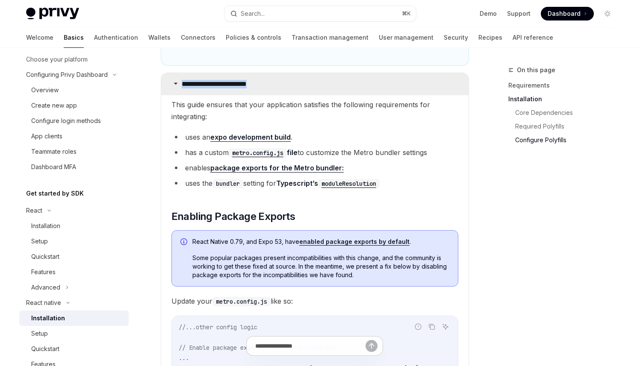
drag, startPoint x: 157, startPoint y: 75, endPoint x: 279, endPoint y: 96, distance: 123.1
click at [279, 96] on div "React native Installation OpenAI Open in ChatGPT OpenAI Open in ChatGPT ​ Requi…" at bounding box center [235, 234] width 472 height 1825
copy p "**********"
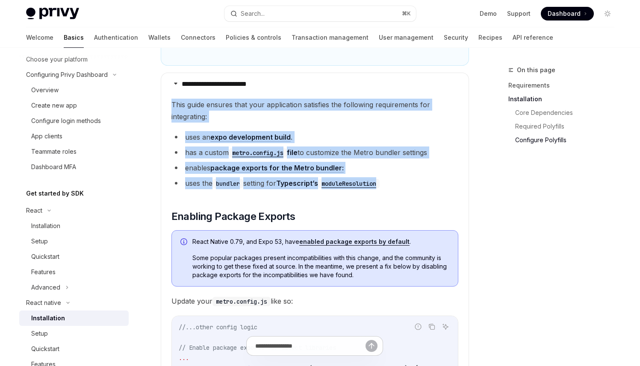
drag, startPoint x: 170, startPoint y: 104, endPoint x: 398, endPoint y: 189, distance: 243.1
copy children "This guide ensures that your application satisfies the following requirements f…"
click at [451, 189] on li "uses the bundler setting for Typescript’s moduleResolution" at bounding box center [314, 183] width 287 height 12
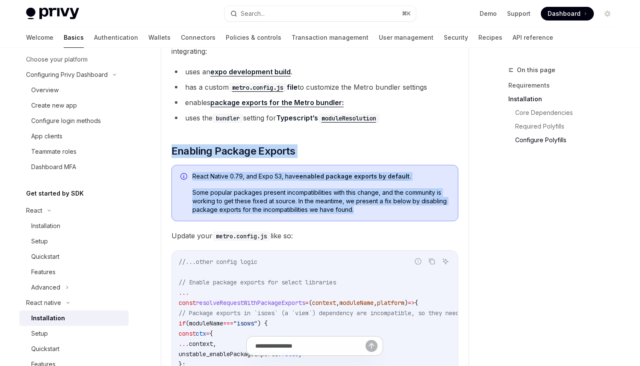
scroll to position [814, 0]
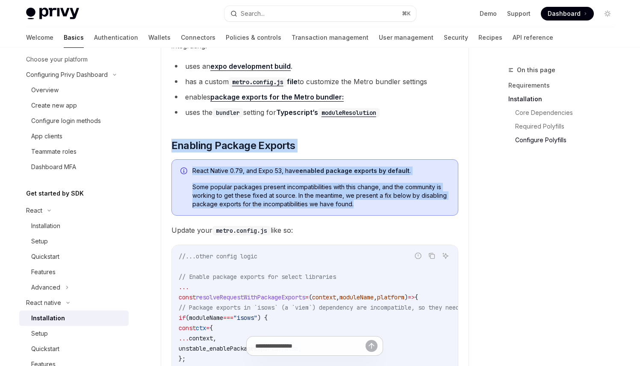
drag, startPoint x: 170, startPoint y: 143, endPoint x: 378, endPoint y: 232, distance: 226.1
copy children "Enabling Package Exports React Native 0.79, and Expo 53, have enabled package e…"
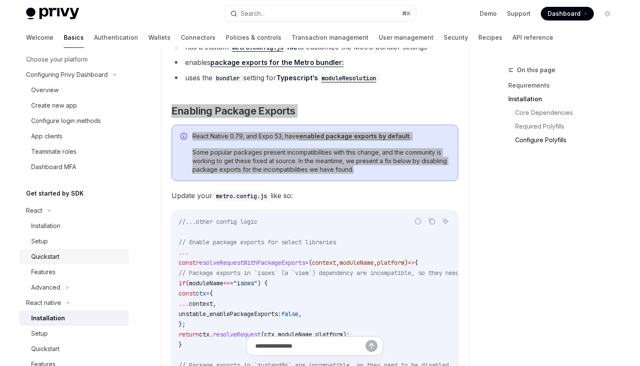
scroll to position [883, 0]
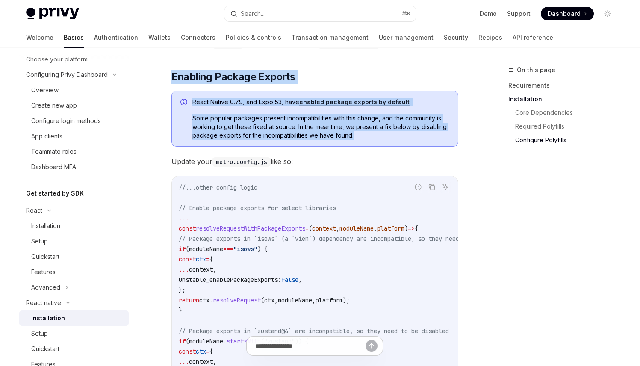
click at [238, 135] on span "Some popular packages present incompatibilities with this change, and the commu…" at bounding box center [320, 127] width 257 height 26
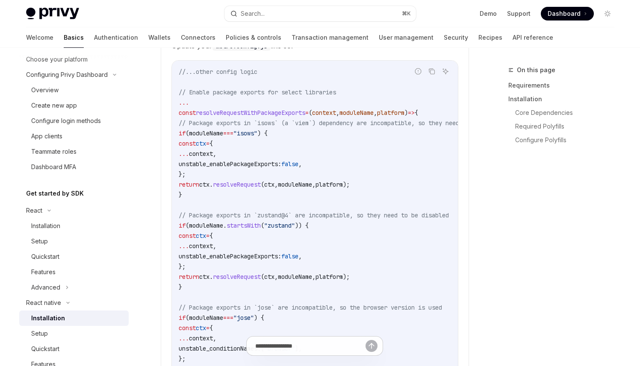
scroll to position [993, 0]
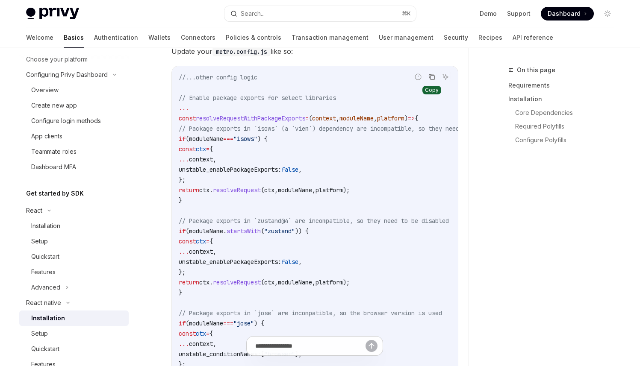
click at [430, 78] on icon "Copy the contents from the code block" at bounding box center [432, 77] width 4 height 4
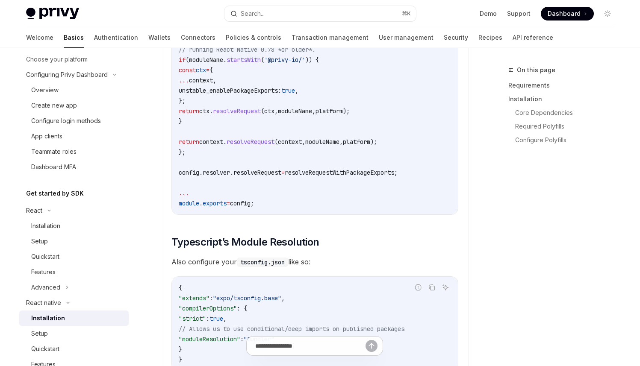
scroll to position [1448, 0]
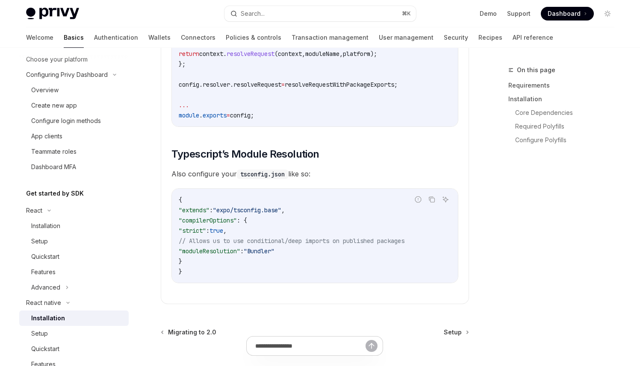
drag, startPoint x: 170, startPoint y: 150, endPoint x: 319, endPoint y: 179, distance: 151.0
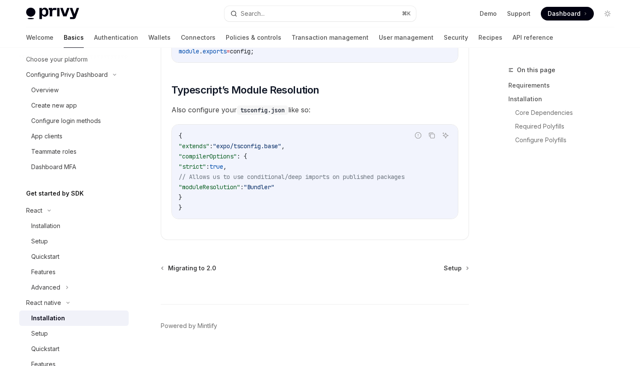
scroll to position [1530, 0]
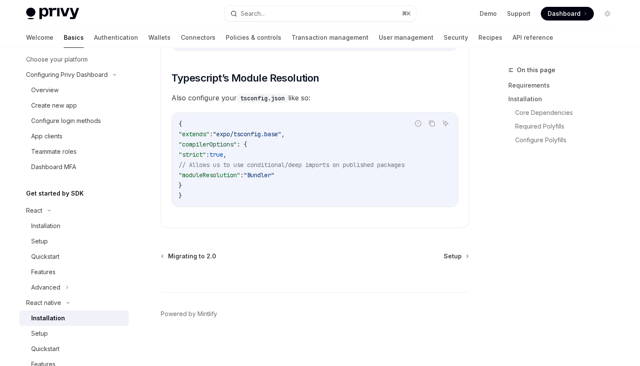
click at [276, 148] on code "{ "extends" : "expo/tsconfig.base" , "compilerOptions" : { "strict" : true , //…" at bounding box center [315, 160] width 272 height 82
click at [429, 126] on icon "Copy the contents from the code block" at bounding box center [431, 123] width 7 height 7
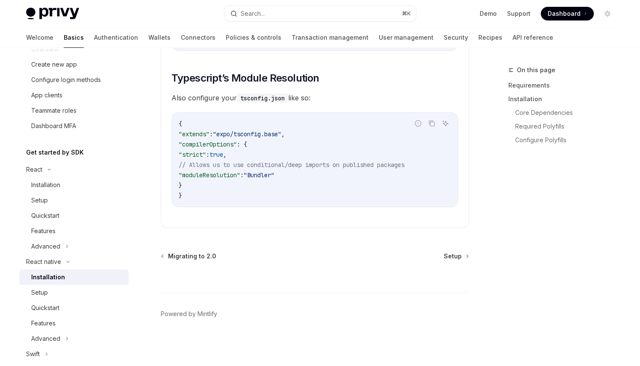
scroll to position [102, 0]
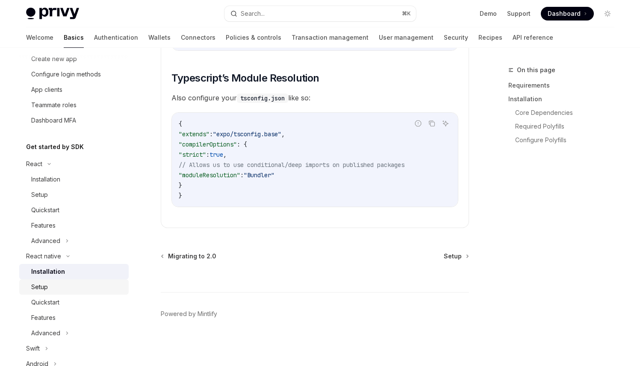
click at [41, 282] on div "Setup" at bounding box center [39, 287] width 17 height 10
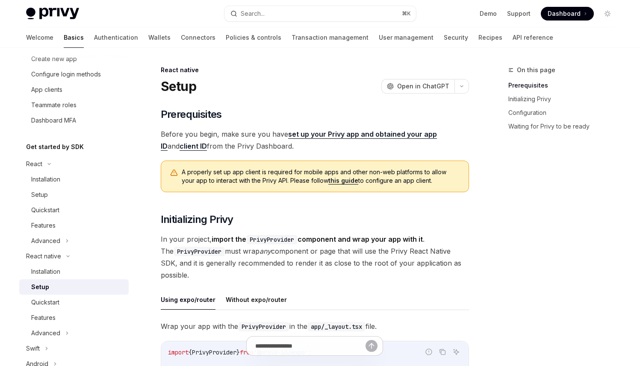
click at [234, 133] on span "Before you begin, make sure you have set up your Privy app and obtained your ap…" at bounding box center [315, 140] width 308 height 24
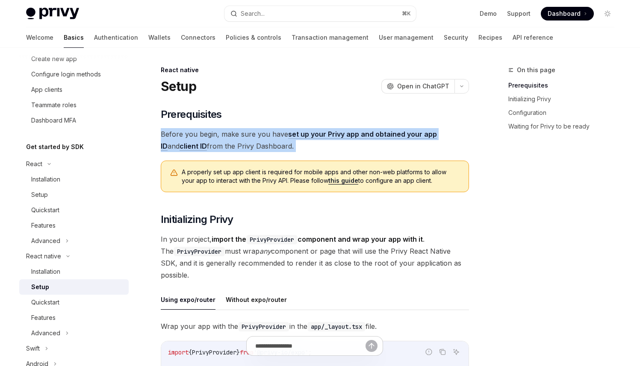
click at [234, 133] on span "Before you begin, make sure you have set up your Privy app and obtained your ap…" at bounding box center [315, 140] width 308 height 24
click at [232, 141] on span "Before you begin, make sure you have set up your Privy app and obtained your ap…" at bounding box center [315, 140] width 308 height 24
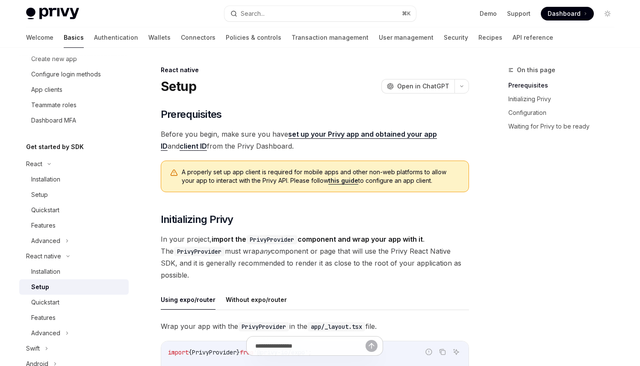
click at [259, 172] on span "A properly set up app client is required for mobile apps and other non-web plat…" at bounding box center [321, 176] width 278 height 17
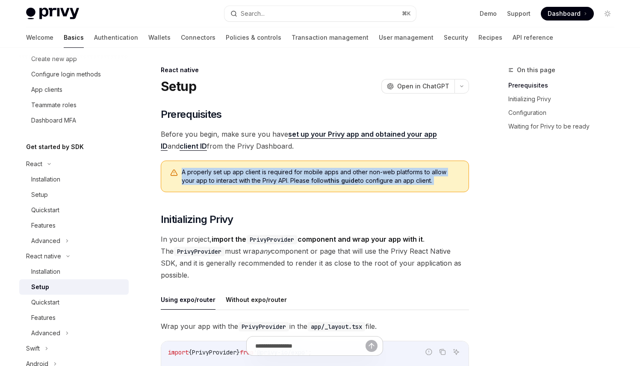
click at [259, 172] on span "A properly set up app client is required for mobile apps and other non-web plat…" at bounding box center [321, 176] width 278 height 17
click at [258, 170] on span "A properly set up app client is required for mobile apps and other non-web plat…" at bounding box center [321, 176] width 278 height 17
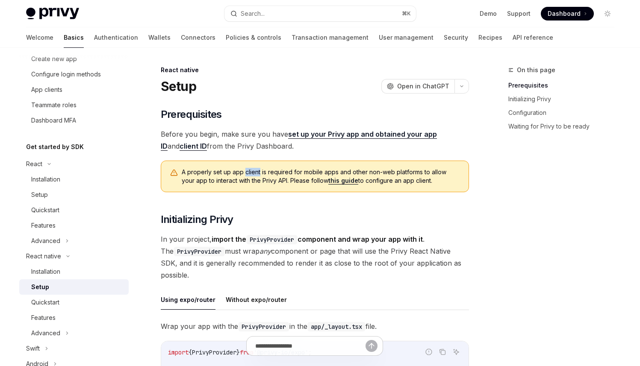
click at [258, 170] on span "A properly set up app client is required for mobile apps and other non-web plat…" at bounding box center [321, 176] width 278 height 17
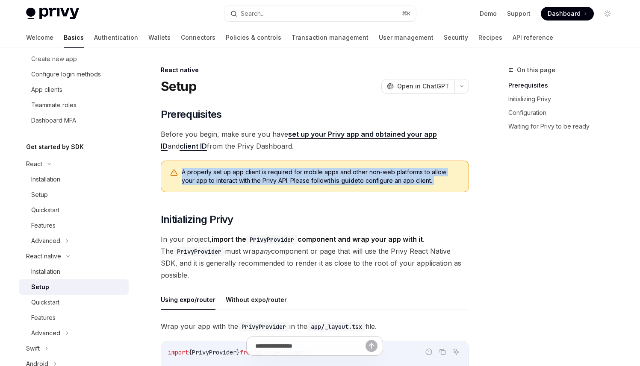
click at [258, 170] on span "A properly set up app client is required for mobile apps and other non-web plat…" at bounding box center [321, 176] width 278 height 17
click at [248, 175] on span "A properly set up app client is required for mobile apps and other non-web plat…" at bounding box center [321, 176] width 278 height 17
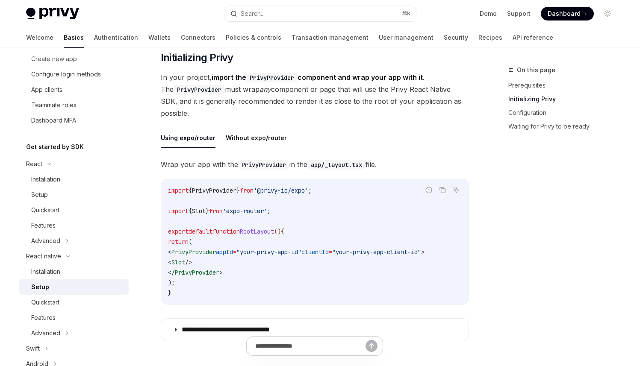
scroll to position [167, 0]
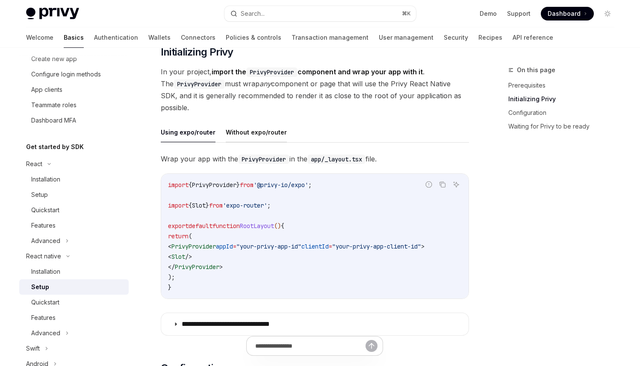
click at [243, 133] on button "Without expo/router" at bounding box center [256, 132] width 61 height 20
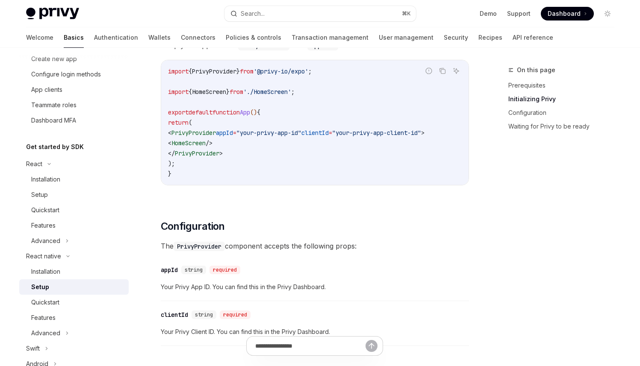
scroll to position [361, 0]
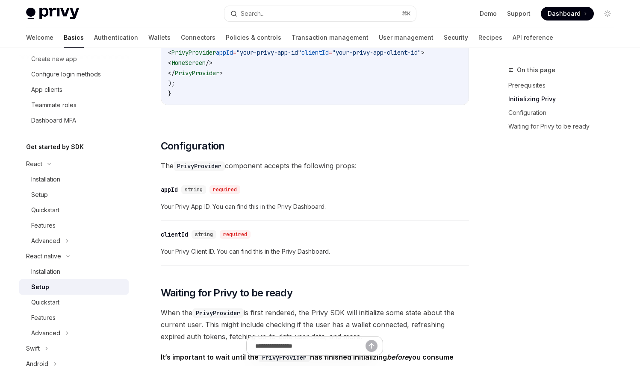
click at [267, 171] on span "The PrivyProvider component accepts the following props:" at bounding box center [315, 166] width 308 height 12
click at [247, 210] on span "Your Privy App ID. You can find this in the Privy Dashboard." at bounding box center [315, 207] width 308 height 10
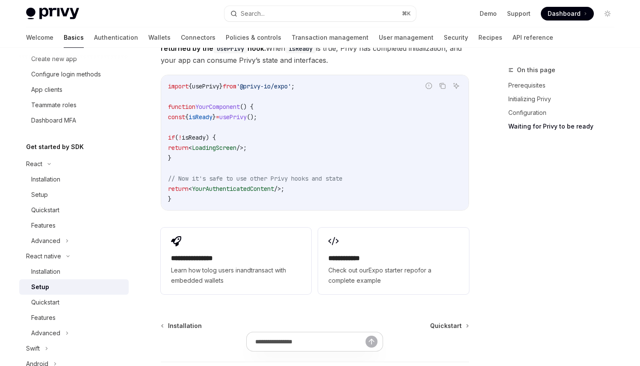
scroll to position [747, 0]
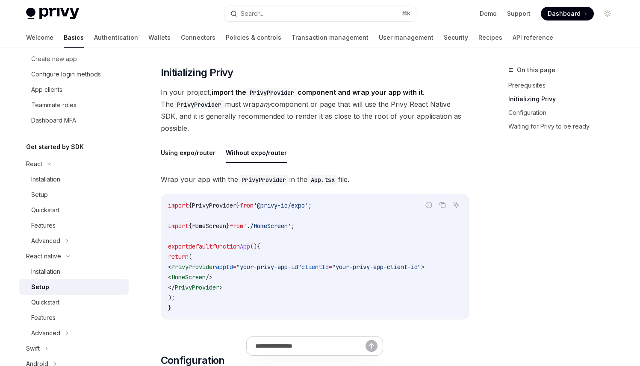
scroll to position [153, 0]
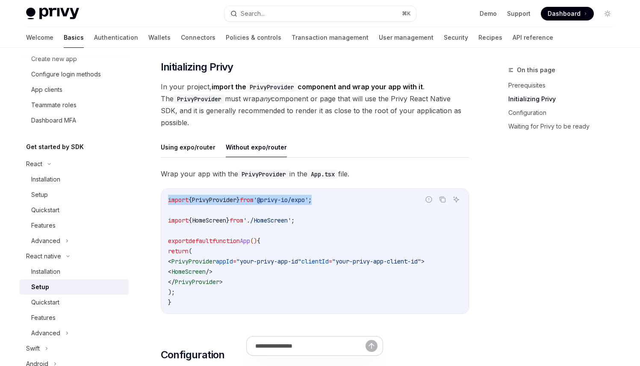
drag, startPoint x: 338, startPoint y: 200, endPoint x: 165, endPoint y: 202, distance: 173.0
click at [165, 202] on div "import { PrivyProvider } from '@privy-io/expo' ; import { HomeScreen } from './…" at bounding box center [314, 251] width 307 height 125
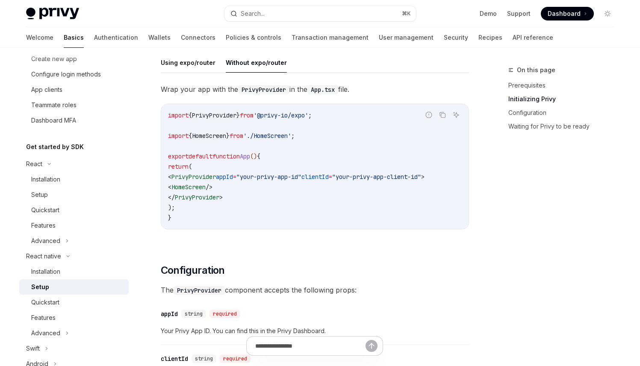
click at [369, 291] on span "The PrivyProvider component accepts the following props:" at bounding box center [315, 290] width 308 height 12
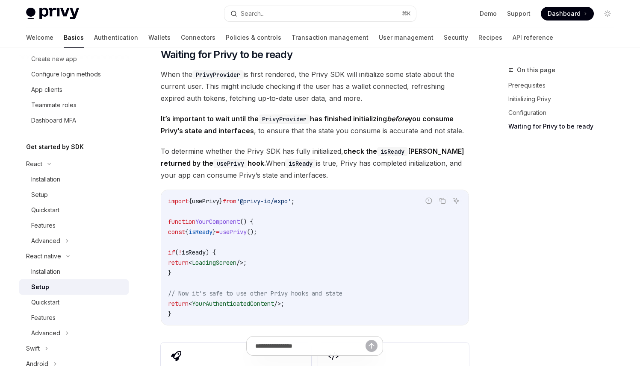
scroll to position [605, 0]
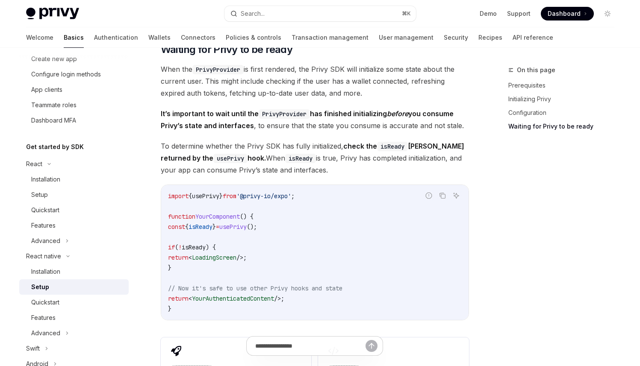
click at [394, 116] on em "before" at bounding box center [397, 113] width 21 height 9
click at [298, 76] on span "When the PrivyProvider is first rendered, the Privy SDK will initialize some st…" at bounding box center [315, 81] width 308 height 36
click at [297, 84] on span "When the PrivyProvider is first rendered, the Privy SDK will initialize some st…" at bounding box center [315, 81] width 308 height 36
click at [287, 84] on span "When the PrivyProvider is first rendered, the Privy SDK will initialize some st…" at bounding box center [315, 81] width 308 height 36
click at [315, 132] on span "It’s important to wait until the PrivyProvider has finished initializing before…" at bounding box center [315, 120] width 308 height 24
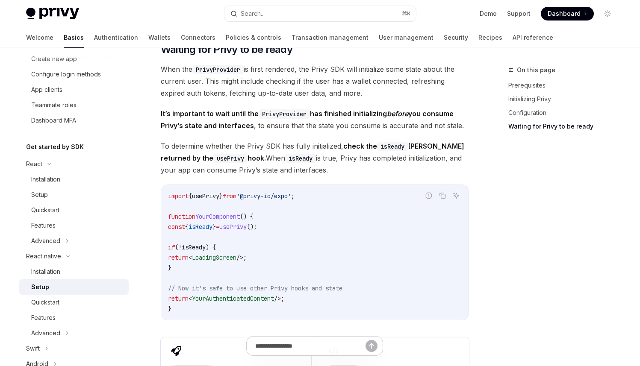
click at [321, 126] on span "It’s important to wait until the PrivyProvider has finished initializing before…" at bounding box center [315, 120] width 308 height 24
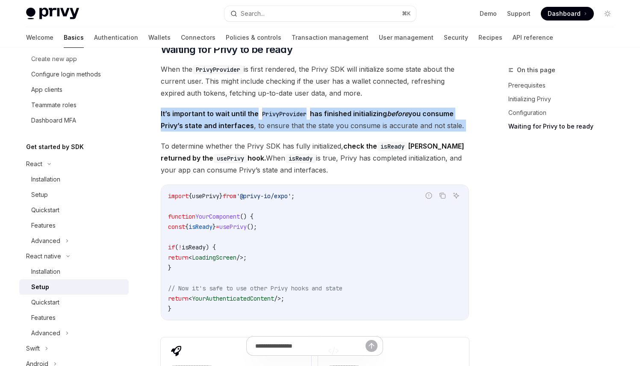
click at [321, 126] on span "It’s important to wait until the PrivyProvider has finished initializing before…" at bounding box center [315, 120] width 308 height 24
click at [319, 129] on span "It’s important to wait until the PrivyProvider has finished initializing before…" at bounding box center [315, 120] width 308 height 24
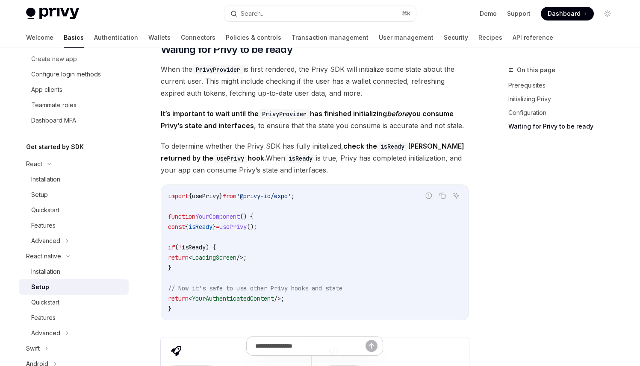
click at [283, 194] on code "import { usePrivy } from '@privy-io/expo' ; function YourComponent () { const {…" at bounding box center [315, 252] width 294 height 123
click at [283, 196] on span "'@privy-io/expo'" at bounding box center [263, 196] width 55 height 8
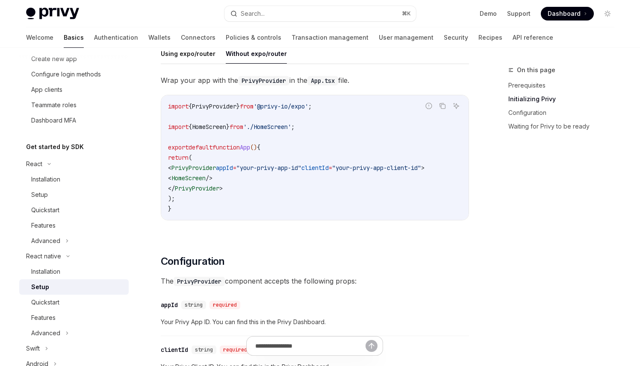
scroll to position [425, 0]
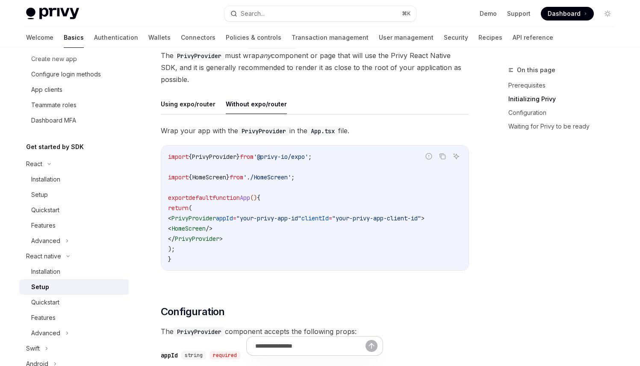
click at [319, 199] on code "import { PrivyProvider } from '@privy-io/expo' ; import { HomeScreen } from './…" at bounding box center [315, 208] width 294 height 113
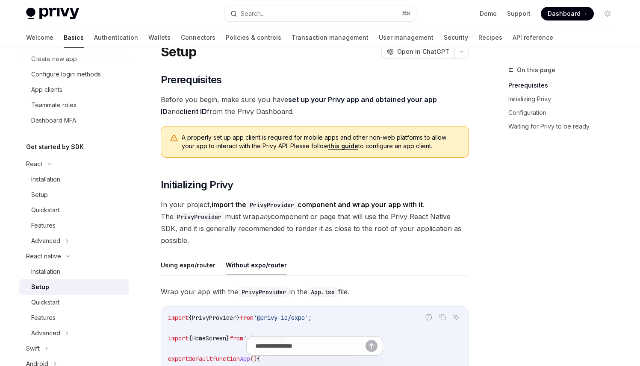
scroll to position [0, 0]
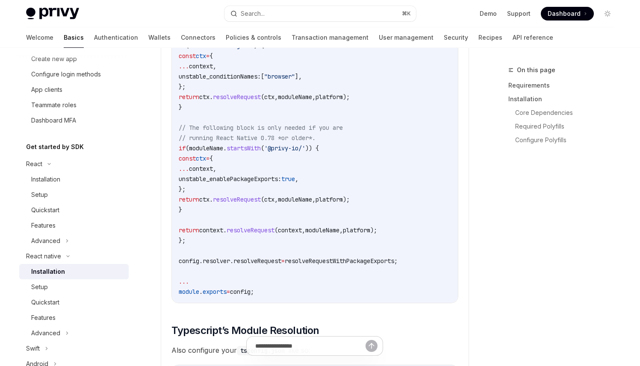
scroll to position [1540, 0]
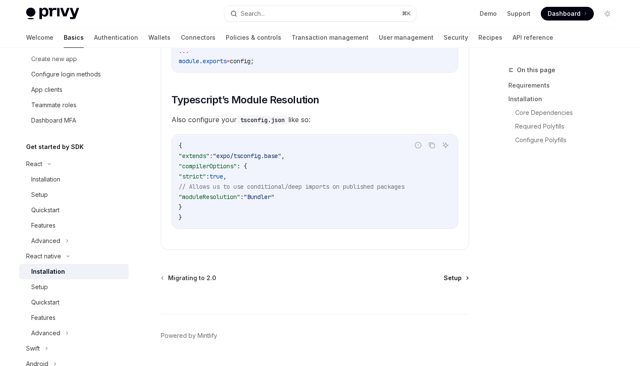
click at [462, 282] on link "Setup" at bounding box center [455, 278] width 24 height 9
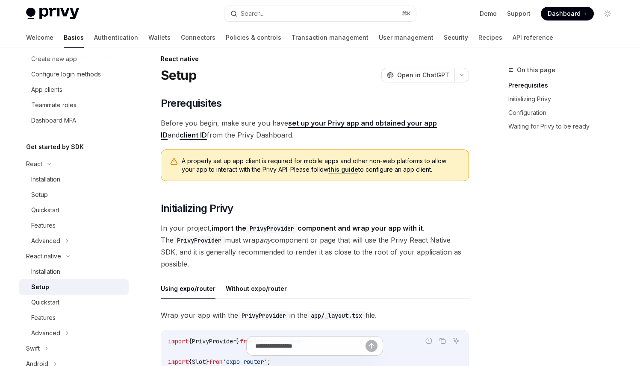
scroll to position [17, 0]
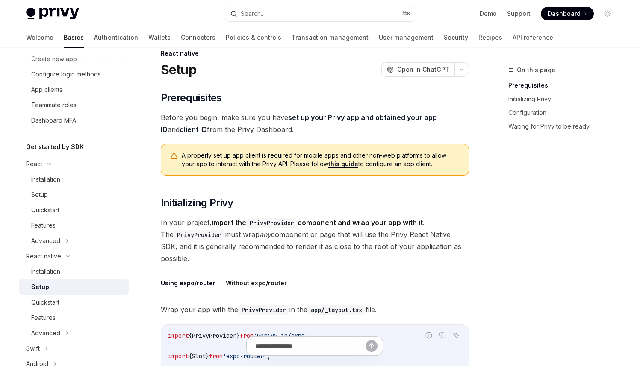
click at [234, 158] on span "A properly set up app client is required for mobile apps and other non-web plat…" at bounding box center [321, 159] width 278 height 17
click at [309, 231] on span "In your project, import the PrivyProvider component and wrap your app with it .…" at bounding box center [315, 241] width 308 height 48
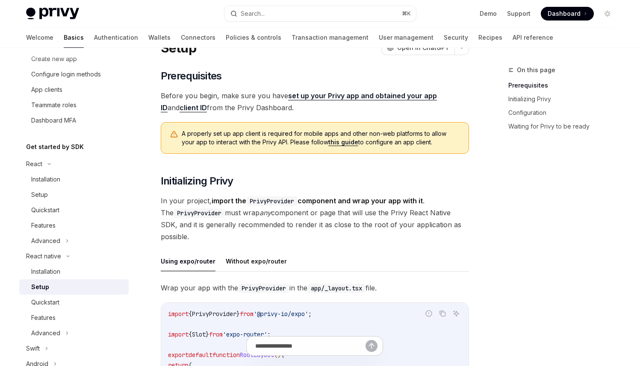
scroll to position [61, 0]
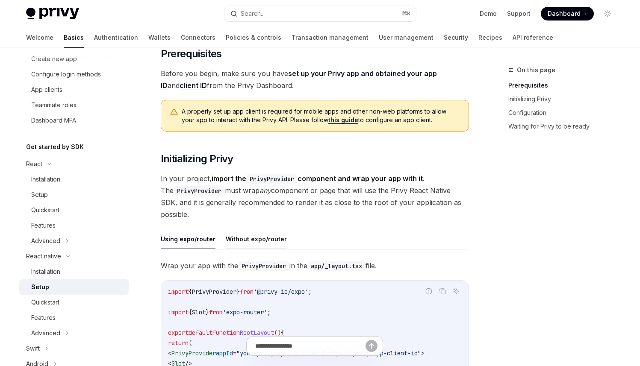
click at [247, 242] on button "Without expo/router" at bounding box center [256, 239] width 61 height 20
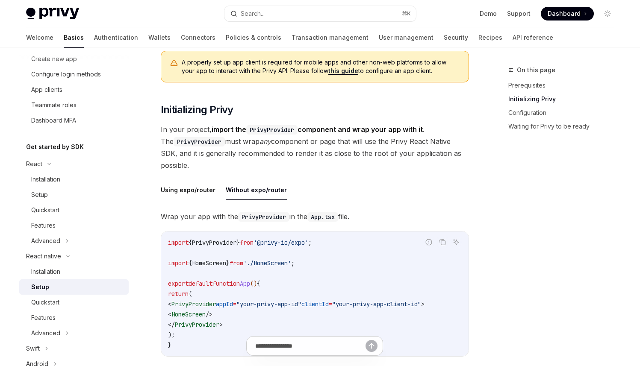
scroll to position [197, 0]
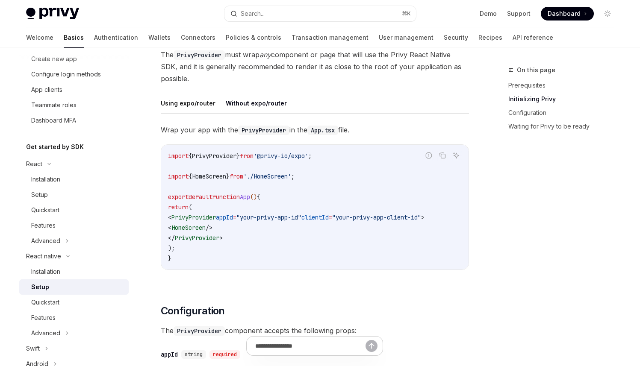
click at [339, 159] on code "import { PrivyProvider } from '@privy-io/expo' ; import { HomeScreen } from './…" at bounding box center [315, 207] width 294 height 113
drag, startPoint x: 340, startPoint y: 156, endPoint x: 167, endPoint y: 156, distance: 172.6
click at [168, 156] on code "import { PrivyProvider } from '@privy-io/expo' ; import { HomeScreen } from './…" at bounding box center [315, 207] width 294 height 113
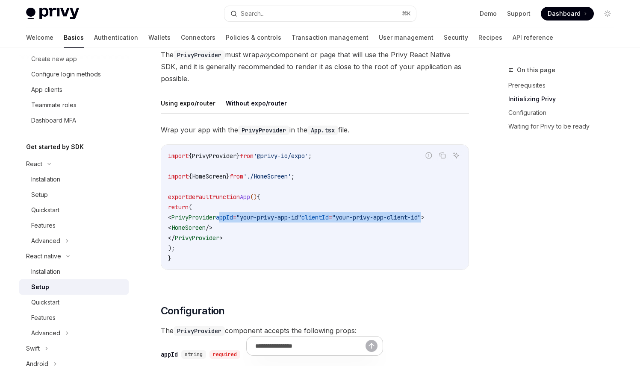
drag, startPoint x: 235, startPoint y: 216, endPoint x: 454, endPoint y: 216, distance: 218.3
click at [424, 216] on span "< PrivyProvider appId = "your-privy-app-id" clientId = "your-privy-app-client-i…" at bounding box center [296, 218] width 256 height 8
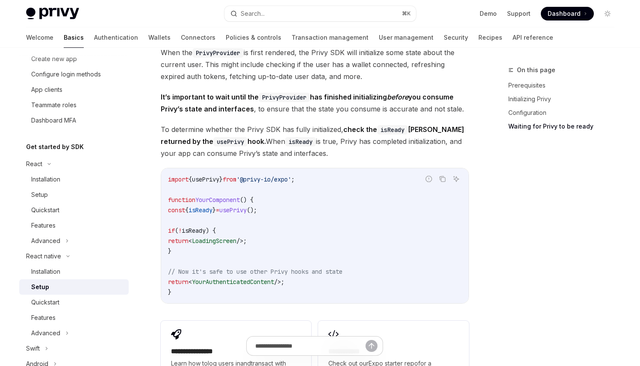
scroll to position [602, 0]
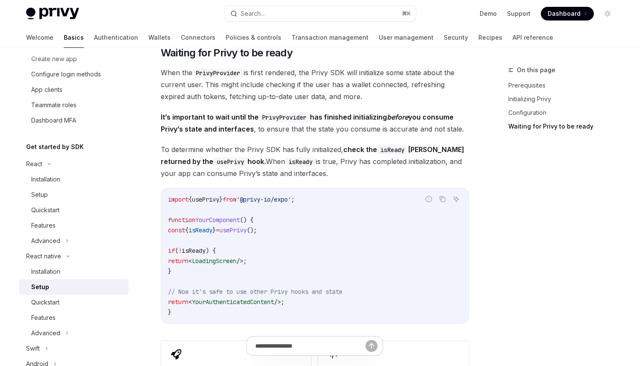
click at [270, 197] on div "import { usePrivy } from '@privy-io/expo' ; function YourComponent () { const {…" at bounding box center [314, 255] width 307 height 135
click at [261, 103] on span "When the PrivyProvider is first rendered, the Privy SDK will initialize some st…" at bounding box center [315, 85] width 308 height 36
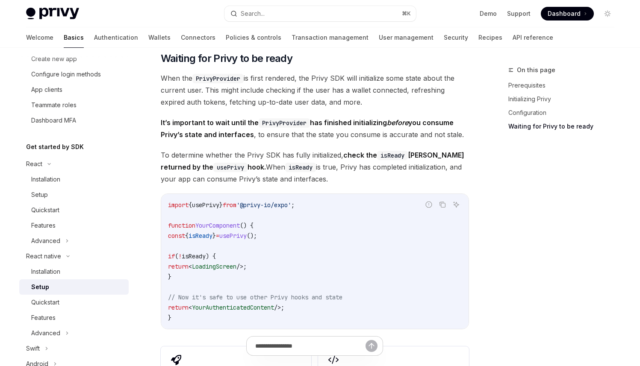
click at [276, 91] on span "When the PrivyProvider is first rendered, the Privy SDK will initialize some st…" at bounding box center [315, 90] width 308 height 36
click at [287, 99] on span "When the PrivyProvider is first rendered, the Privy SDK will initialize some st…" at bounding box center [315, 90] width 308 height 36
click at [270, 90] on span "When the PrivyProvider is first rendered, the Privy SDK will initialize some st…" at bounding box center [315, 90] width 308 height 36
click at [247, 126] on strong "It’s important to wait until the PrivyProvider has finished initializing before…" at bounding box center [307, 128] width 293 height 21
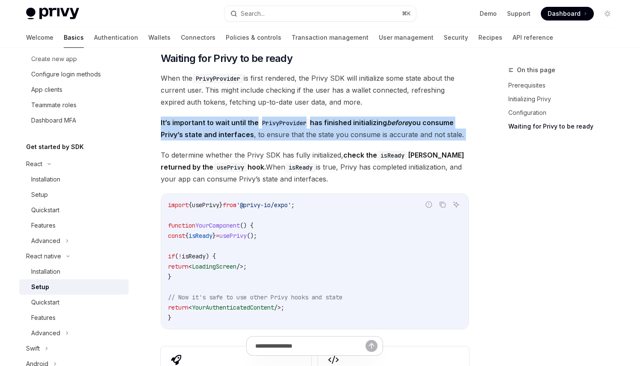
click at [247, 126] on strong "It’s important to wait until the PrivyProvider has finished initializing before…" at bounding box center [307, 128] width 293 height 21
click at [245, 130] on span "It’s important to wait until the PrivyProvider has finished initializing before…" at bounding box center [315, 129] width 308 height 24
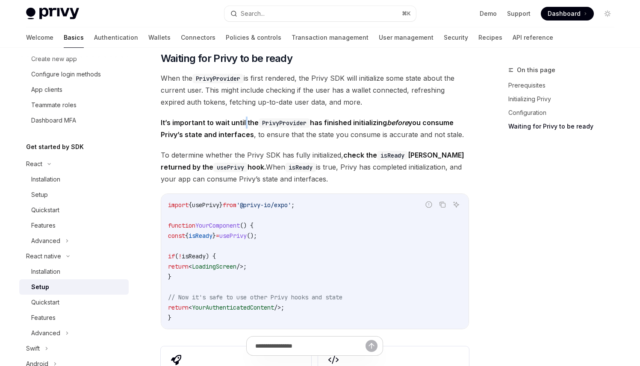
click at [245, 130] on span "It’s important to wait until the PrivyProvider has finished initializing before…" at bounding box center [315, 129] width 308 height 24
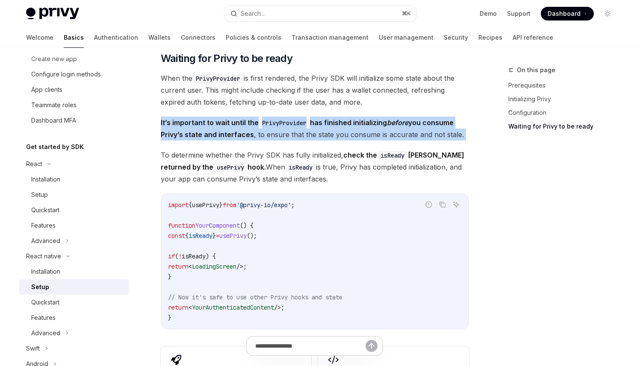
click at [245, 130] on span "It’s important to wait until the PrivyProvider has finished initializing before…" at bounding box center [315, 129] width 308 height 24
click at [242, 132] on span "It’s important to wait until the PrivyProvider has finished initializing before…" at bounding box center [315, 129] width 308 height 24
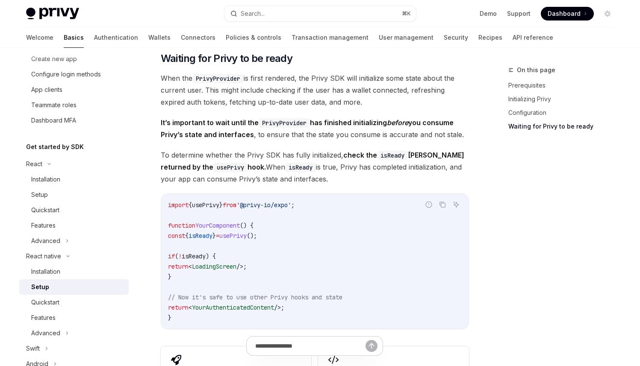
click at [283, 161] on span "To determine whether the Privy SDK has fully initialized, check the isReady Boo…" at bounding box center [315, 167] width 308 height 36
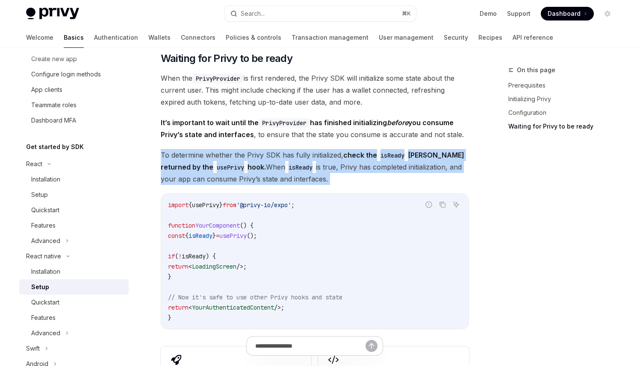
click at [283, 161] on span "To determine whether the Privy SDK has fully initialized, check the isReady Boo…" at bounding box center [315, 167] width 308 height 36
click at [238, 161] on span "To determine whether the Privy SDK has fully initialized, check the isReady Boo…" at bounding box center [315, 167] width 308 height 36
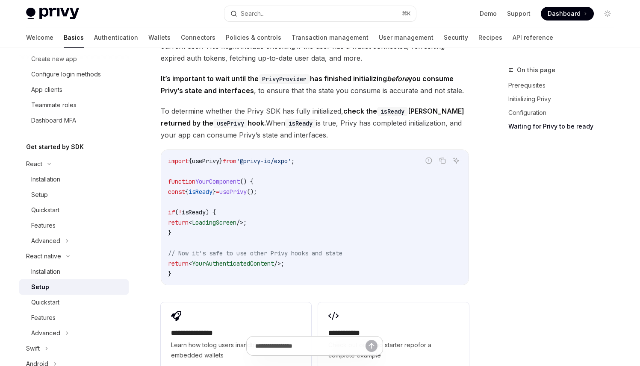
scroll to position [651, 0]
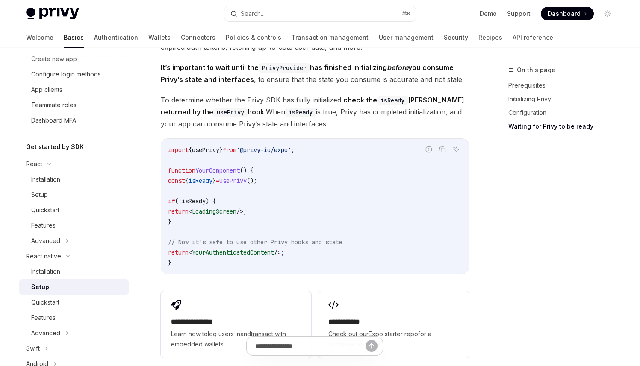
click at [237, 164] on code "import { usePrivy } from '@privy-io/expo' ; function YourComponent () { const {…" at bounding box center [315, 206] width 294 height 123
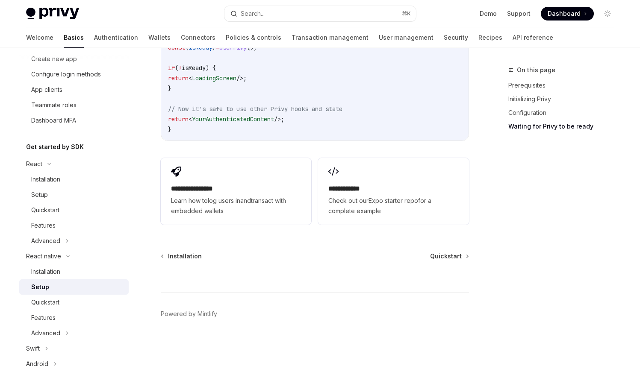
scroll to position [749, 0]
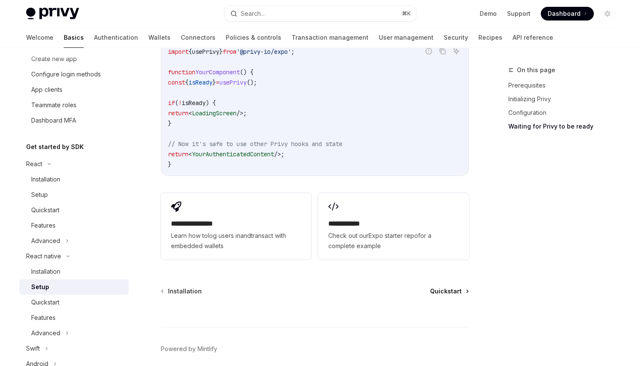
click at [458, 291] on span "Quickstart" at bounding box center [446, 291] width 32 height 9
type textarea "*"
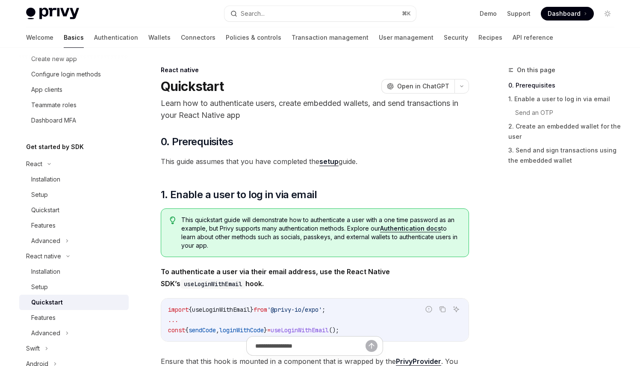
click at [275, 116] on p "Learn how to authenticate users, create embedded wallets, and send transactions…" at bounding box center [315, 109] width 308 height 24
click at [279, 99] on p "Learn how to authenticate users, create embedded wallets, and send transactions…" at bounding box center [315, 109] width 308 height 24
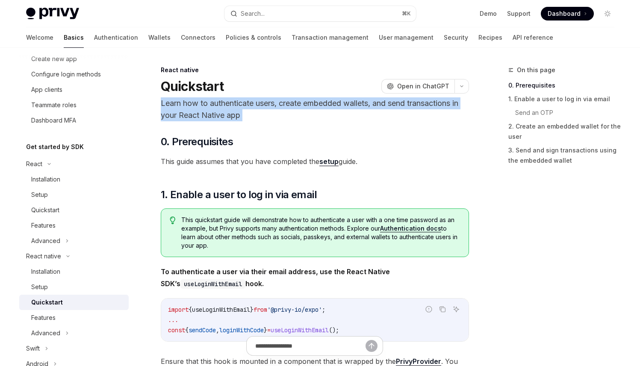
click at [279, 99] on p "Learn how to authenticate users, create embedded wallets, and send transactions…" at bounding box center [315, 109] width 308 height 24
click at [277, 101] on p "Learn how to authenticate users, create embedded wallets, and send transactions…" at bounding box center [315, 109] width 308 height 24
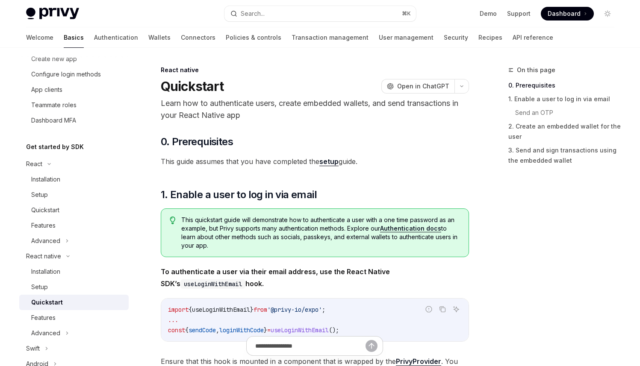
click at [332, 162] on link "setup" at bounding box center [328, 161] width 19 height 9
click at [284, 158] on span "This guide assumes that you have completed the setup guide." at bounding box center [315, 162] width 308 height 12
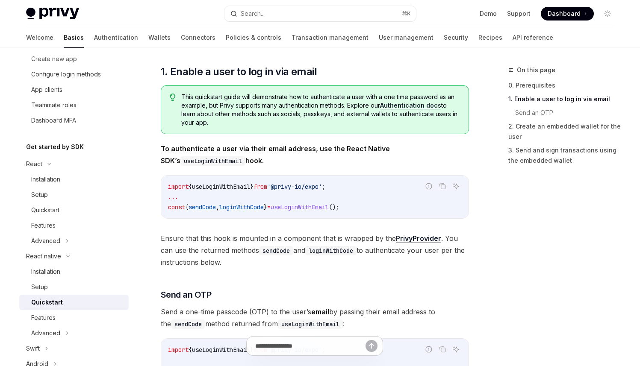
scroll to position [129, 0]
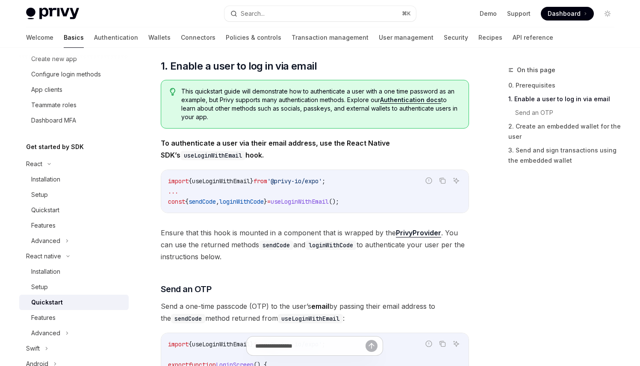
click at [238, 142] on strong "To authenticate a user via their email address, use the React Native SDK’s useL…" at bounding box center [275, 149] width 229 height 21
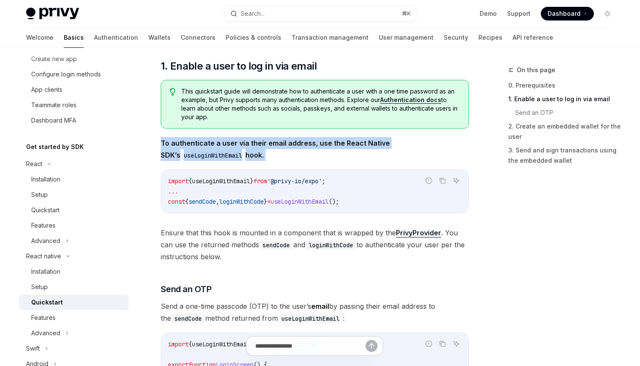
click at [238, 142] on strong "To authenticate a user via their email address, use the React Native SDK’s useL…" at bounding box center [275, 149] width 229 height 21
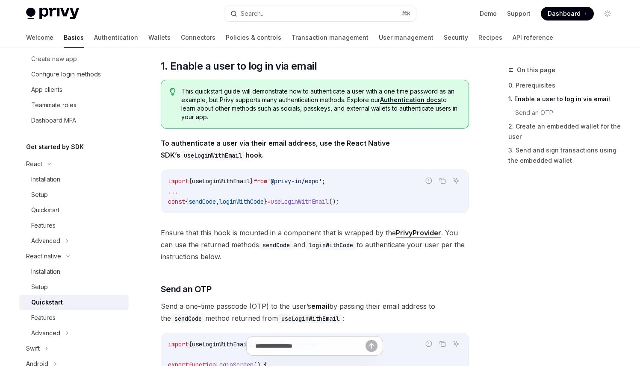
click at [247, 179] on span "useLoginWithEmail" at bounding box center [221, 181] width 58 height 8
click at [201, 201] on span "sendCode" at bounding box center [201, 202] width 27 height 8
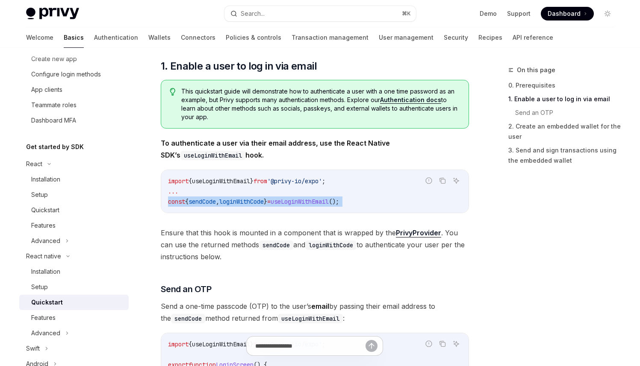
click at [201, 201] on span "sendCode" at bounding box center [201, 202] width 27 height 8
click at [297, 234] on span "Ensure that this hook is mounted in a component that is wrapped by the PrivyPro…" at bounding box center [315, 245] width 308 height 36
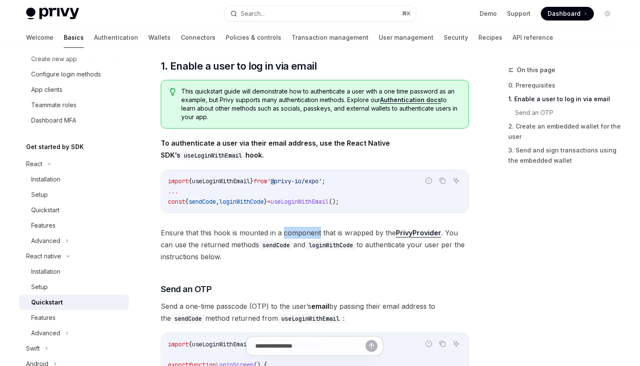
click at [297, 234] on span "Ensure that this hook is mounted in a component that is wrapped by the PrivyPro…" at bounding box center [315, 245] width 308 height 36
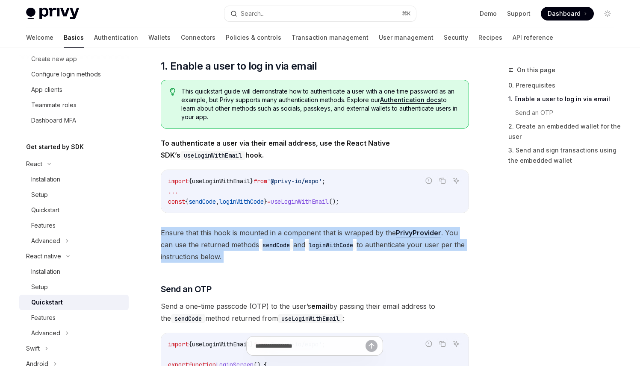
click at [297, 234] on span "Ensure that this hook is mounted in a component that is wrapped by the PrivyPro…" at bounding box center [315, 245] width 308 height 36
click at [313, 239] on span "Ensure that this hook is mounted in a component that is wrapped by the PrivyPro…" at bounding box center [315, 245] width 308 height 36
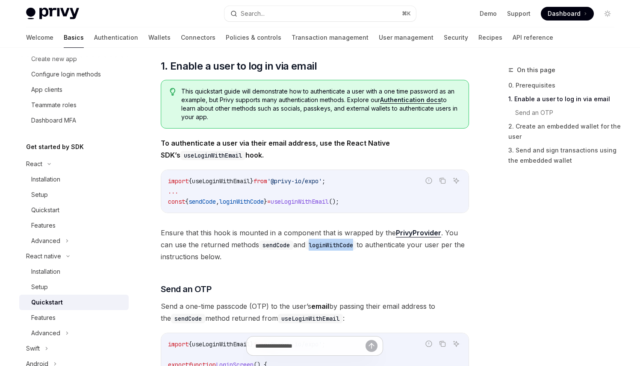
click at [313, 239] on span "Ensure that this hook is mounted in a component that is wrapped by the PrivyPro…" at bounding box center [315, 245] width 308 height 36
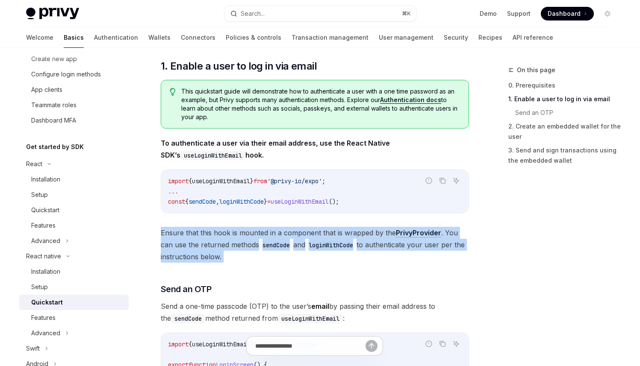
click at [313, 239] on span "Ensure that this hook is mounted in a component that is wrapped by the PrivyPro…" at bounding box center [315, 245] width 308 height 36
click at [235, 232] on span "Ensure that this hook is mounted in a component that is wrapped by the PrivyPro…" at bounding box center [315, 245] width 308 height 36
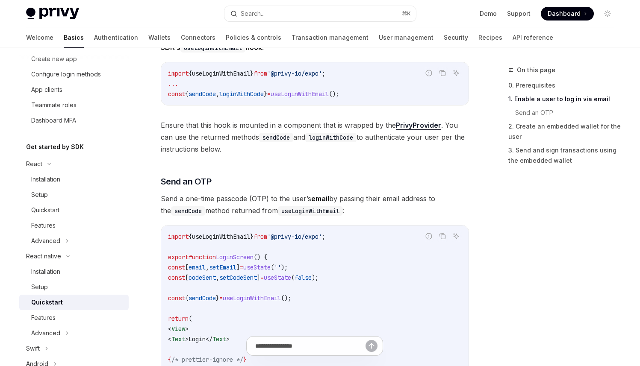
scroll to position [241, 0]
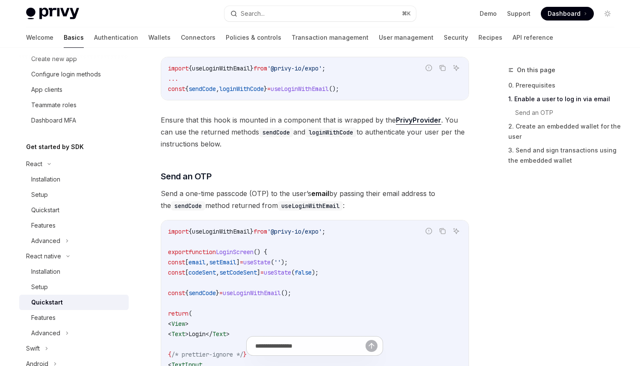
click at [240, 264] on span "]" at bounding box center [237, 262] width 3 height 8
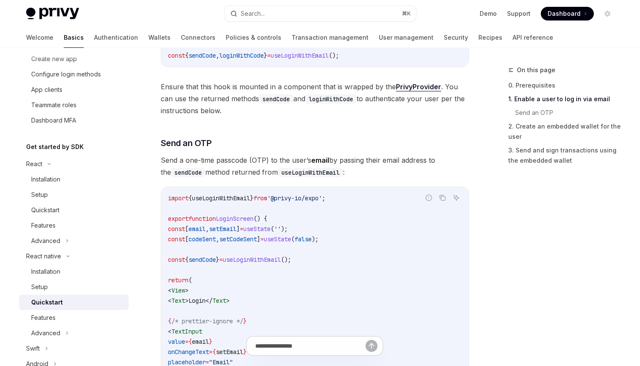
scroll to position [280, 0]
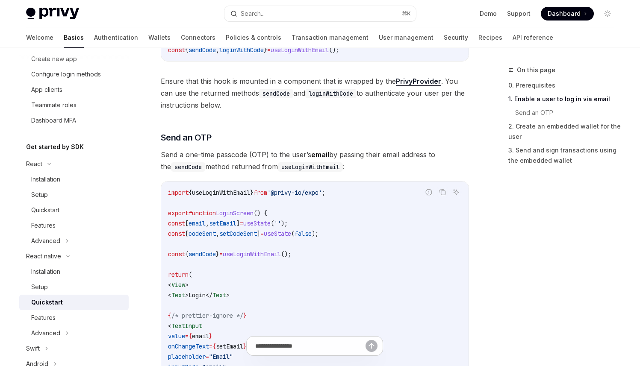
click at [266, 254] on span "useLoginWithEmail" at bounding box center [252, 254] width 58 height 8
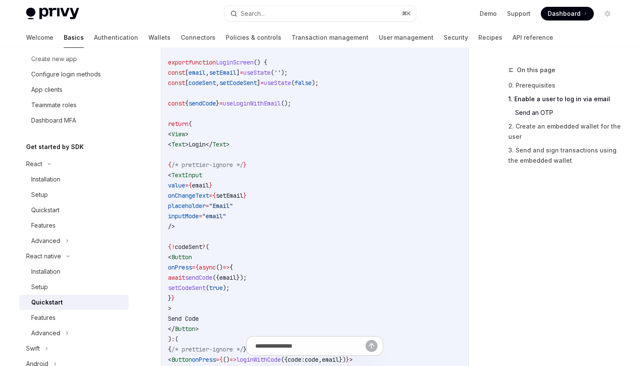
scroll to position [437, 0]
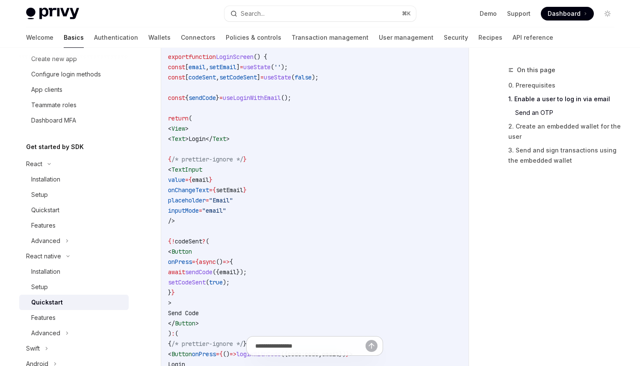
click at [327, 184] on code "import { useLoginWithEmail } from '@privy-io/expo' ; export function LoginScree…" at bounding box center [315, 226] width 294 height 390
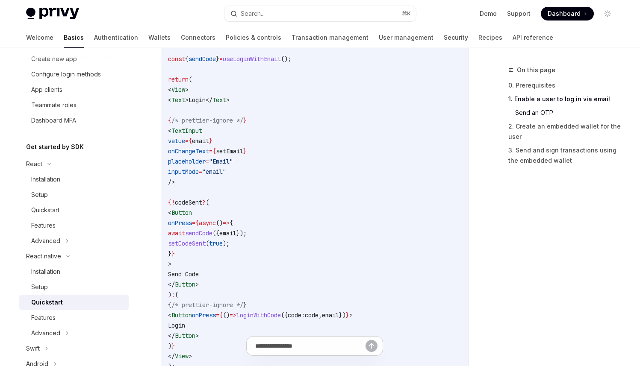
click at [282, 239] on code "import { useLoginWithEmail } from '@privy-io/expo' ; export function LoginScree…" at bounding box center [315, 187] width 294 height 390
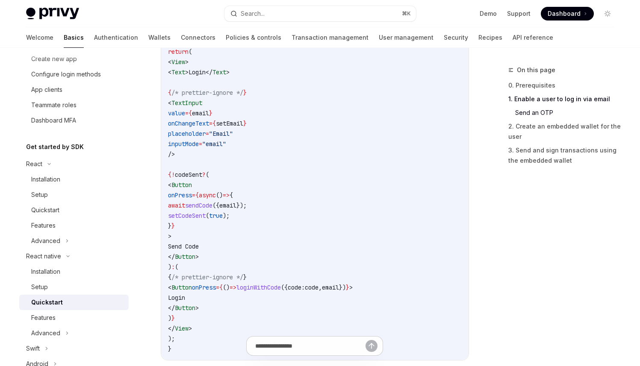
click at [281, 250] on code "import { useLoginWithEmail } from '@privy-io/expo' ; export function LoginScree…" at bounding box center [315, 160] width 294 height 390
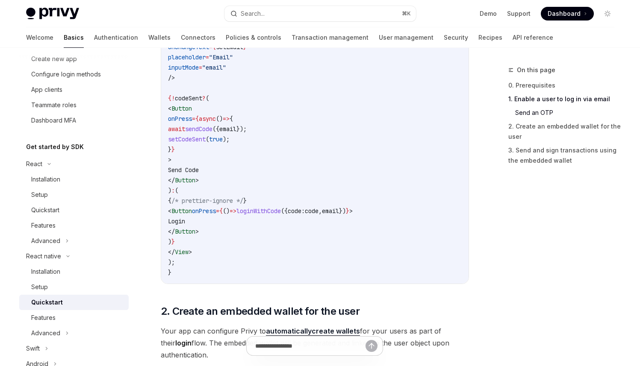
click at [279, 245] on code "import { useLoginWithEmail } from '@privy-io/expo' ; export function LoginScree…" at bounding box center [315, 83] width 294 height 390
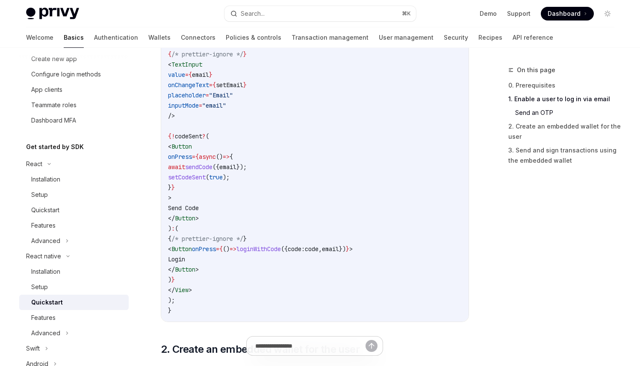
scroll to position [536, 0]
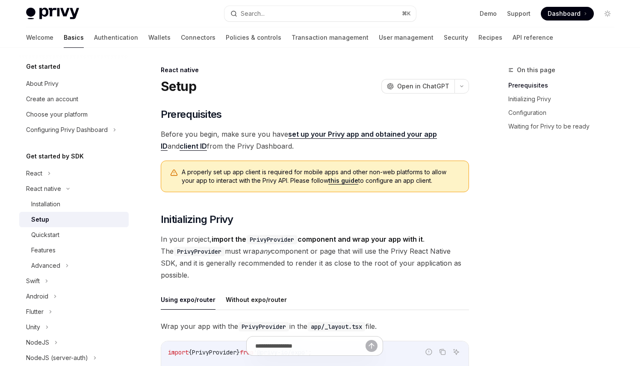
click at [222, 138] on span "Before you begin, make sure you have set up your Privy app and obtained your ap…" at bounding box center [315, 140] width 308 height 24
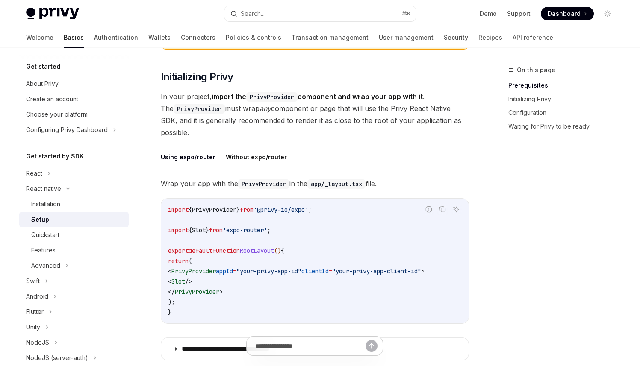
click at [503, 185] on div "On this page Prerequisites Initializing Privy Configuration Waiting for Privy t…" at bounding box center [556, 215] width 130 height 301
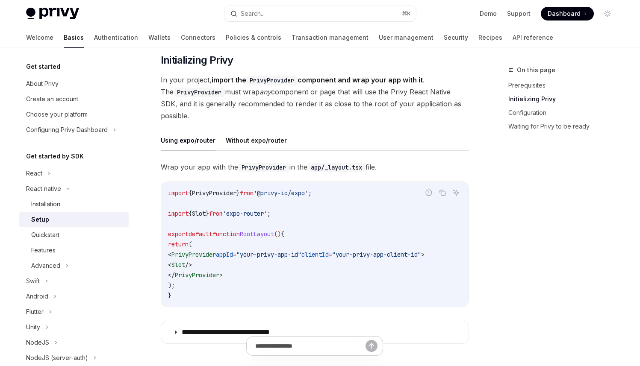
scroll to position [203, 0]
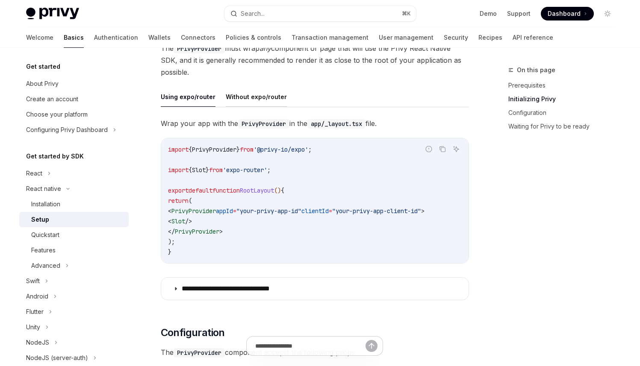
click at [276, 106] on button "Without expo/router" at bounding box center [256, 97] width 61 height 20
type textarea "*"
